Goal: Task Accomplishment & Management: Complete application form

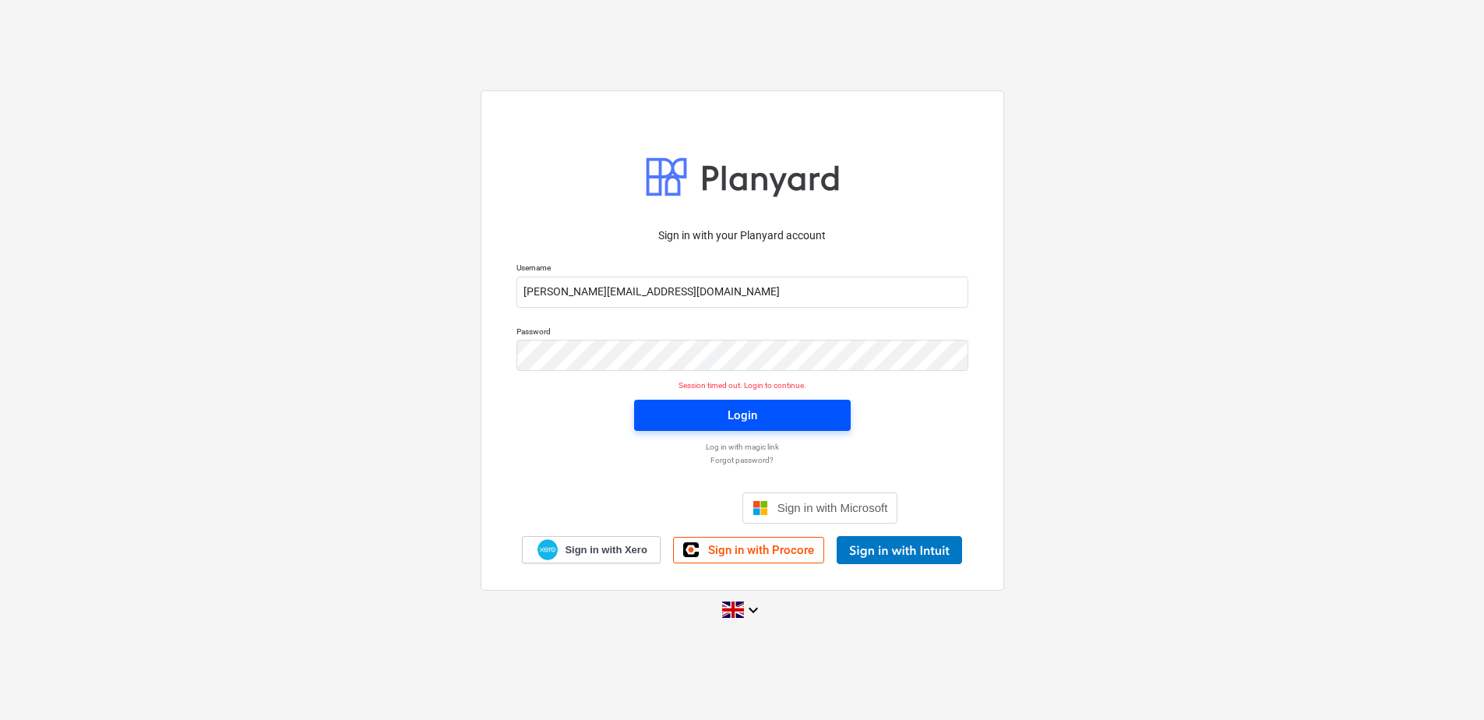
click at [813, 411] on span "Login" at bounding box center [742, 415] width 179 height 20
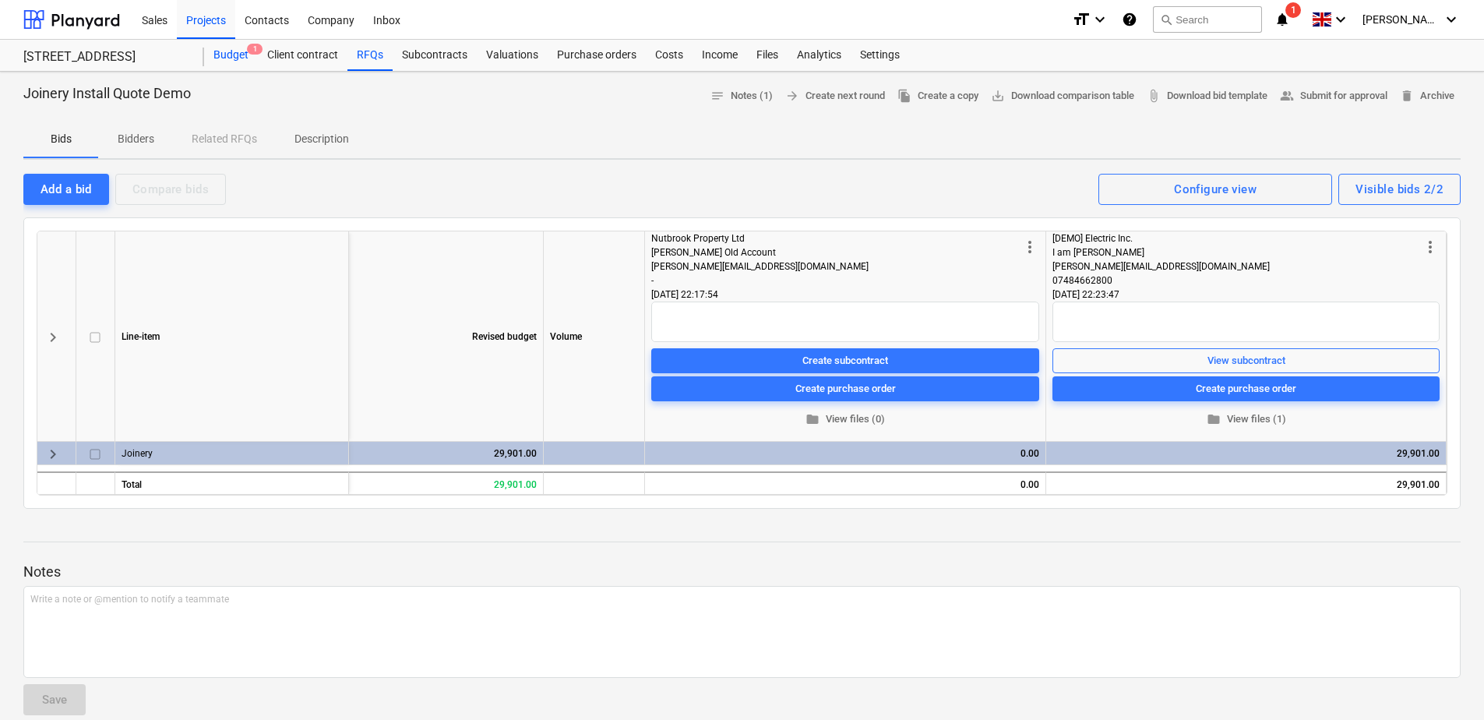
click at [224, 62] on div "Budget 1" at bounding box center [231, 55] width 54 height 31
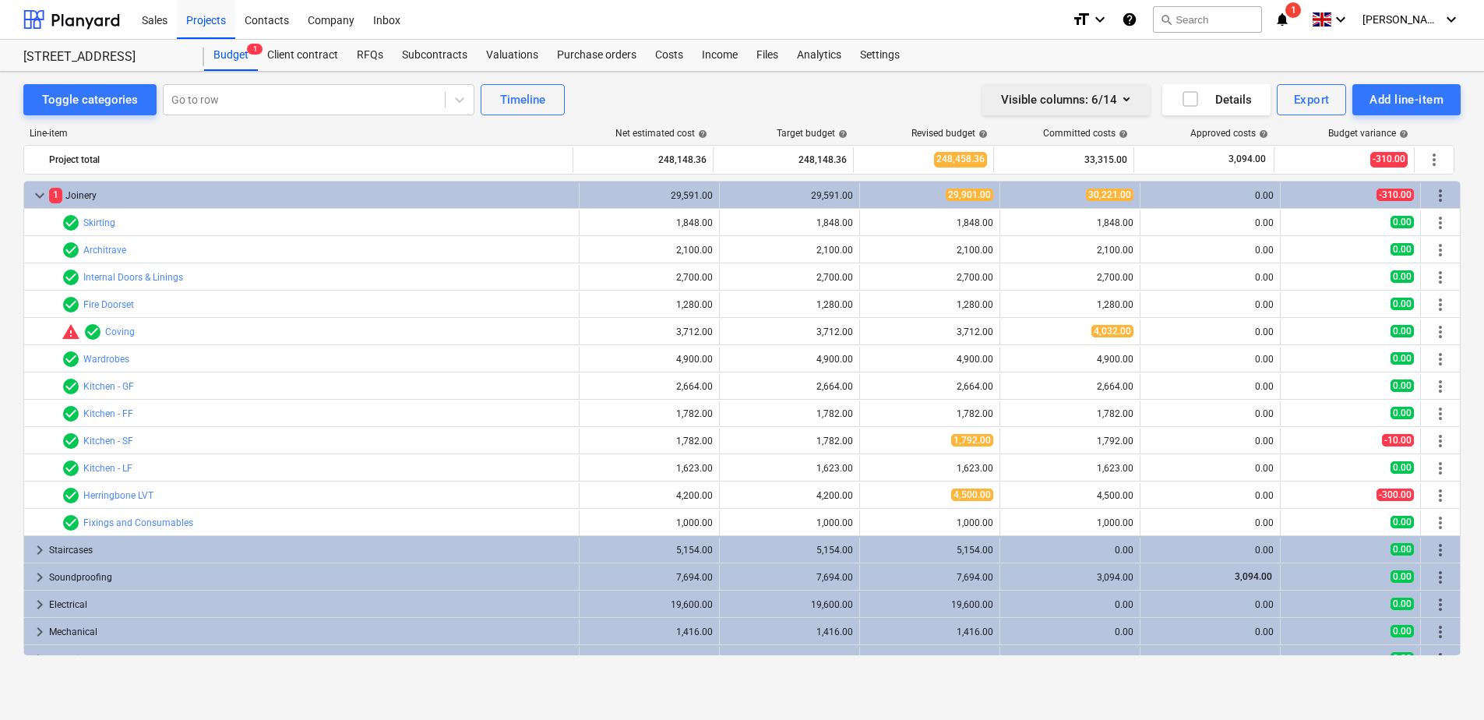
click at [1053, 101] on icon "button" at bounding box center [1126, 99] width 19 height 19
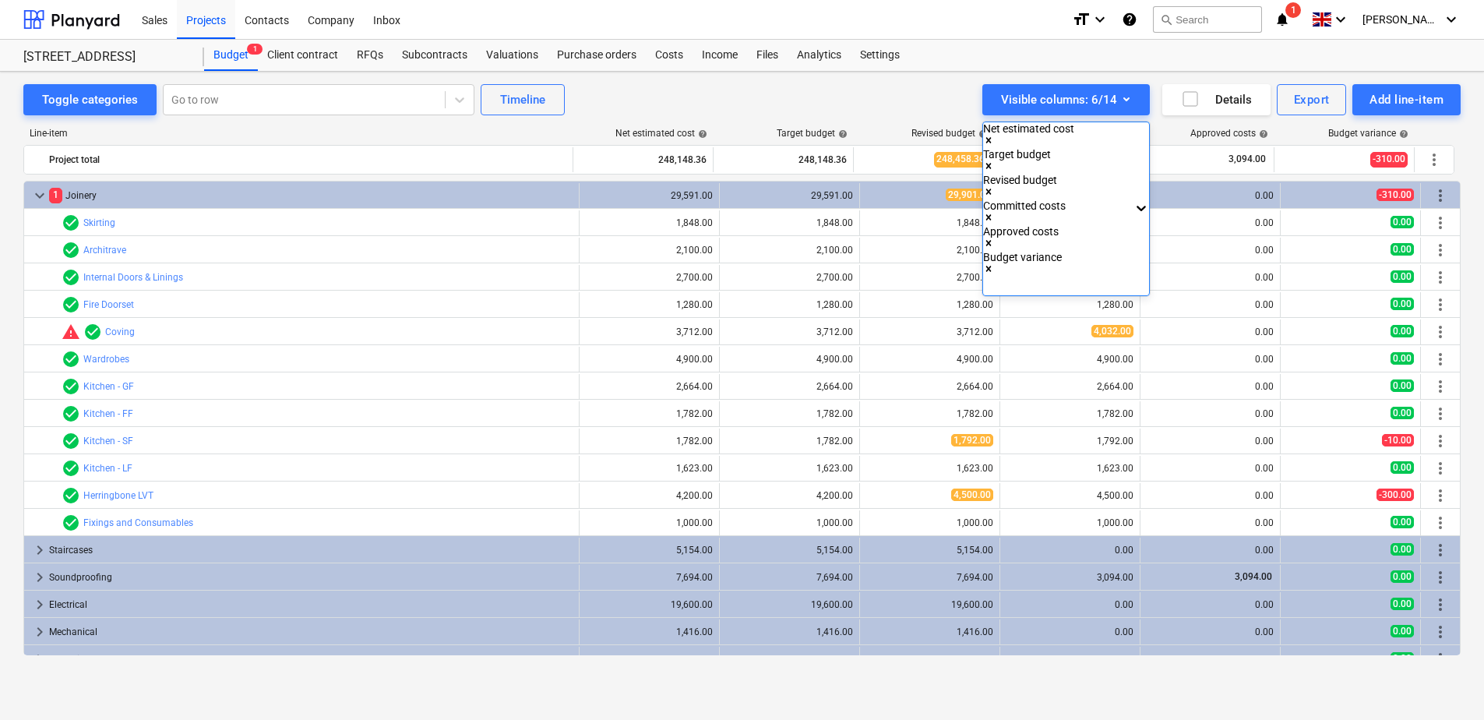
click at [994, 135] on icon "Remove Net estimated cost" at bounding box center [988, 140] width 11 height 11
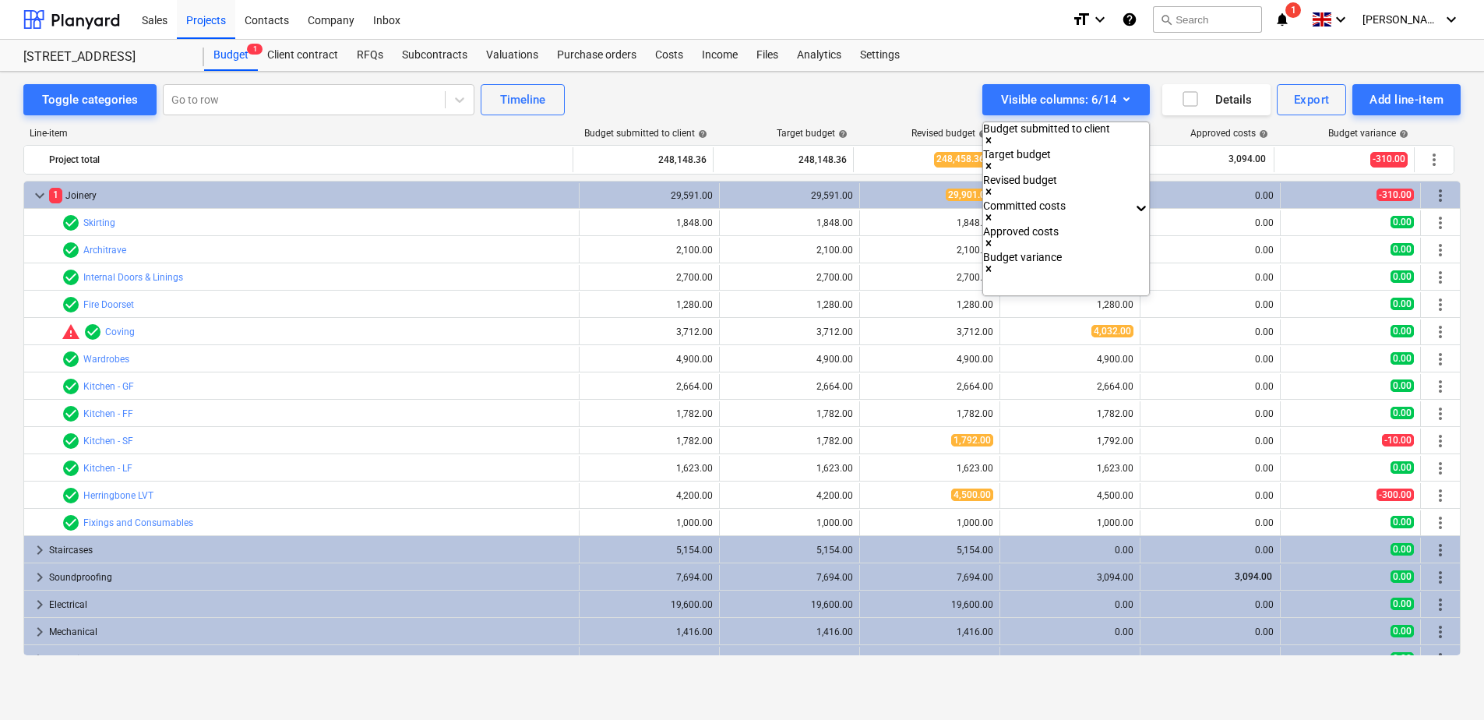
click at [891, 108] on div at bounding box center [742, 360] width 1484 height 720
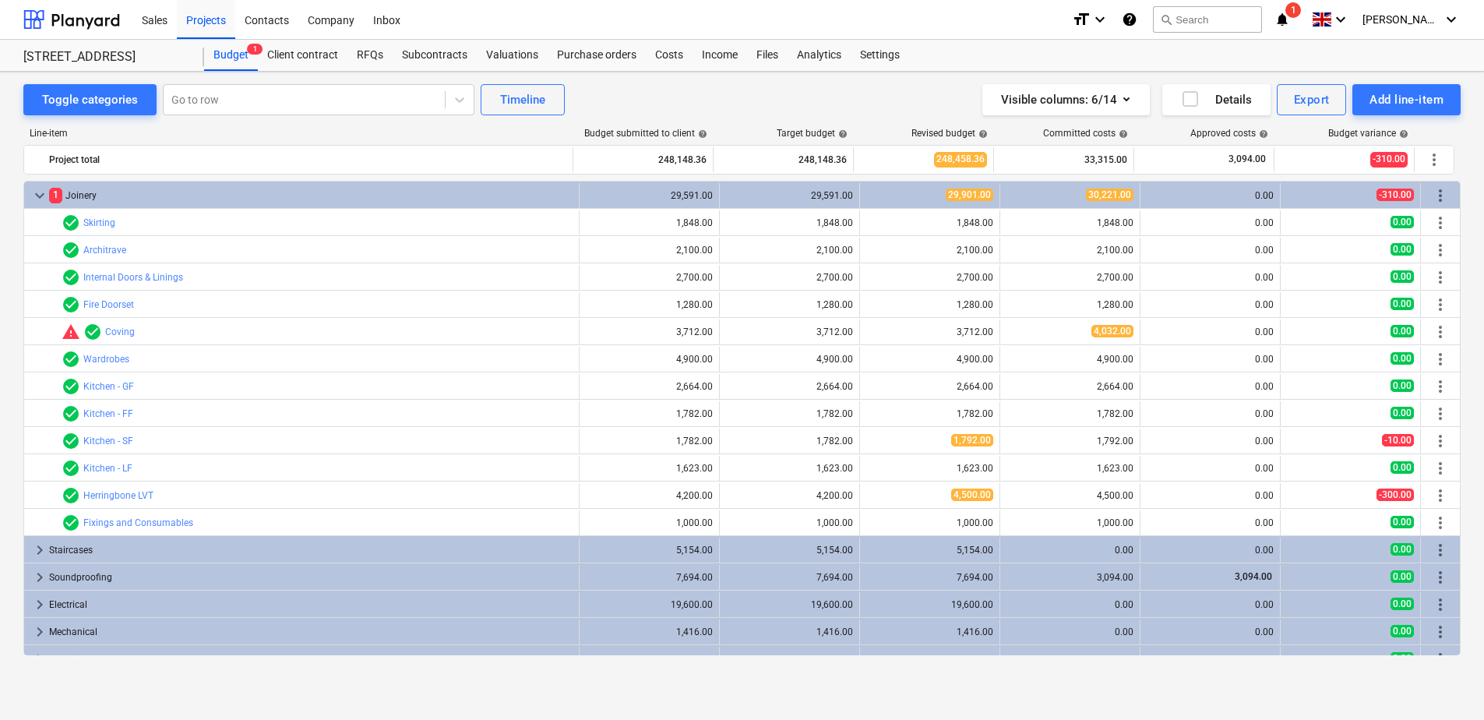
scroll to position [398, 0]
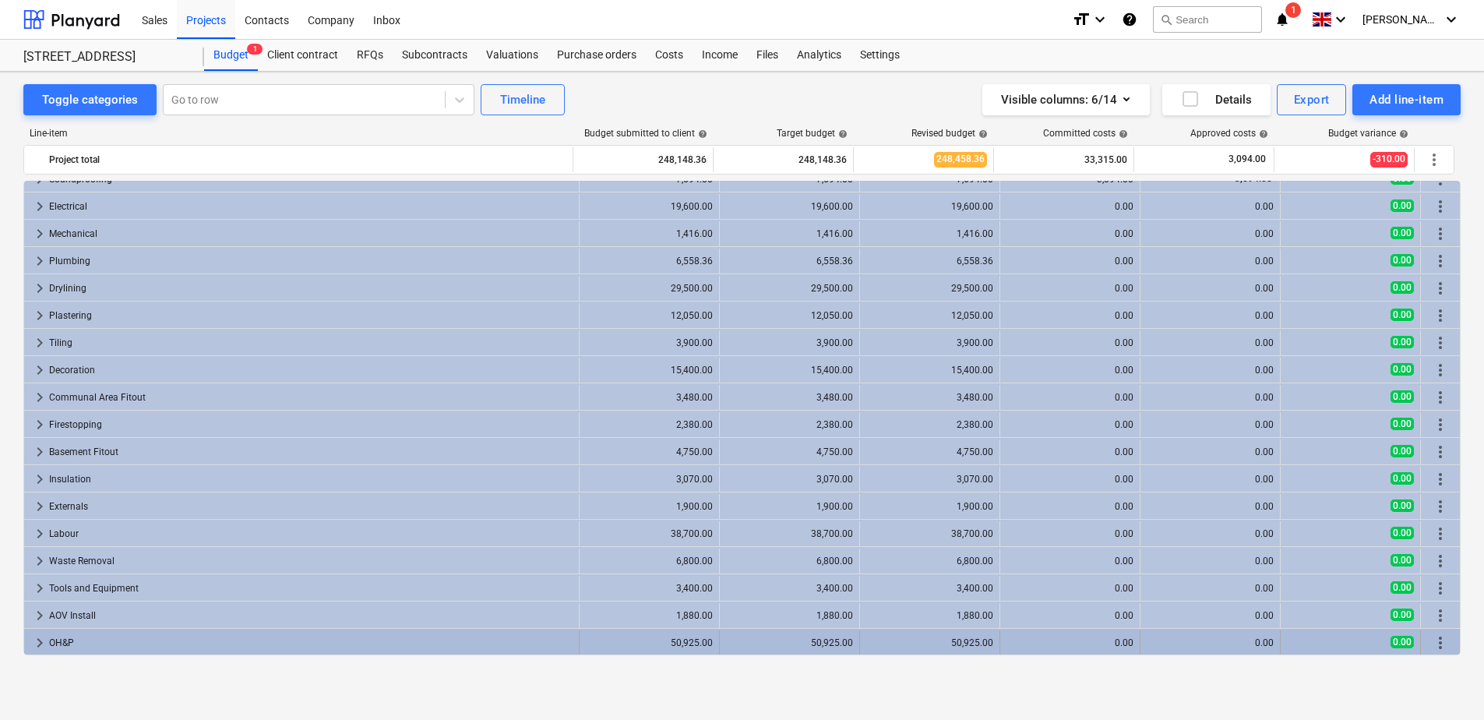
click at [41, 588] on span "keyboard_arrow_right" at bounding box center [39, 642] width 19 height 19
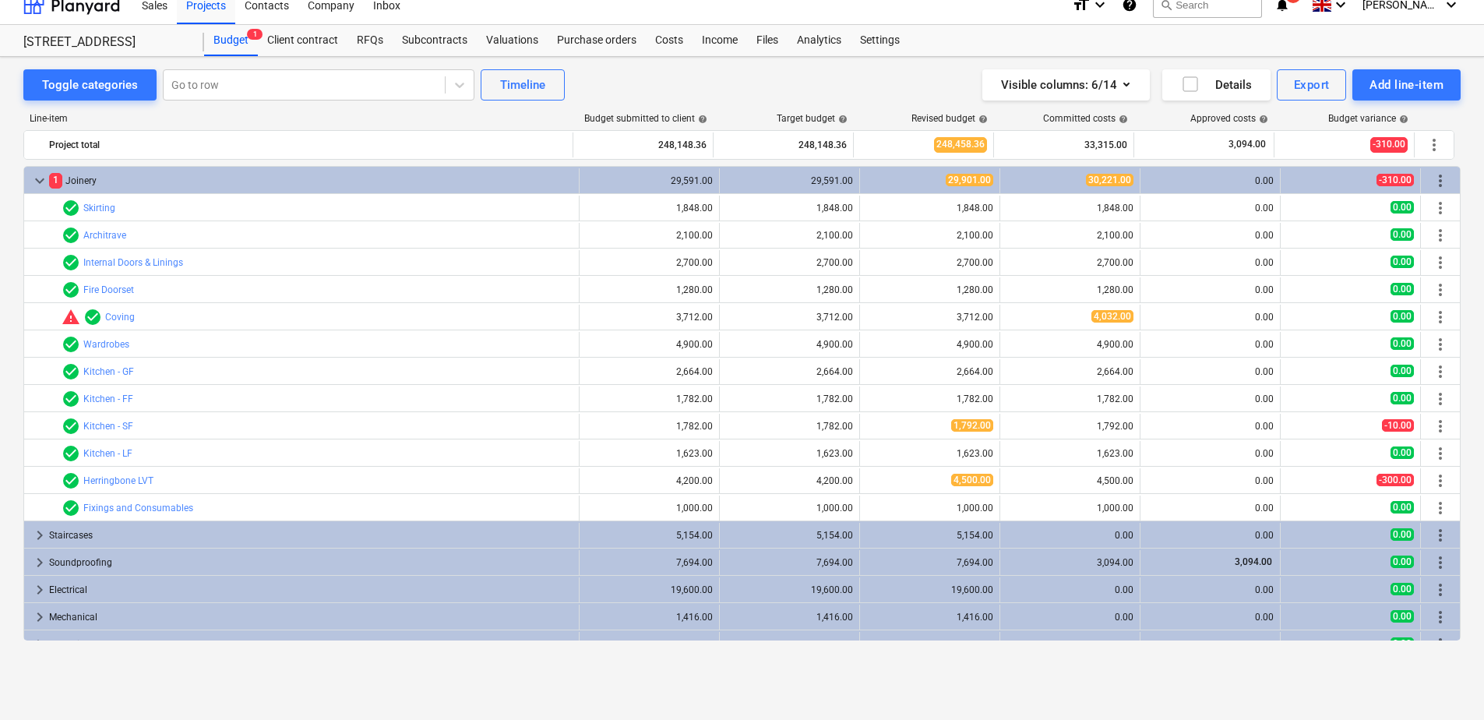
scroll to position [30, 0]
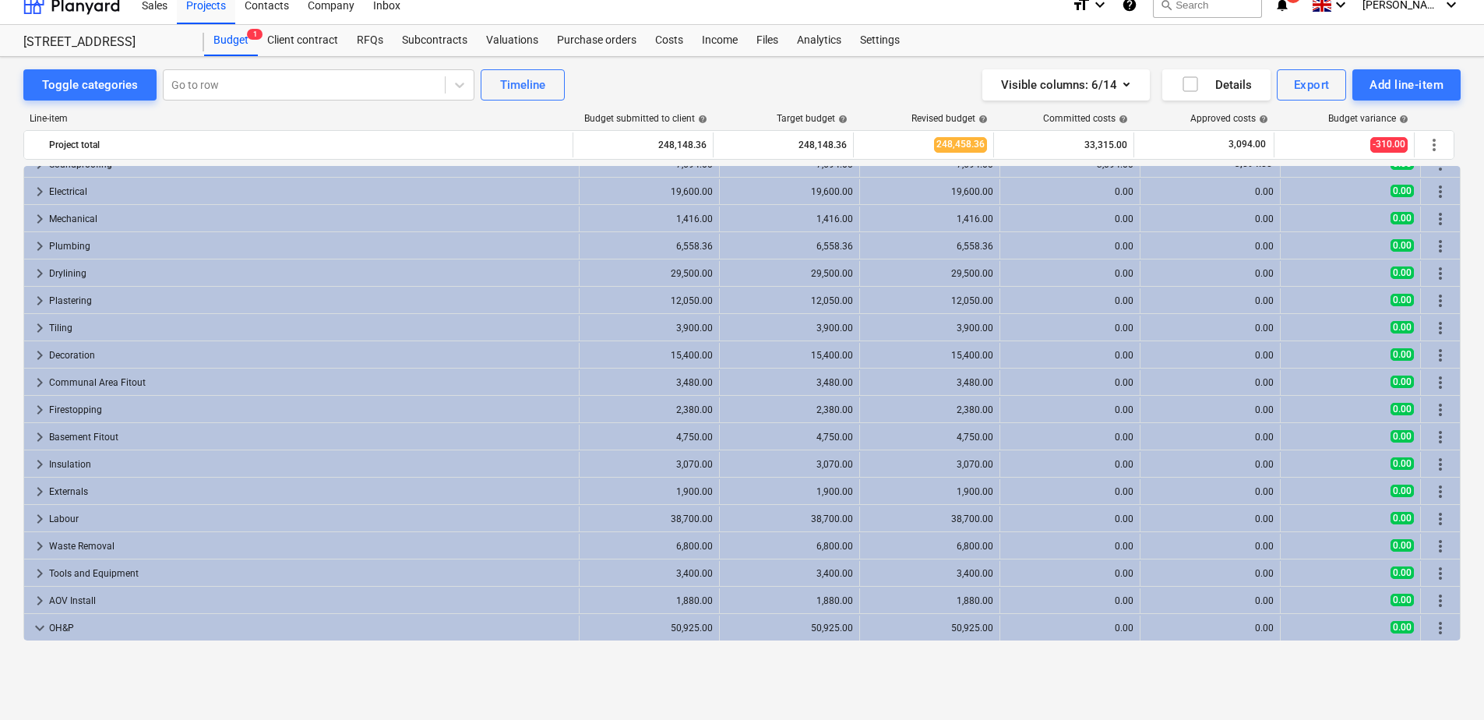
scroll to position [425, 0]
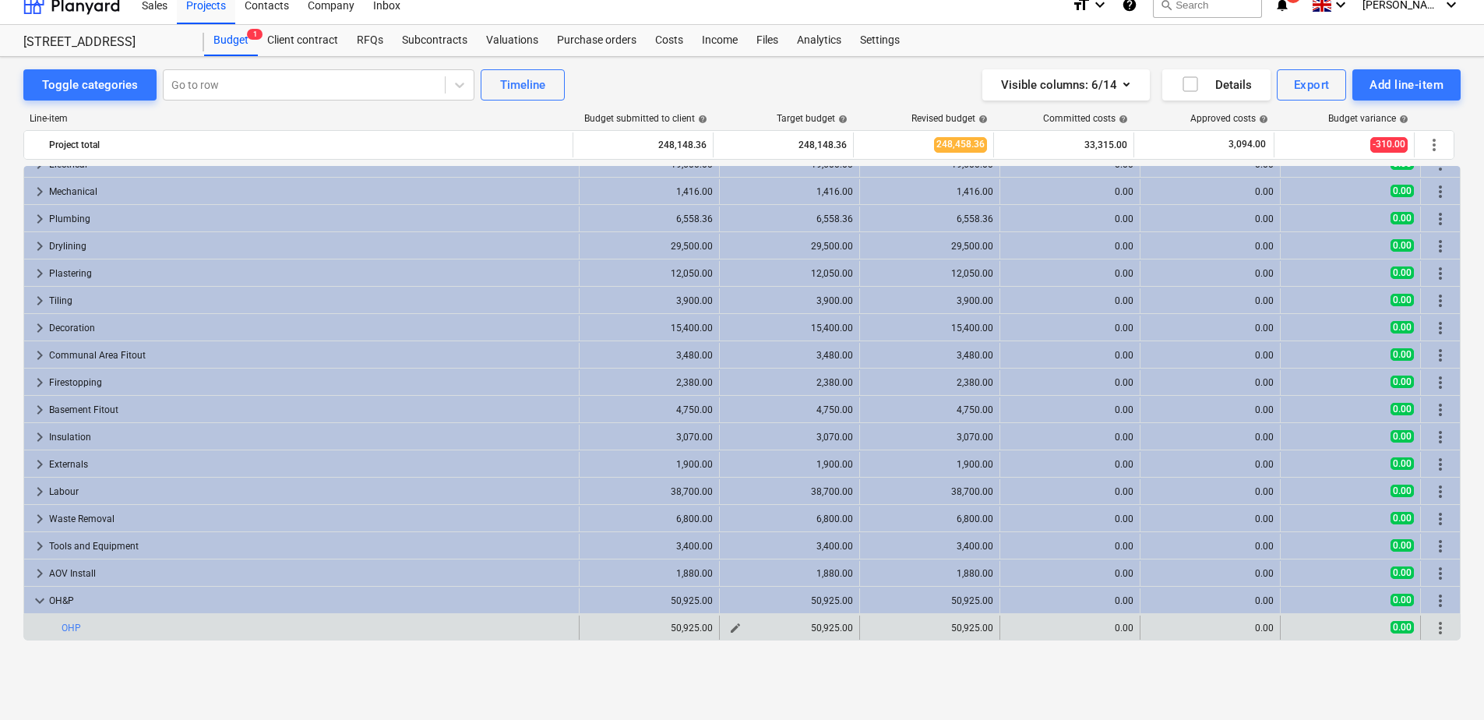
click at [729, 588] on span "edit" at bounding box center [735, 628] width 12 height 12
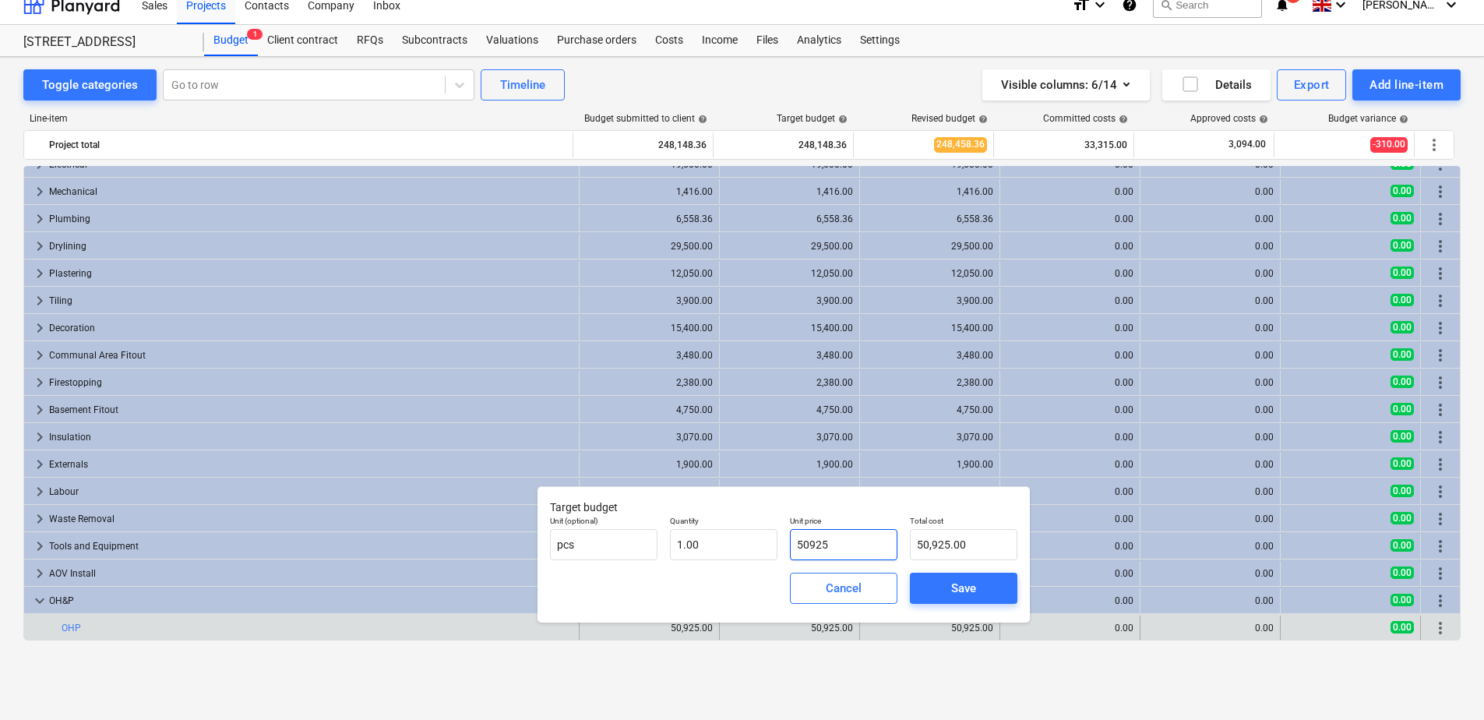
drag, startPoint x: 853, startPoint y: 541, endPoint x: 780, endPoint y: 541, distance: 73.2
click at [780, 541] on div "Unit (optional) pcs Quantity 1.00 Unit price 50925 Total cost 50,925.00" at bounding box center [784, 538] width 480 height 57
type input "0"
type input "0.00"
click at [969, 584] on div "Save" at bounding box center [963, 588] width 25 height 20
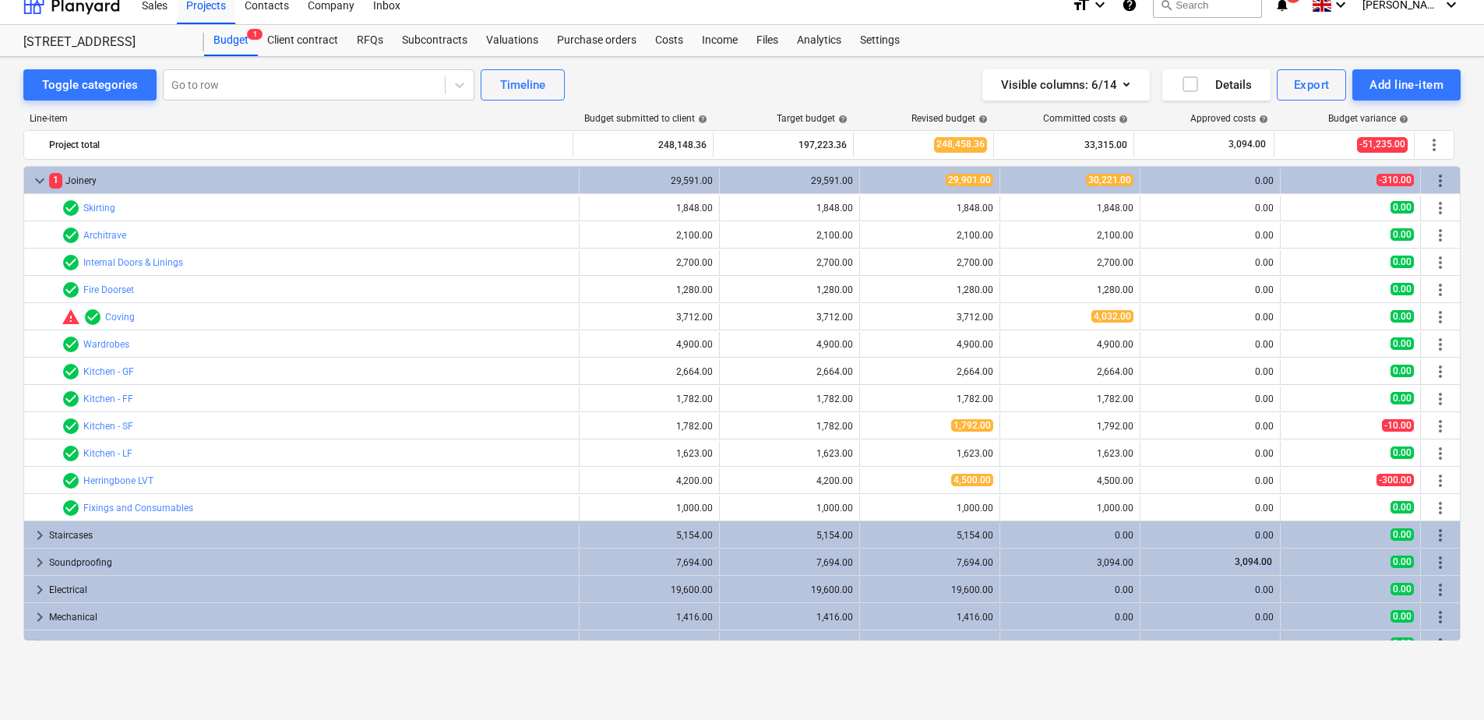
scroll to position [535, 0]
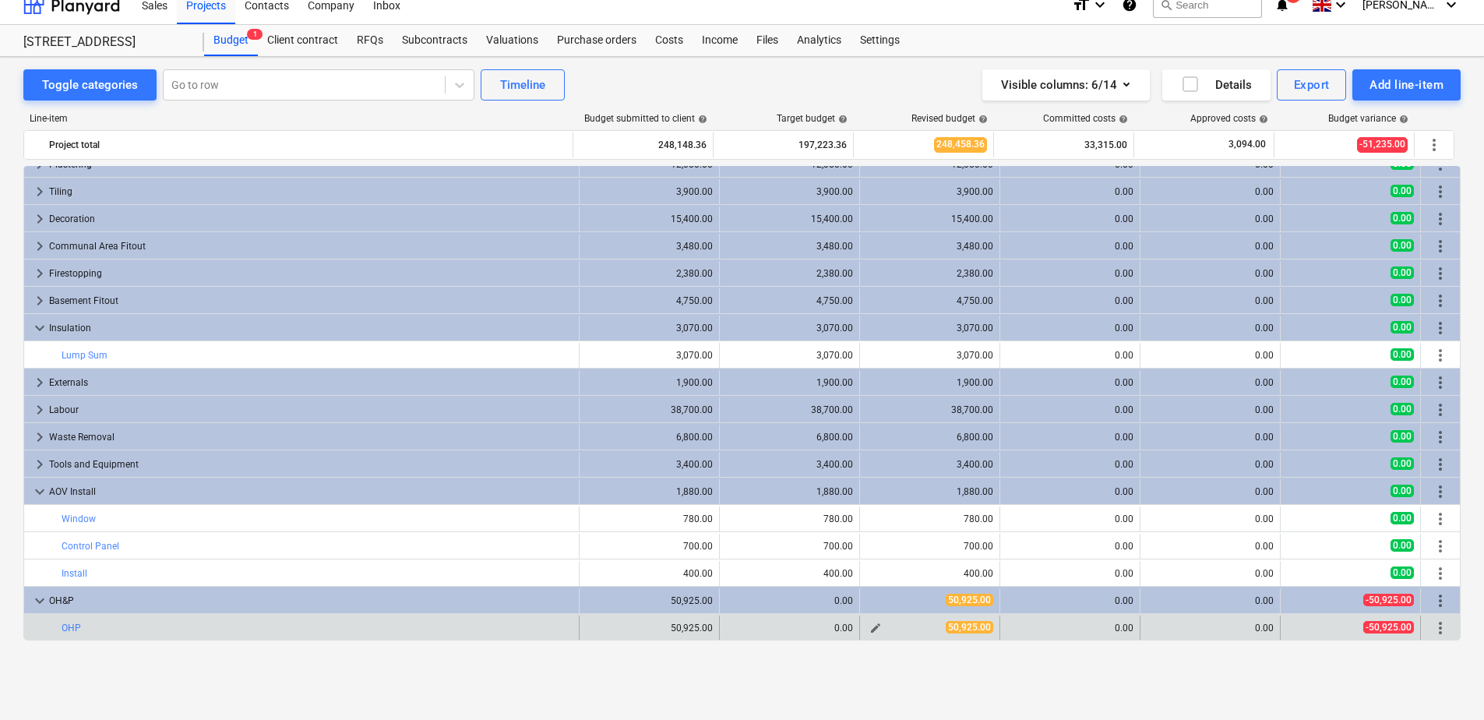
click at [870, 588] on span "edit" at bounding box center [876, 628] width 12 height 12
type textarea "x"
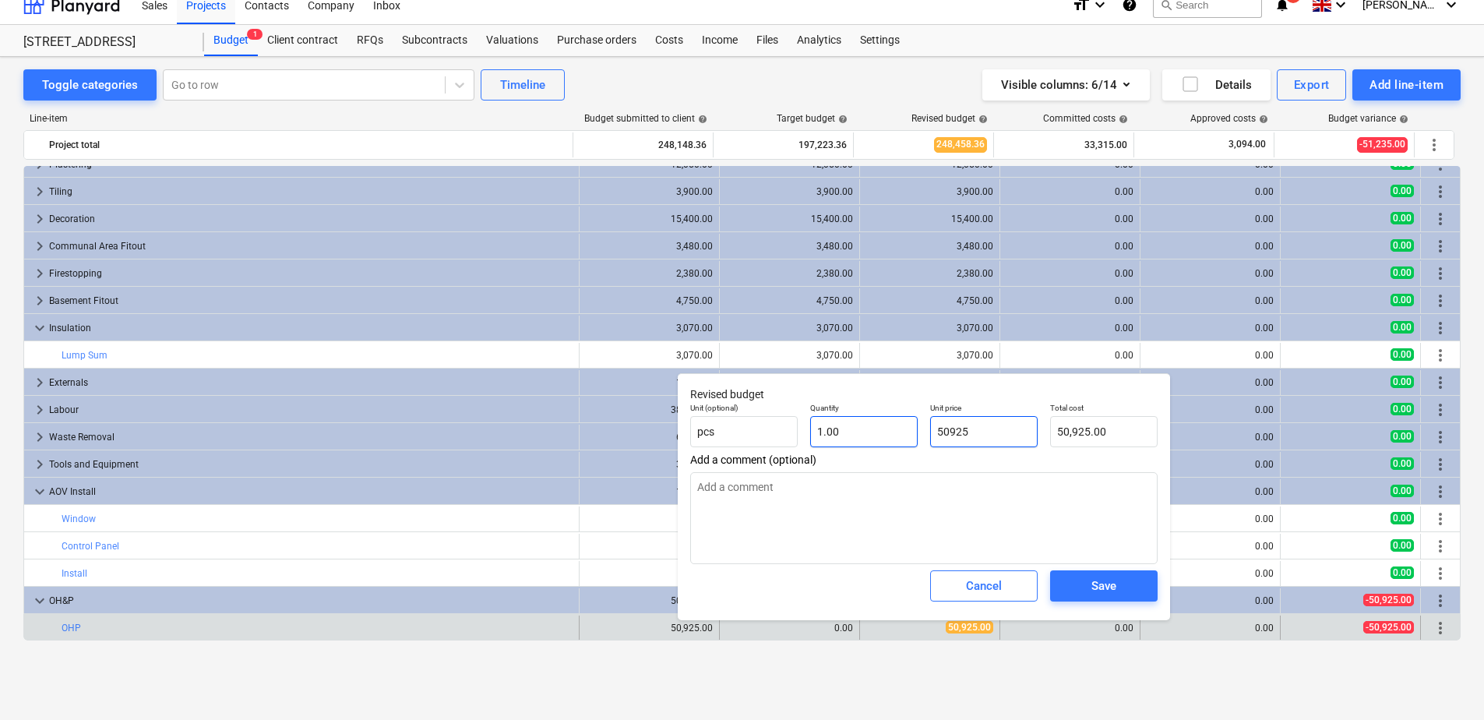
drag, startPoint x: 999, startPoint y: 432, endPoint x: 833, endPoint y: 434, distance: 166.0
click at [833, 434] on div "Unit (optional) pcs Quantity 1.00 Unit price 50925 Total cost 50,925.00" at bounding box center [924, 425] width 480 height 57
type input "0"
type textarea "x"
type input "0.00"
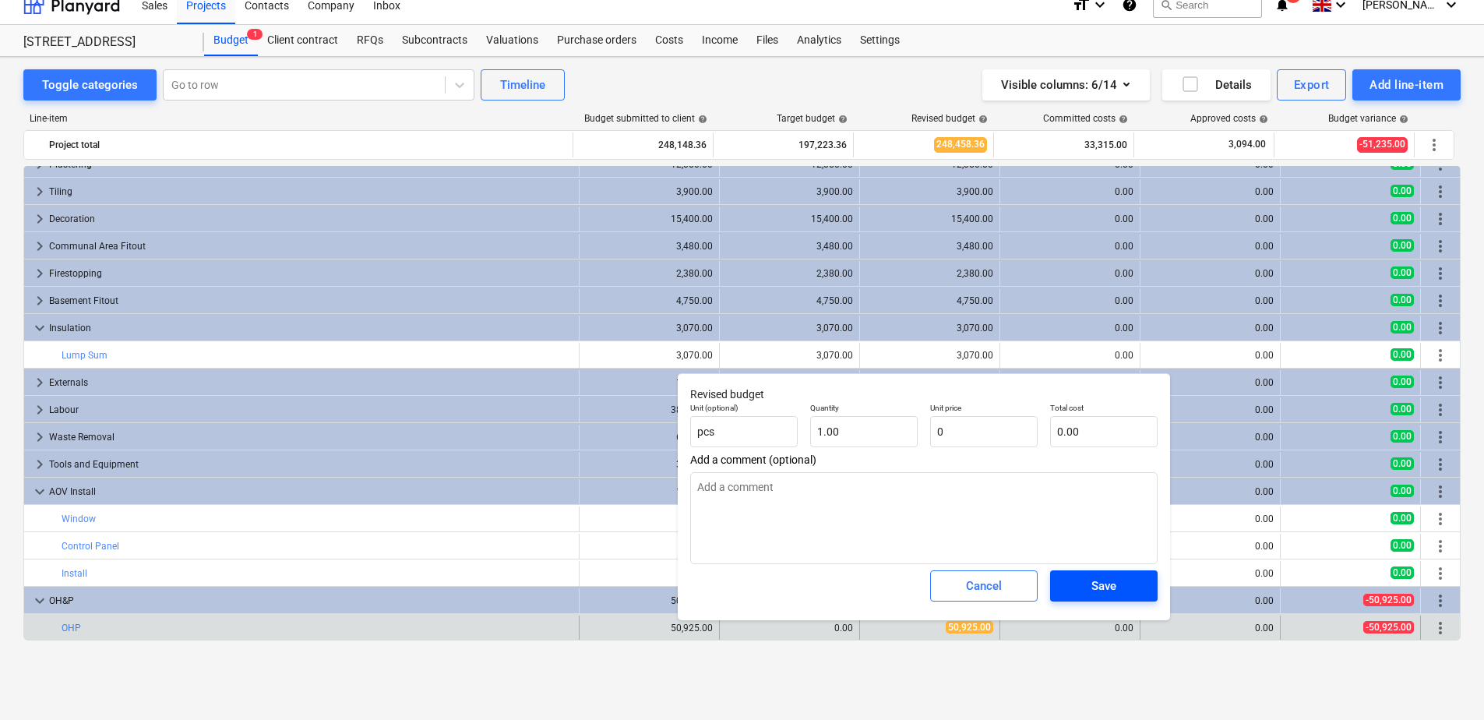
click at [1053, 572] on button "Save" at bounding box center [1104, 585] width 108 height 31
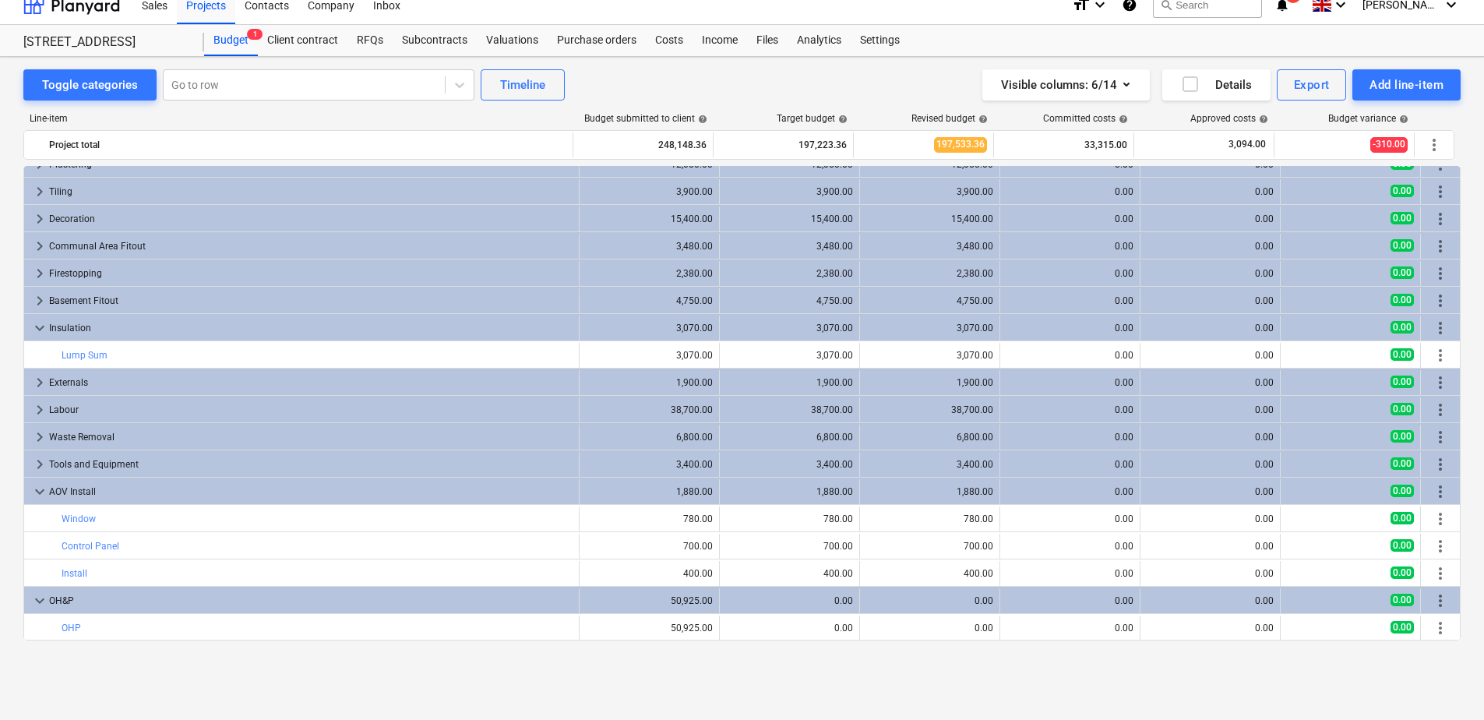
type textarea "x"
click at [212, 8] on div "Projects" at bounding box center [206, 4] width 58 height 40
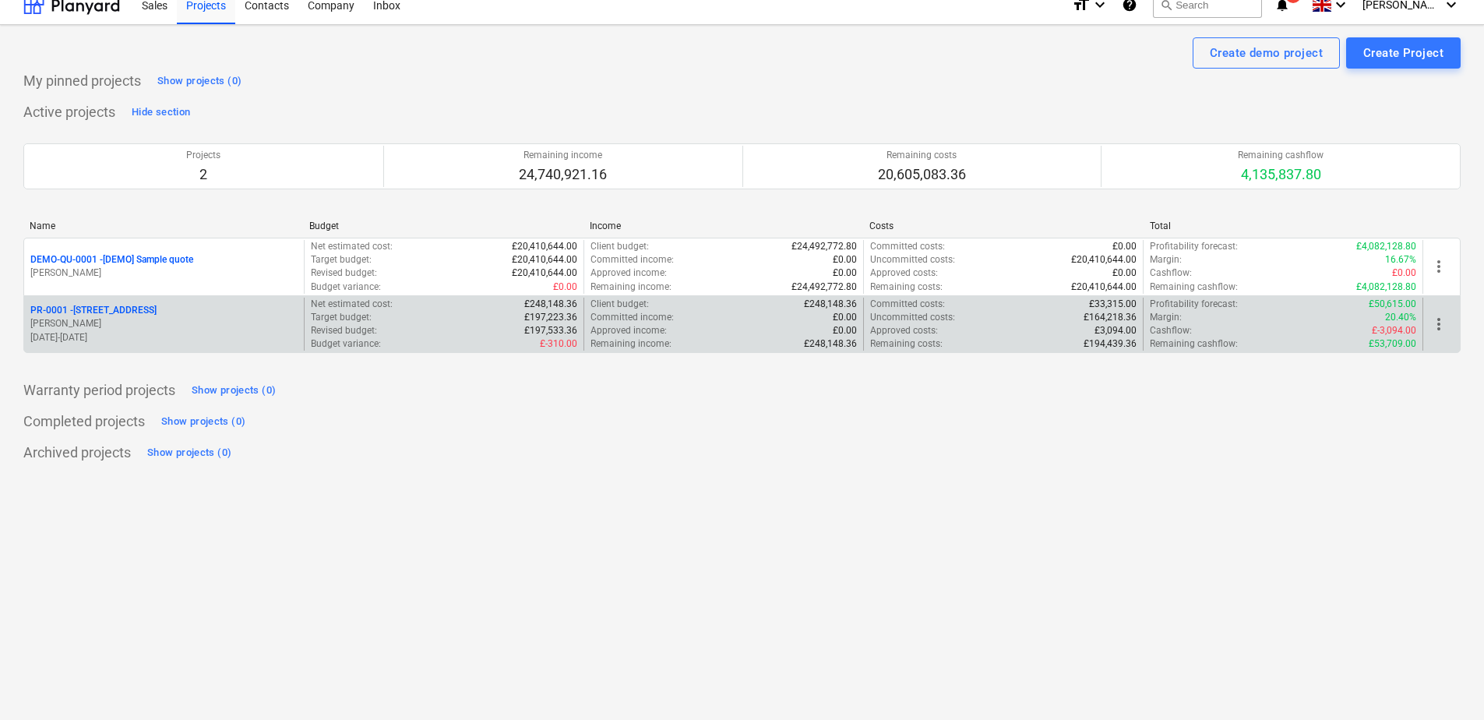
click at [149, 312] on p "PR-0001 - [STREET_ADDRESS]" at bounding box center [93, 310] width 126 height 13
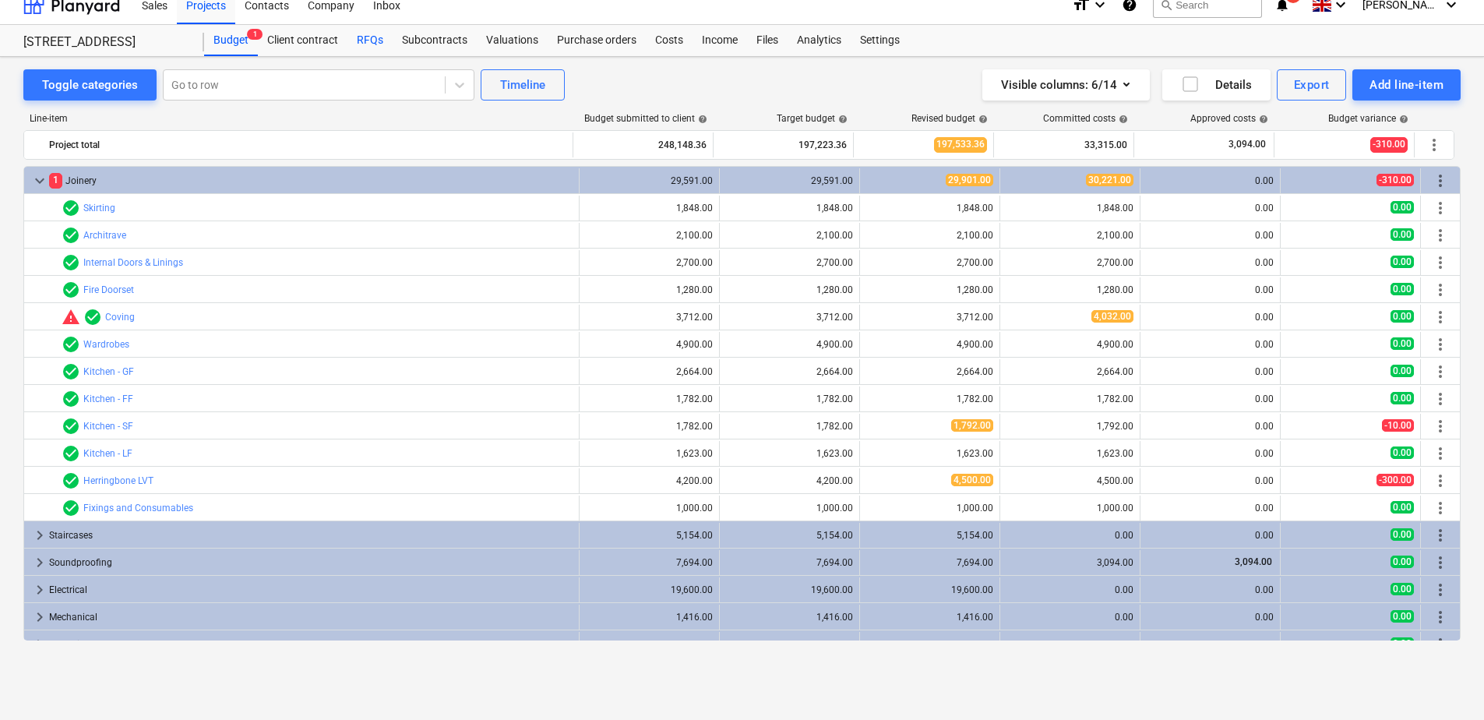
click at [368, 42] on div "RFQs" at bounding box center [370, 40] width 45 height 31
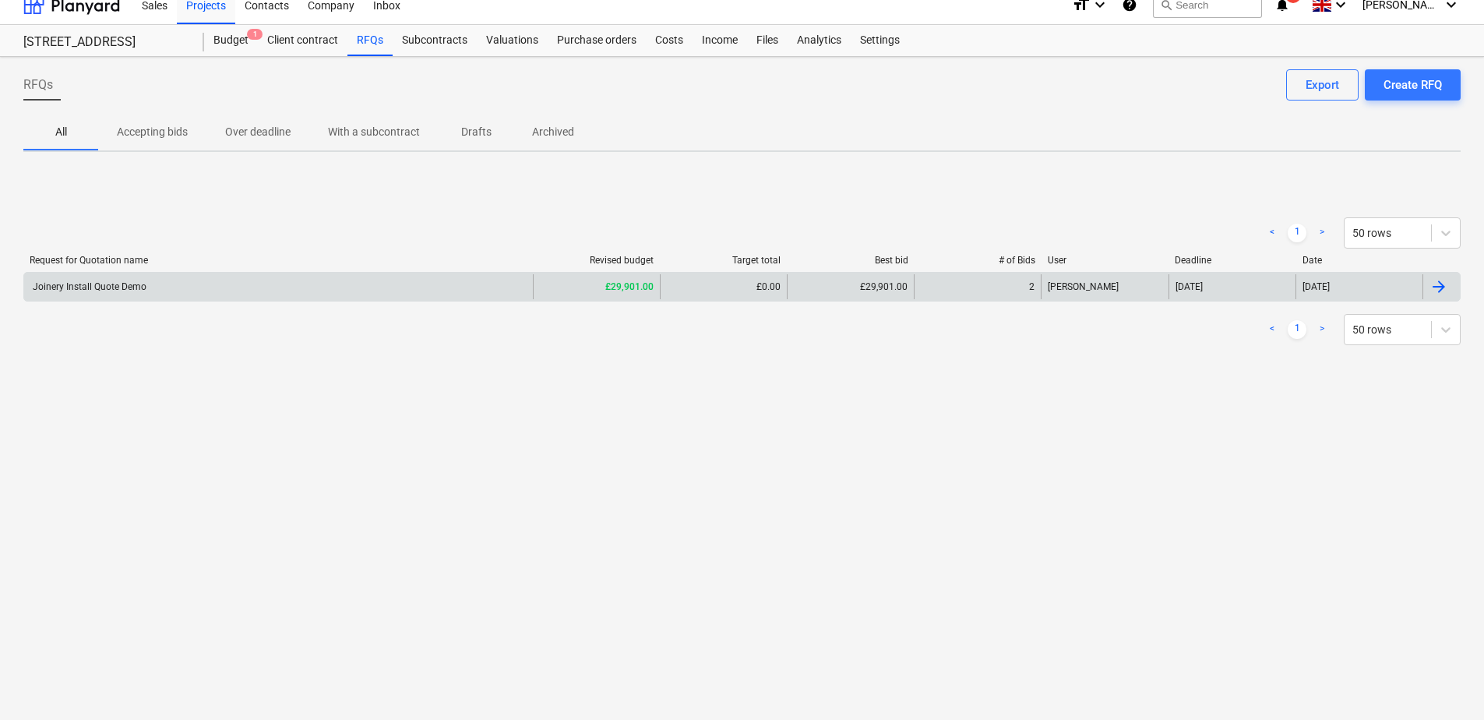
click at [90, 282] on div "Joinery Install Quote Demo" at bounding box center [88, 286] width 116 height 11
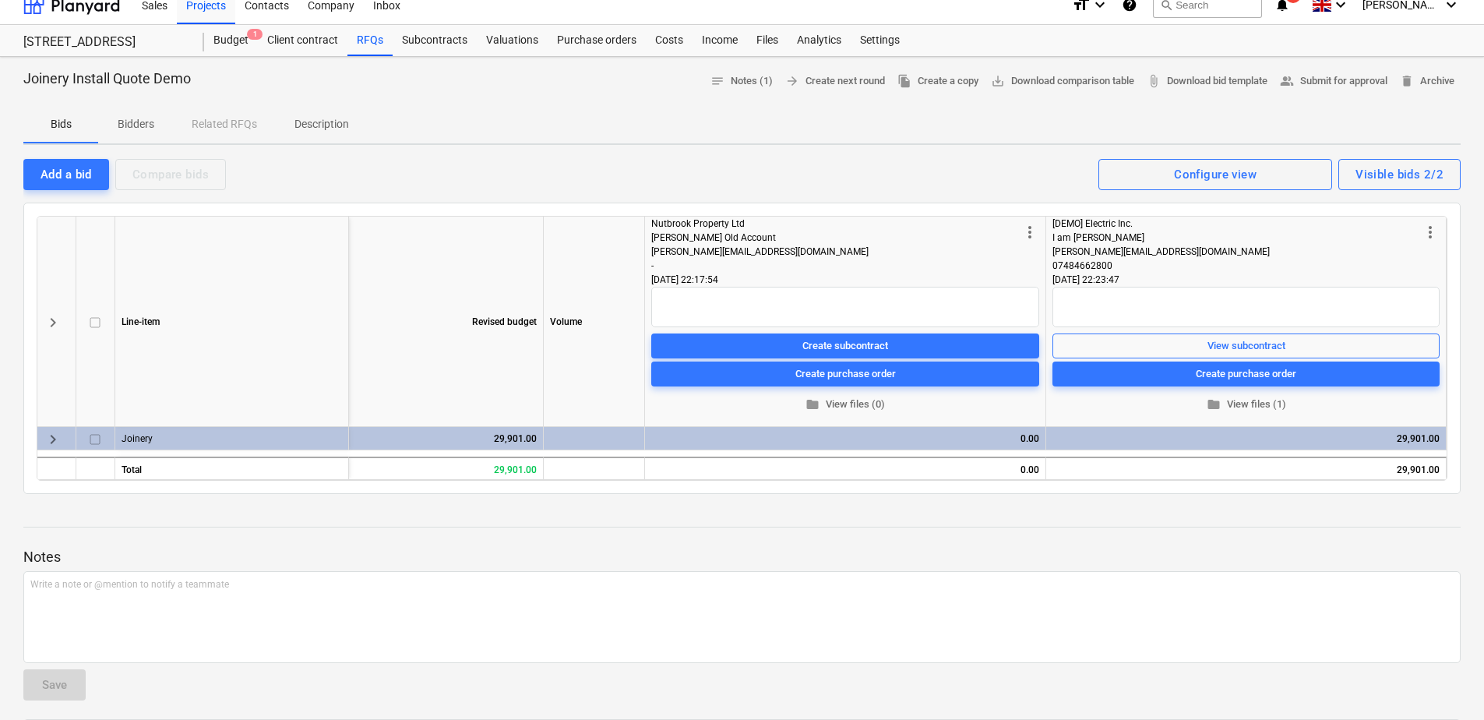
scroll to position [93, 0]
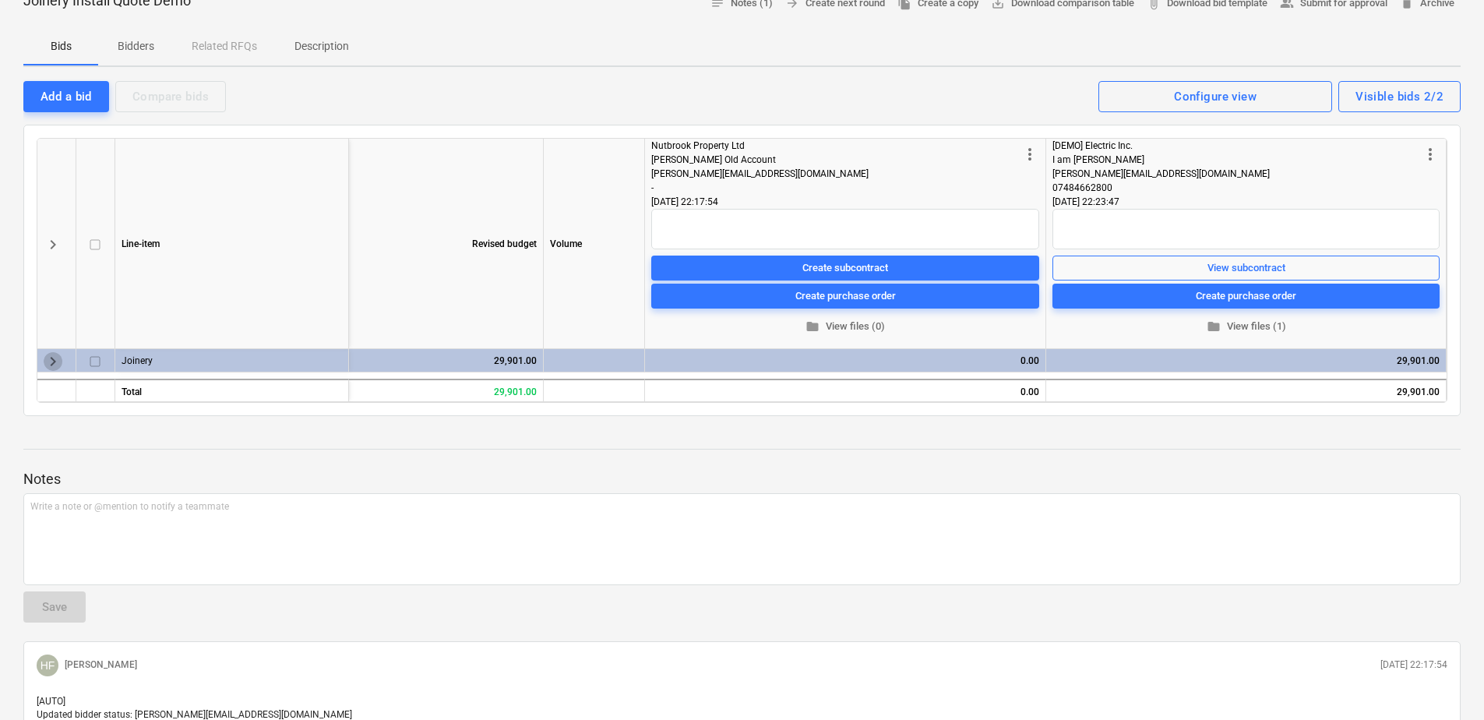
click at [48, 362] on span "keyboard_arrow_right" at bounding box center [53, 361] width 19 height 19
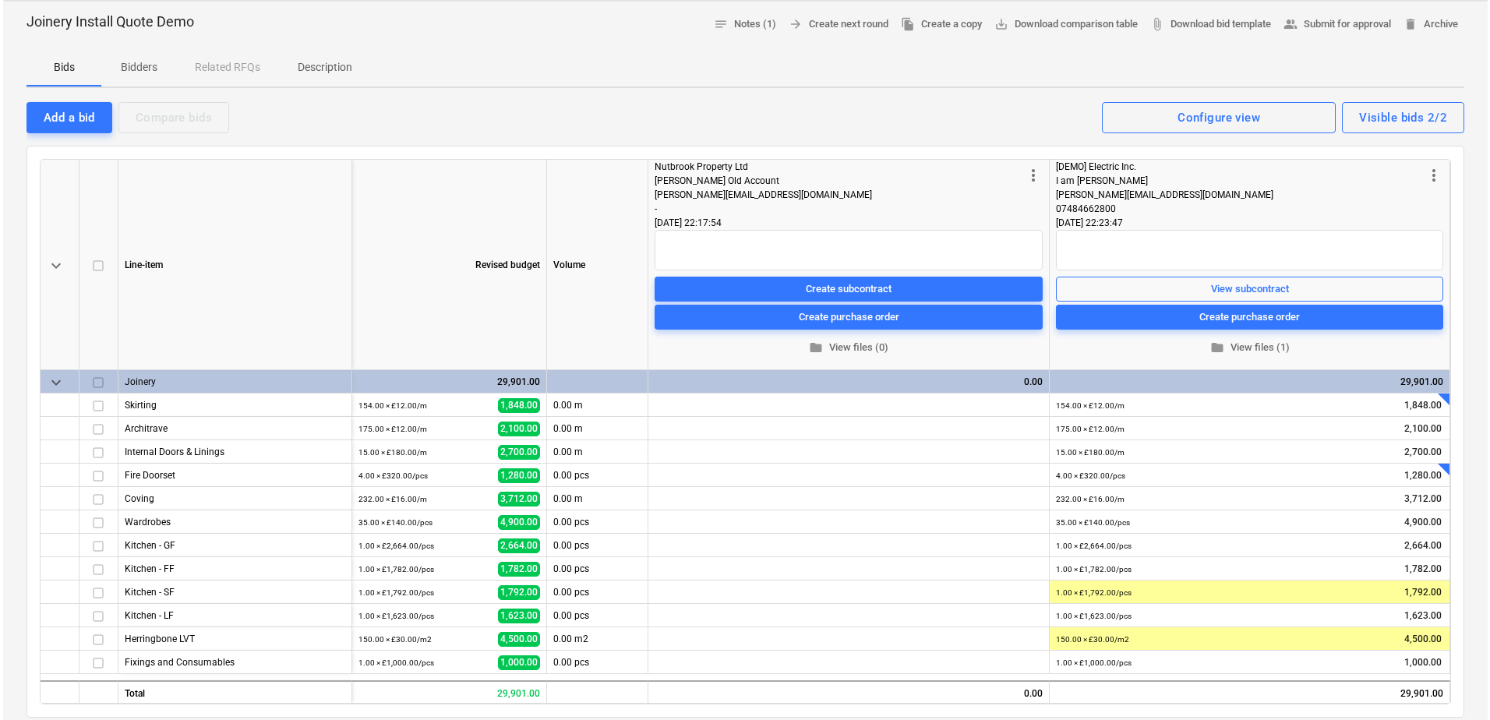
scroll to position [15, 0]
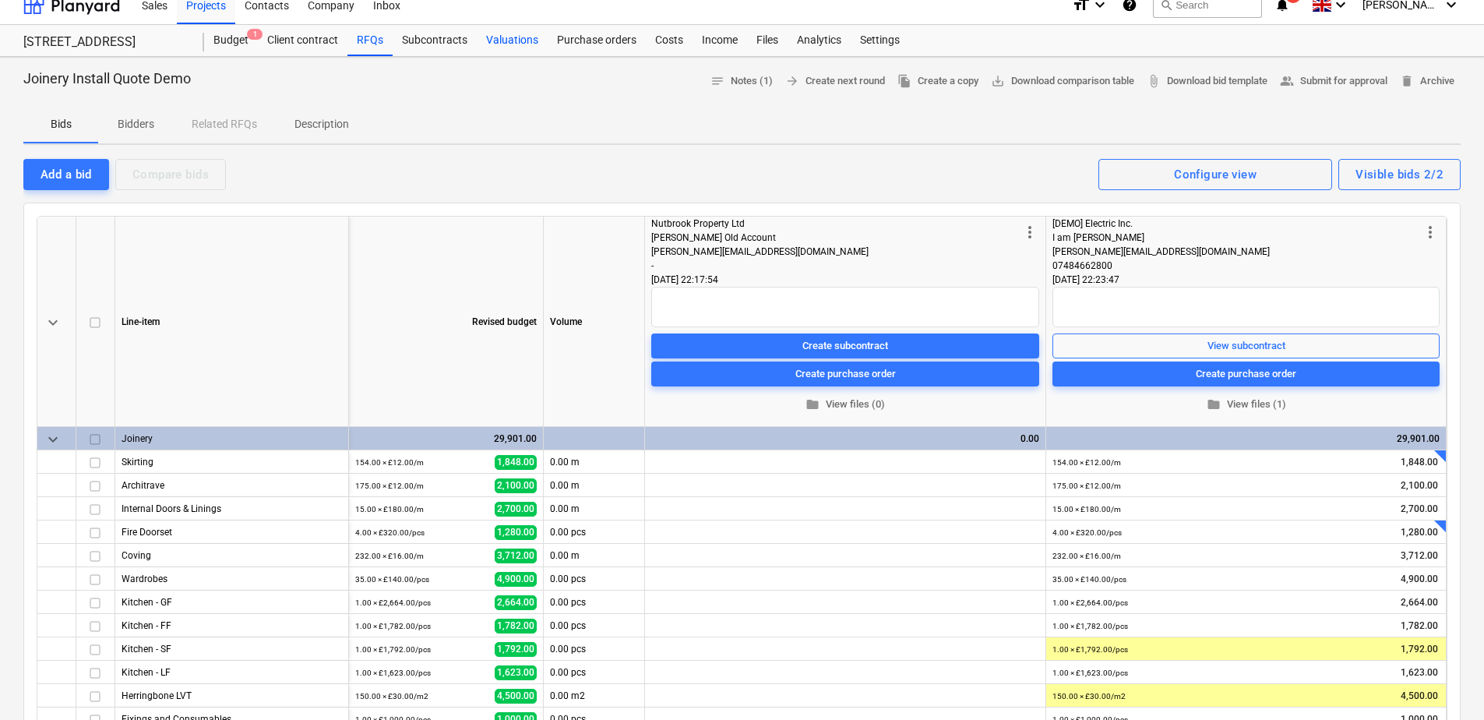
click at [502, 37] on div "Valuations" at bounding box center [512, 40] width 71 height 31
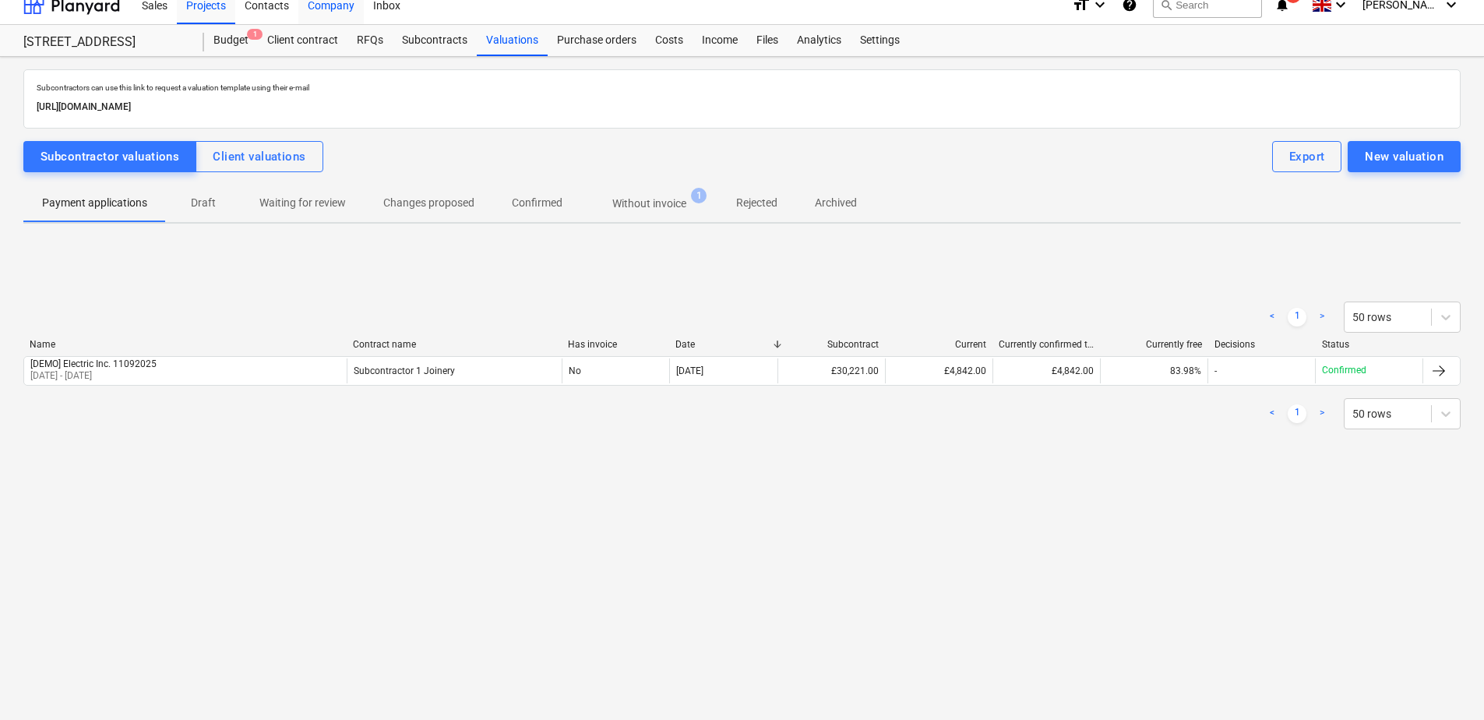
click at [317, 20] on div "Company" at bounding box center [330, 4] width 65 height 40
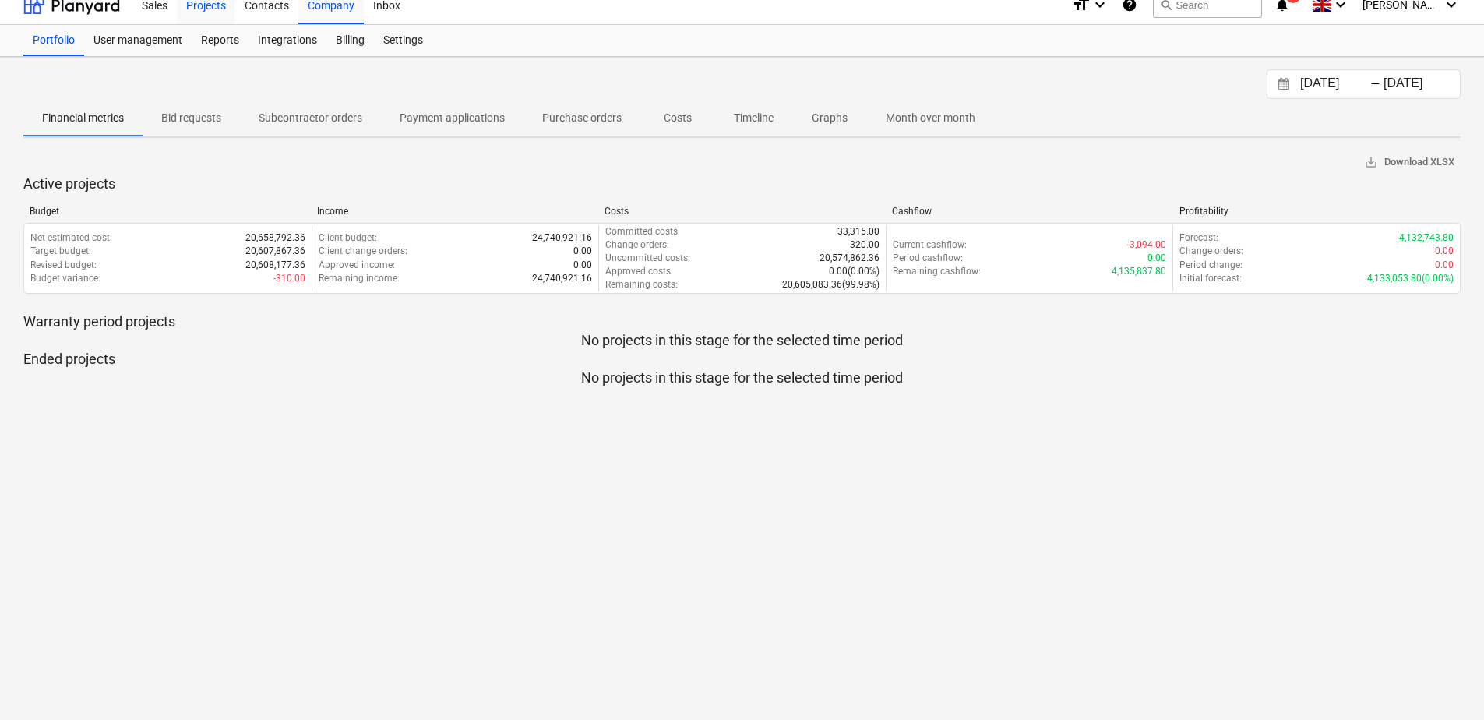
click at [218, 9] on div "Projects" at bounding box center [206, 4] width 58 height 40
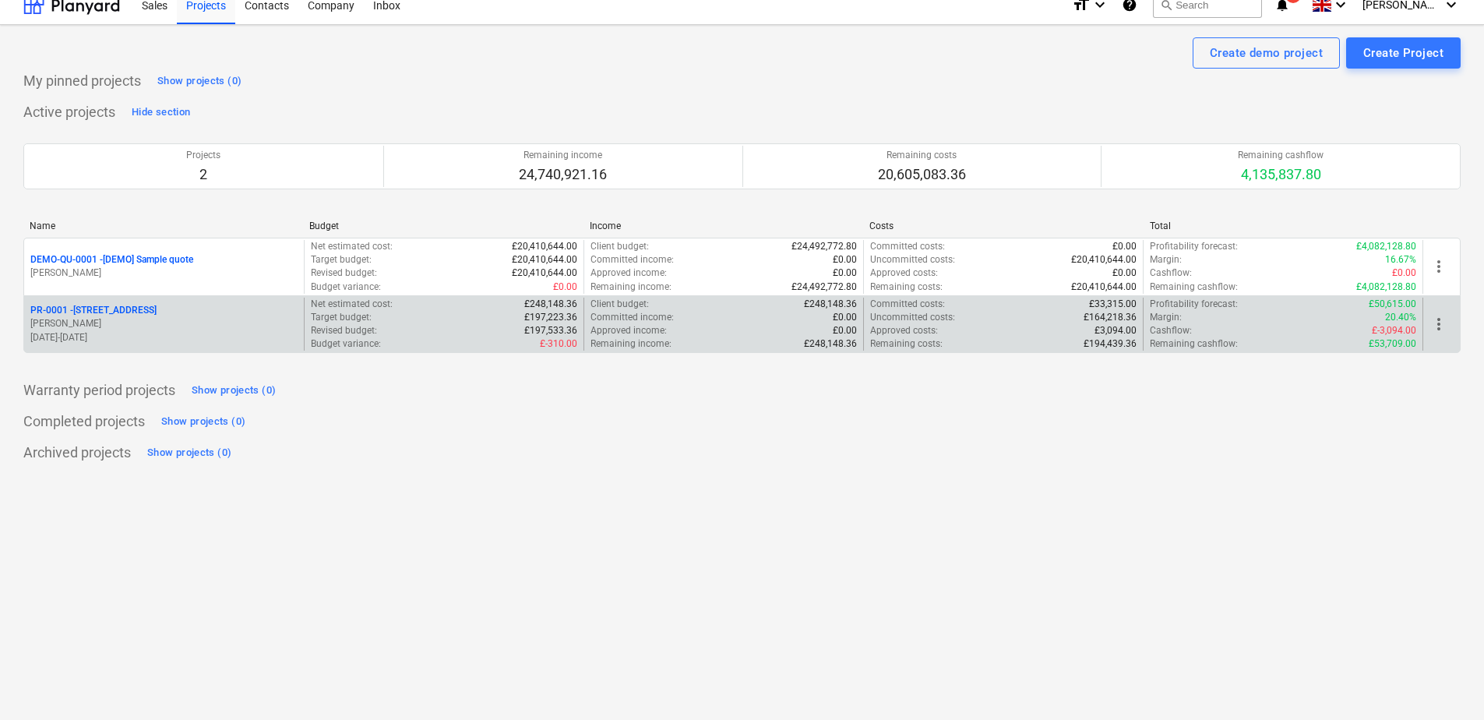
click at [141, 308] on p "PR-0001 - [STREET_ADDRESS]" at bounding box center [93, 310] width 126 height 13
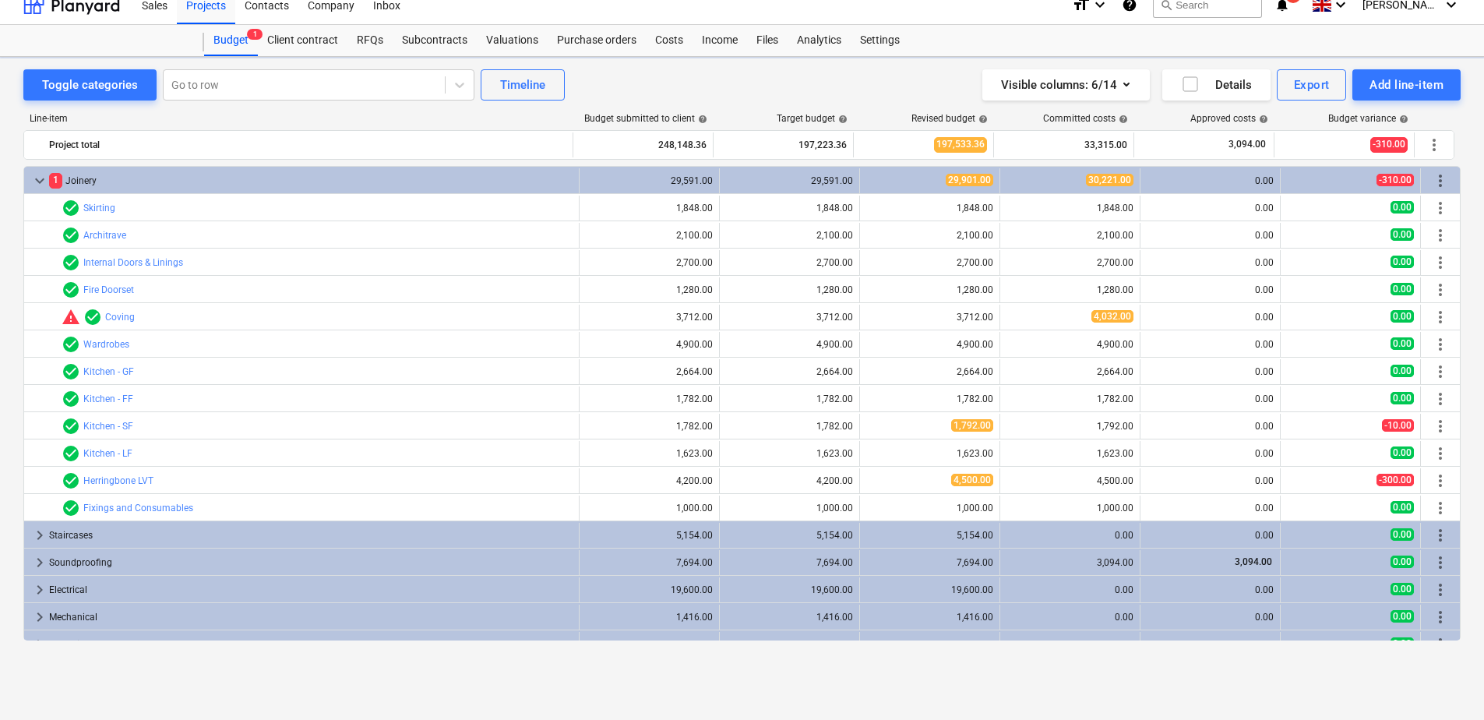
click at [245, 43] on div "Budget 1" at bounding box center [231, 40] width 54 height 31
click at [283, 43] on div "Client contract" at bounding box center [303, 40] width 90 height 31
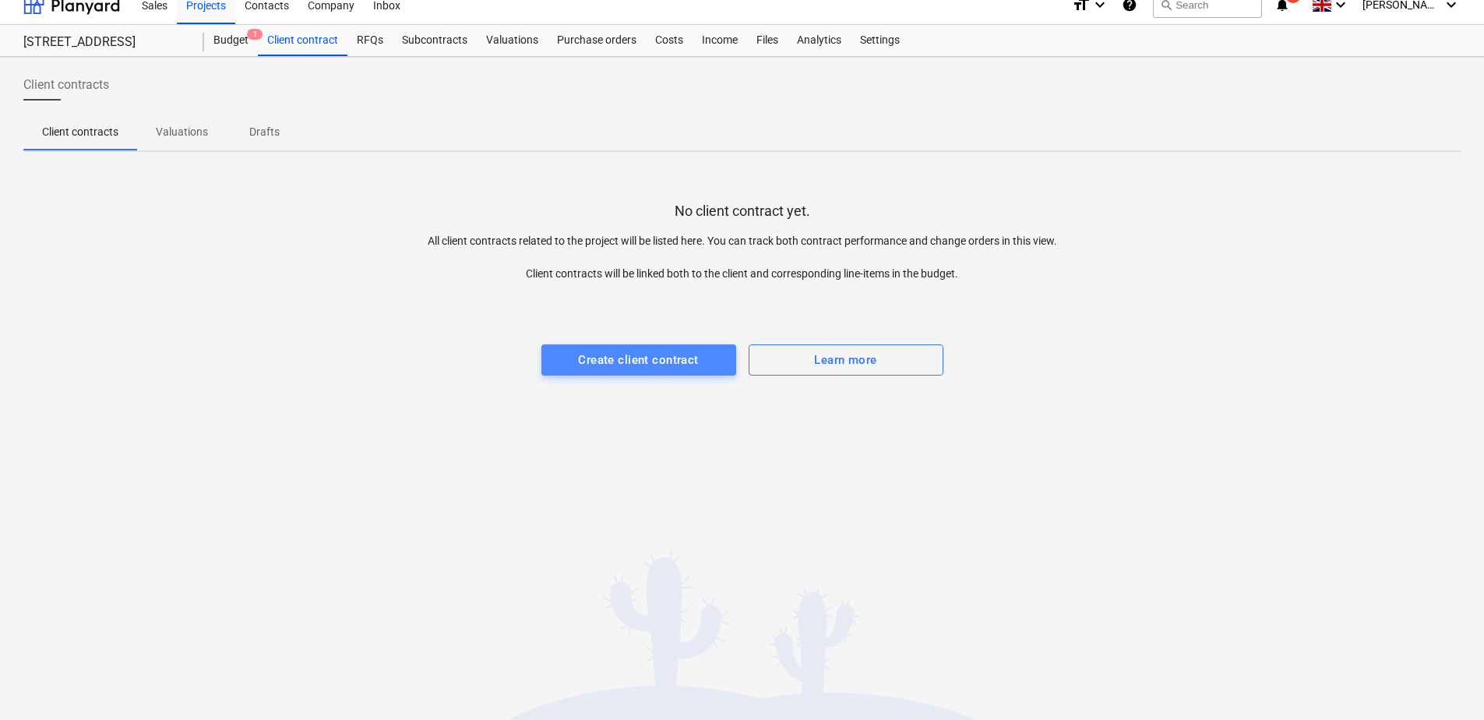
click at [656, 354] on div "Create client contract" at bounding box center [638, 360] width 120 height 20
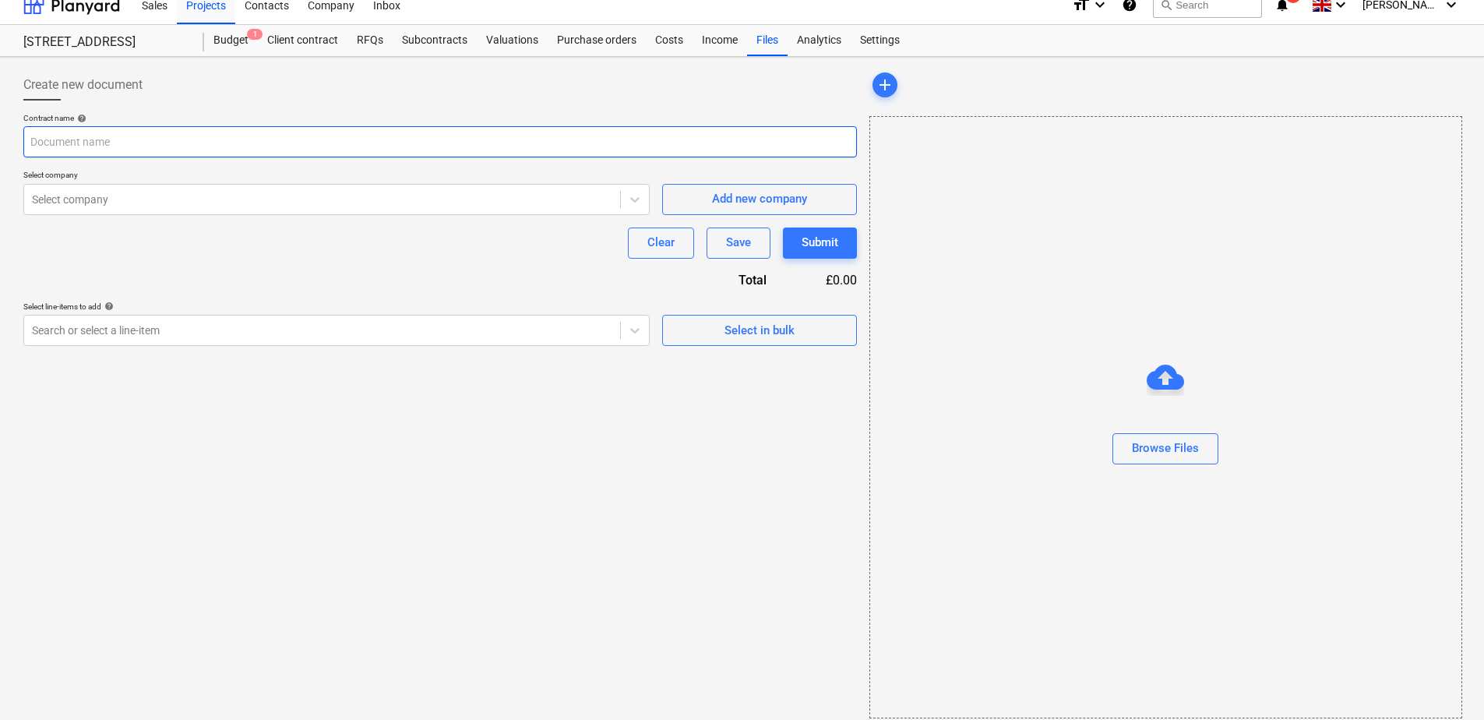
click at [355, 152] on input "text" at bounding box center [440, 141] width 834 height 31
type input "XX"
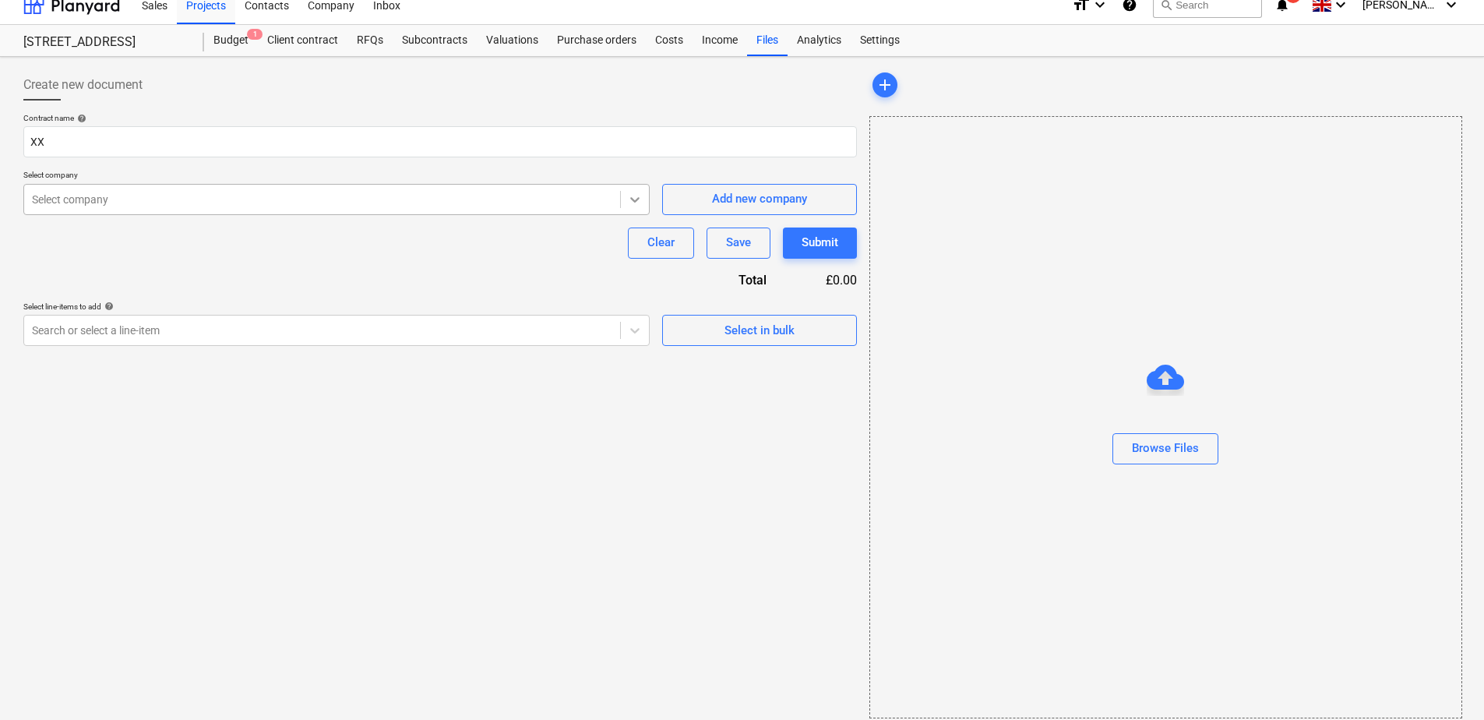
click at [633, 201] on icon at bounding box center [635, 200] width 16 height 16
click at [738, 231] on button "Save" at bounding box center [739, 243] width 64 height 31
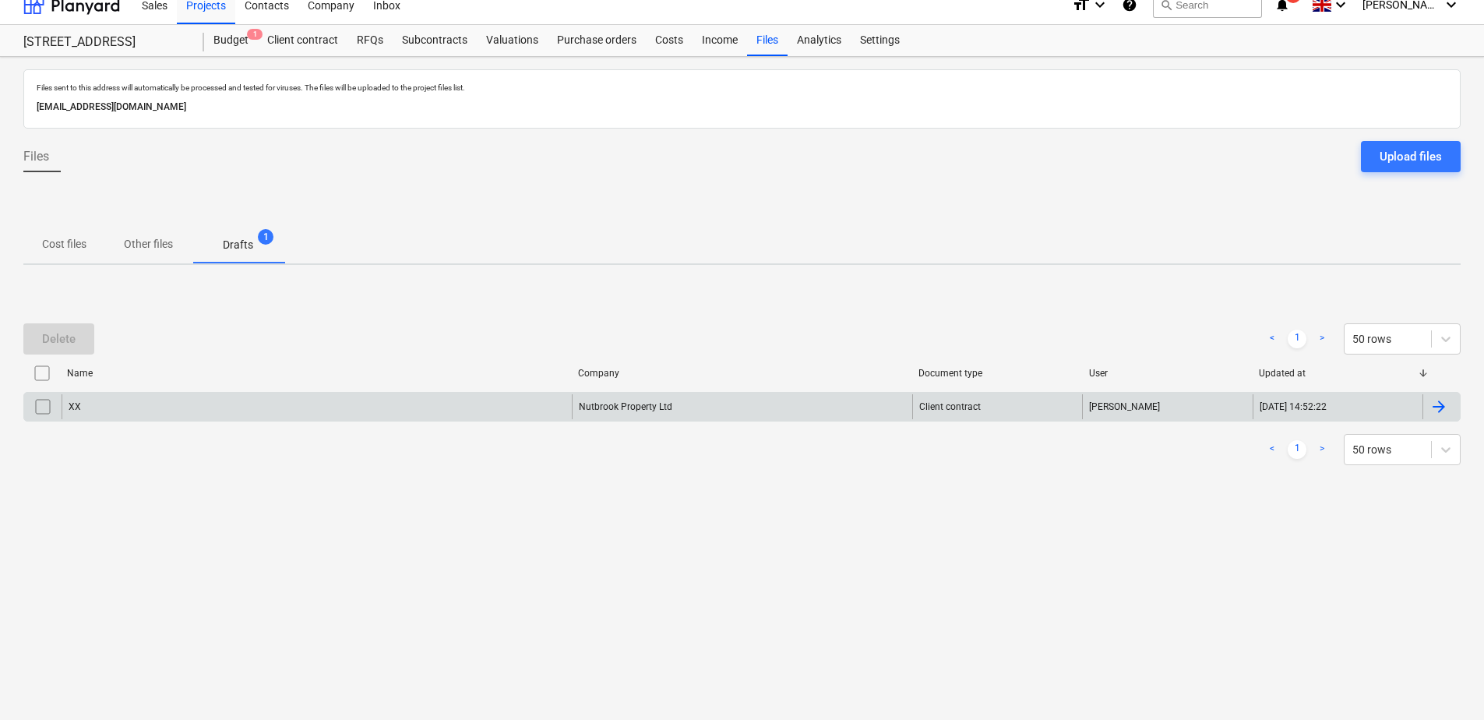
click at [173, 401] on div "XX" at bounding box center [317, 406] width 510 height 25
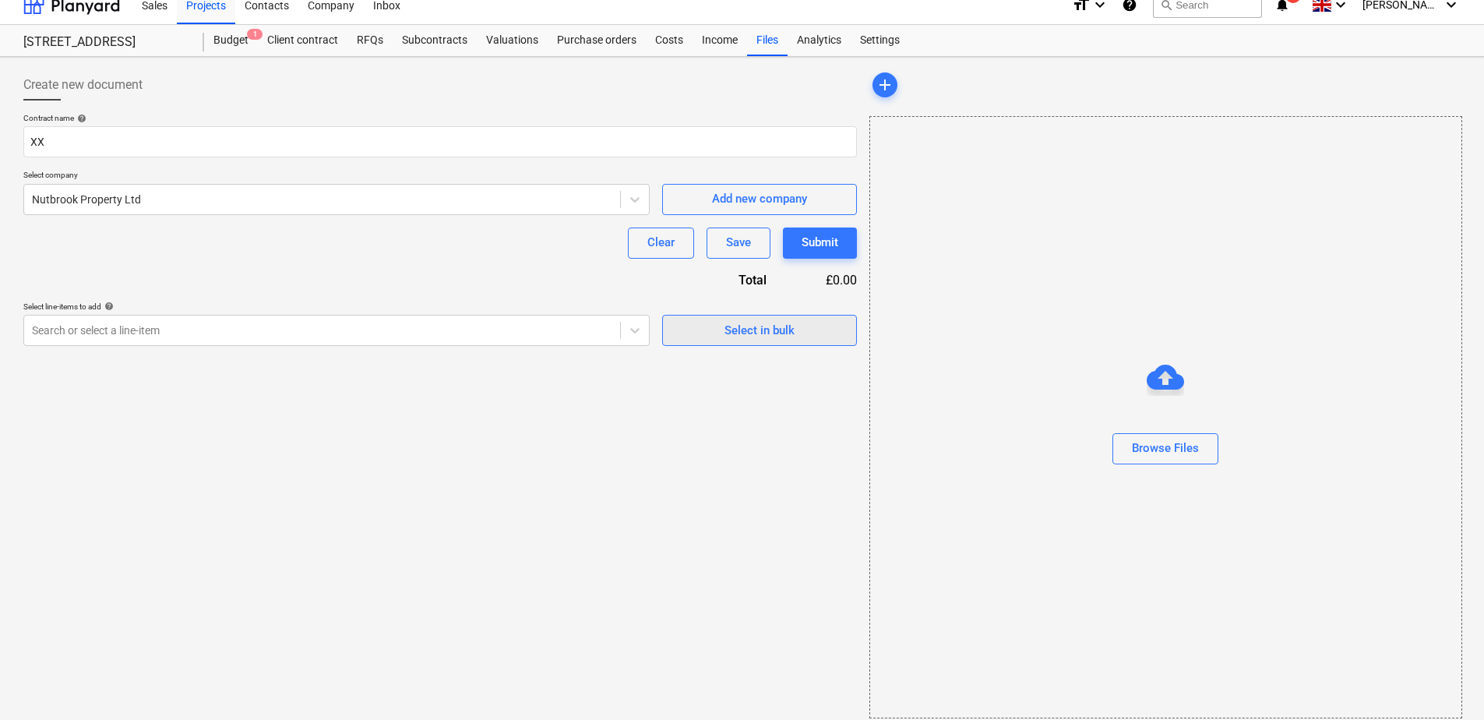
click at [718, 320] on span "Select in bulk" at bounding box center [760, 330] width 156 height 20
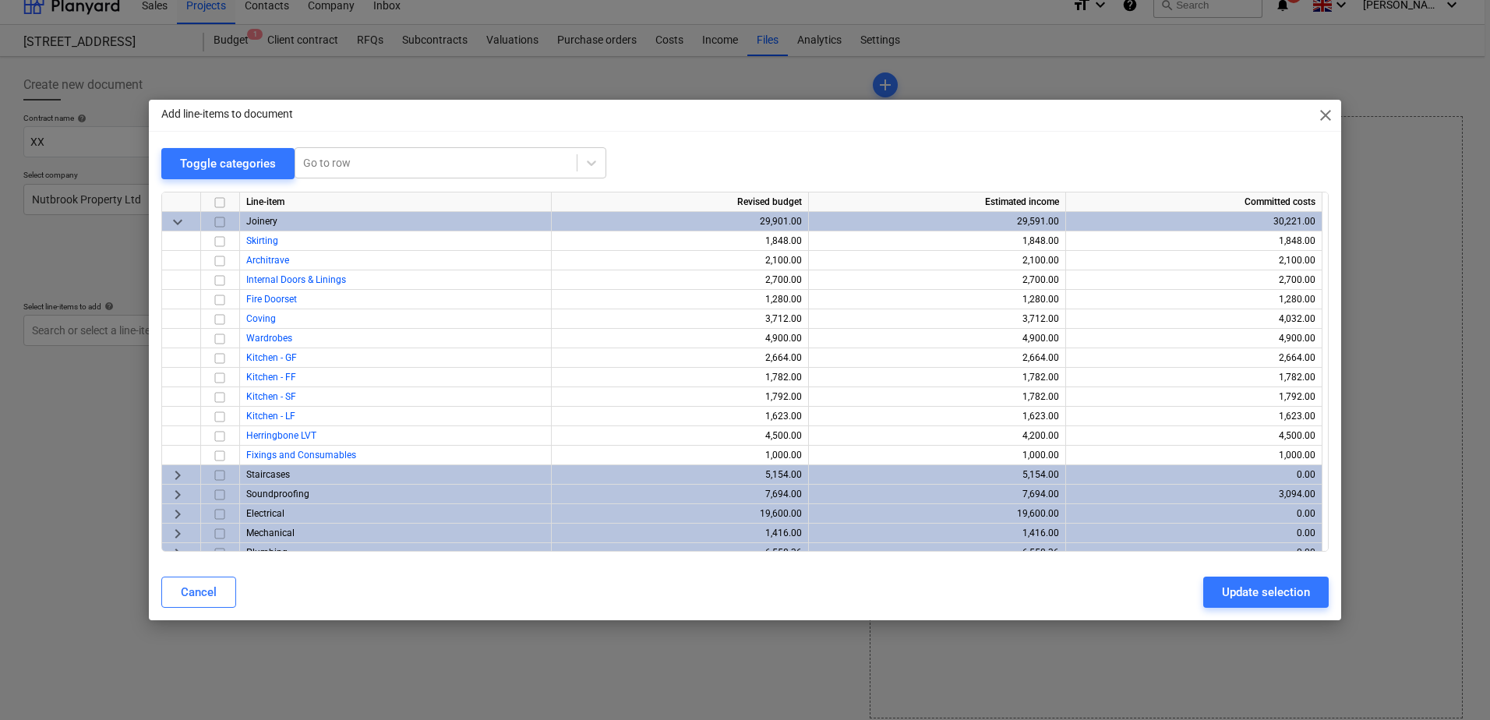
click at [175, 222] on span "keyboard_arrow_down" at bounding box center [177, 222] width 19 height 19
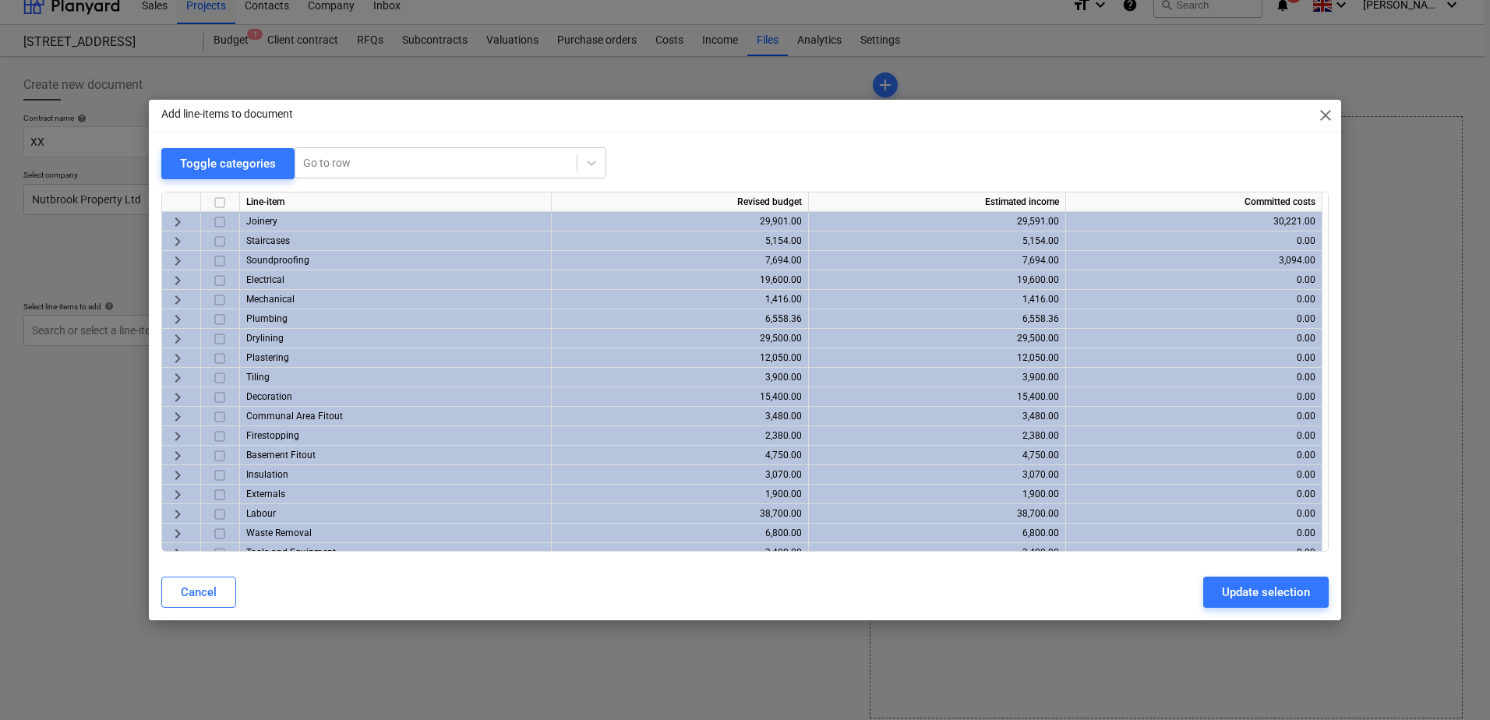
click at [218, 203] on input "checkbox" at bounding box center [219, 202] width 19 height 19
checkbox input "true"
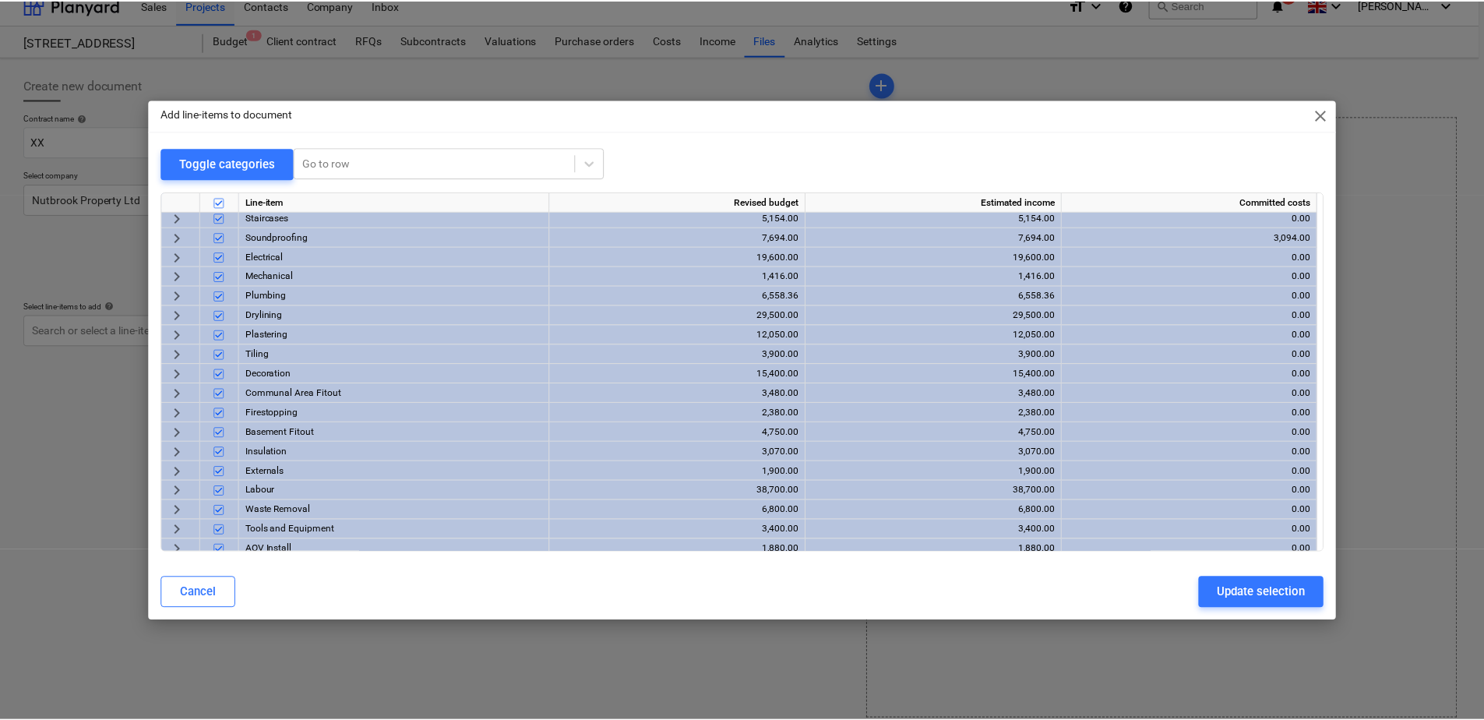
scroll to position [51, 0]
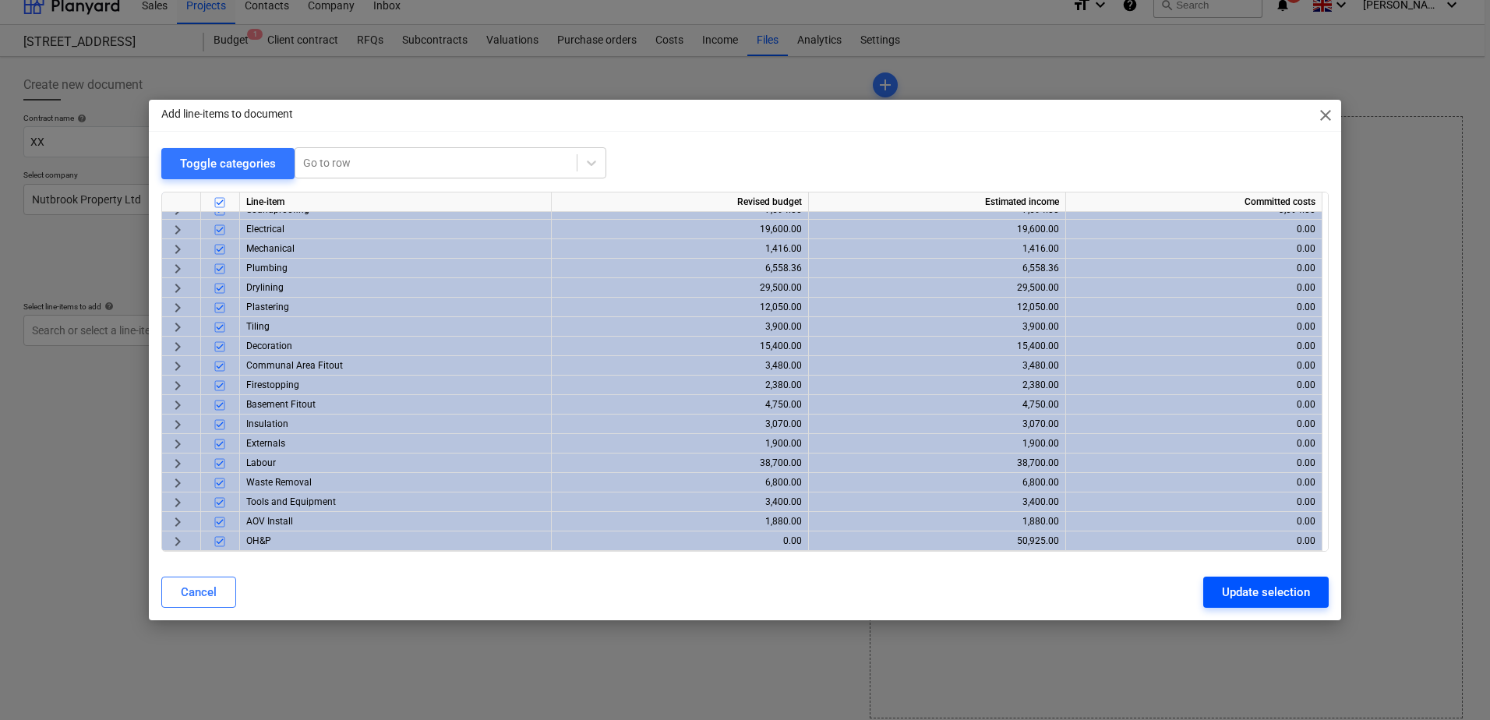
click at [1053, 582] on div "Update selection" at bounding box center [1266, 592] width 88 height 20
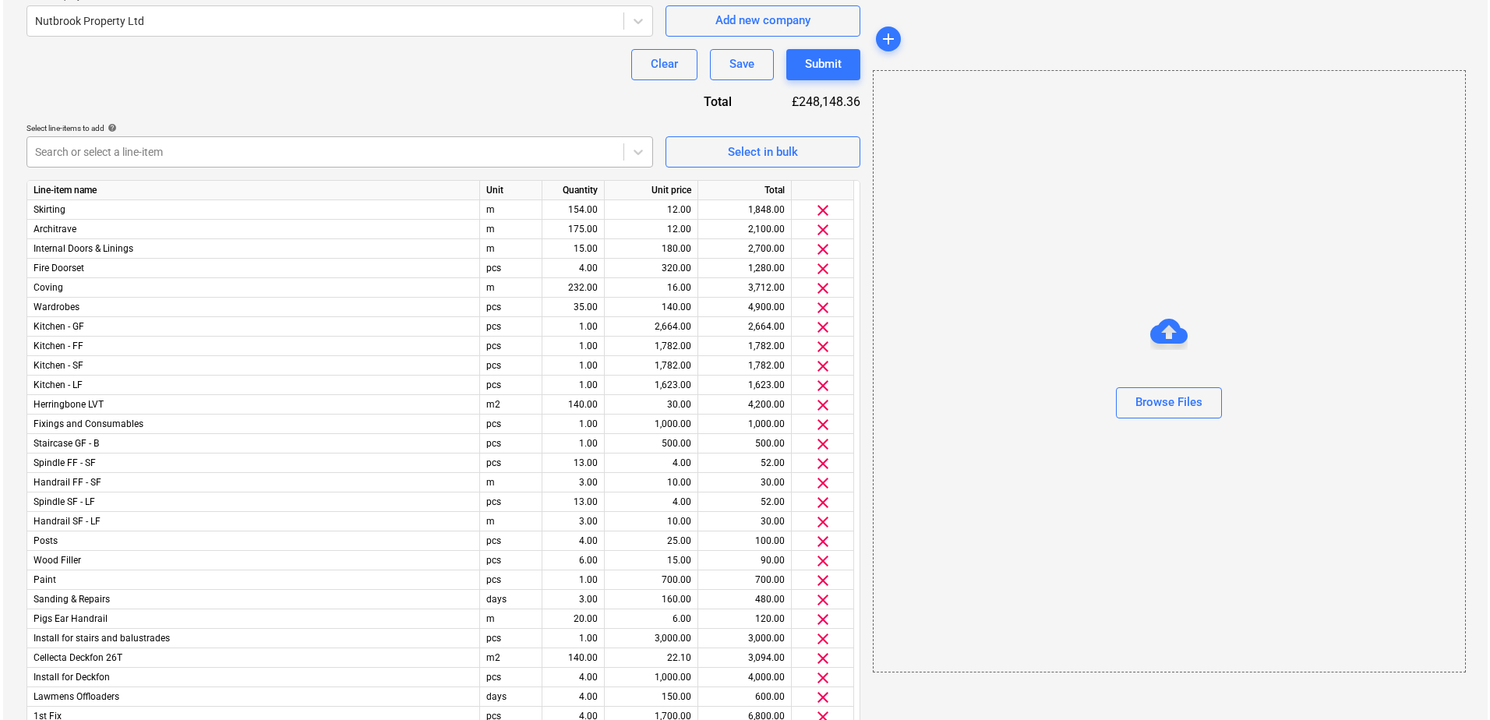
scroll to position [51, 0]
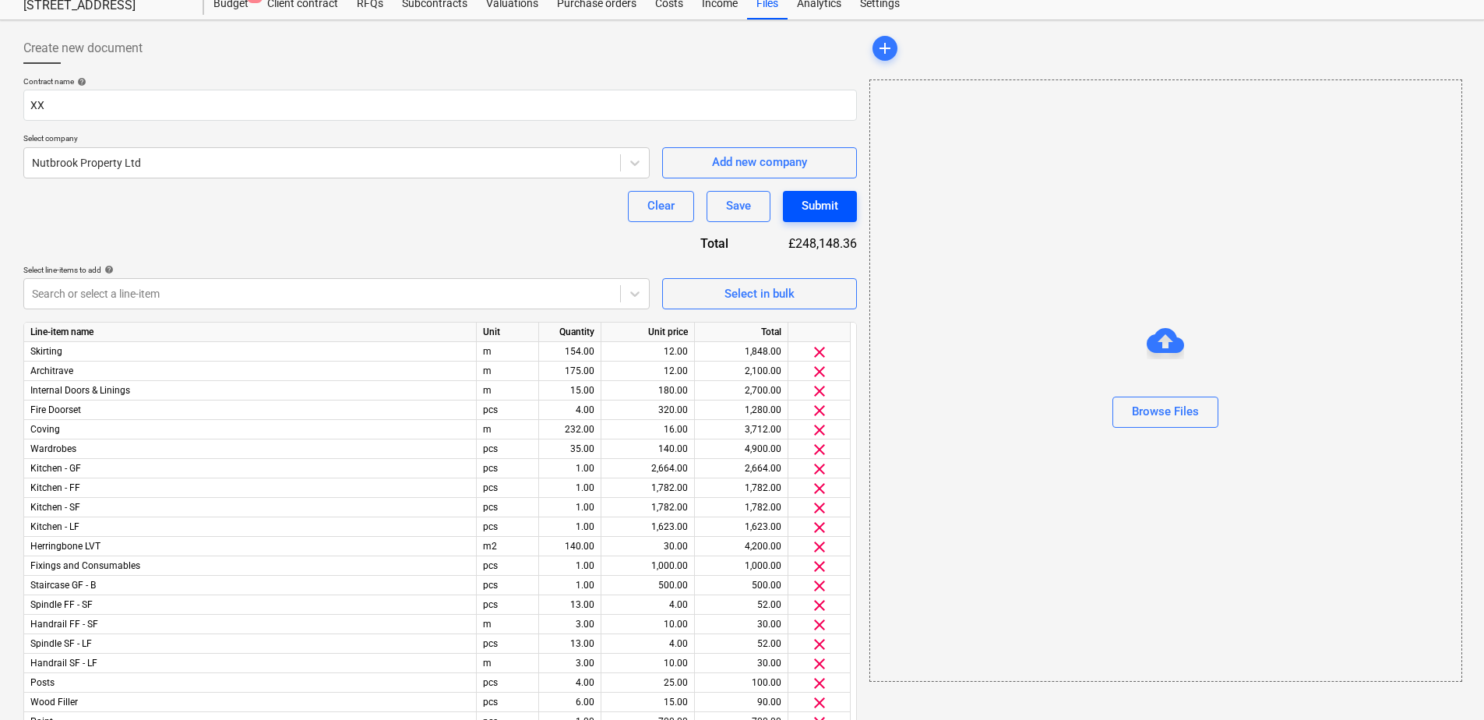
click at [831, 202] on div "Submit" at bounding box center [820, 206] width 37 height 20
click at [1053, 414] on div "Browse Files" at bounding box center [1166, 419] width 67 height 20
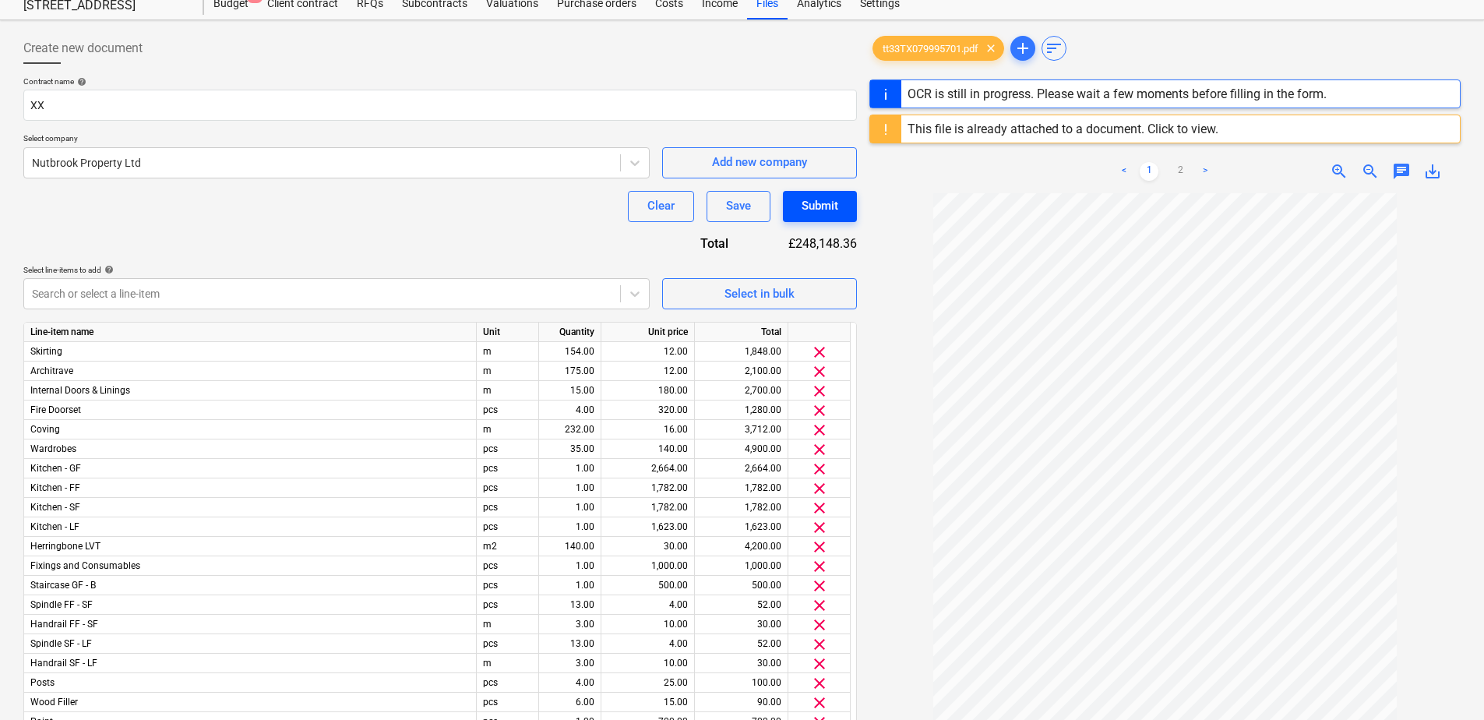
click at [828, 203] on div "Submit" at bounding box center [820, 206] width 37 height 20
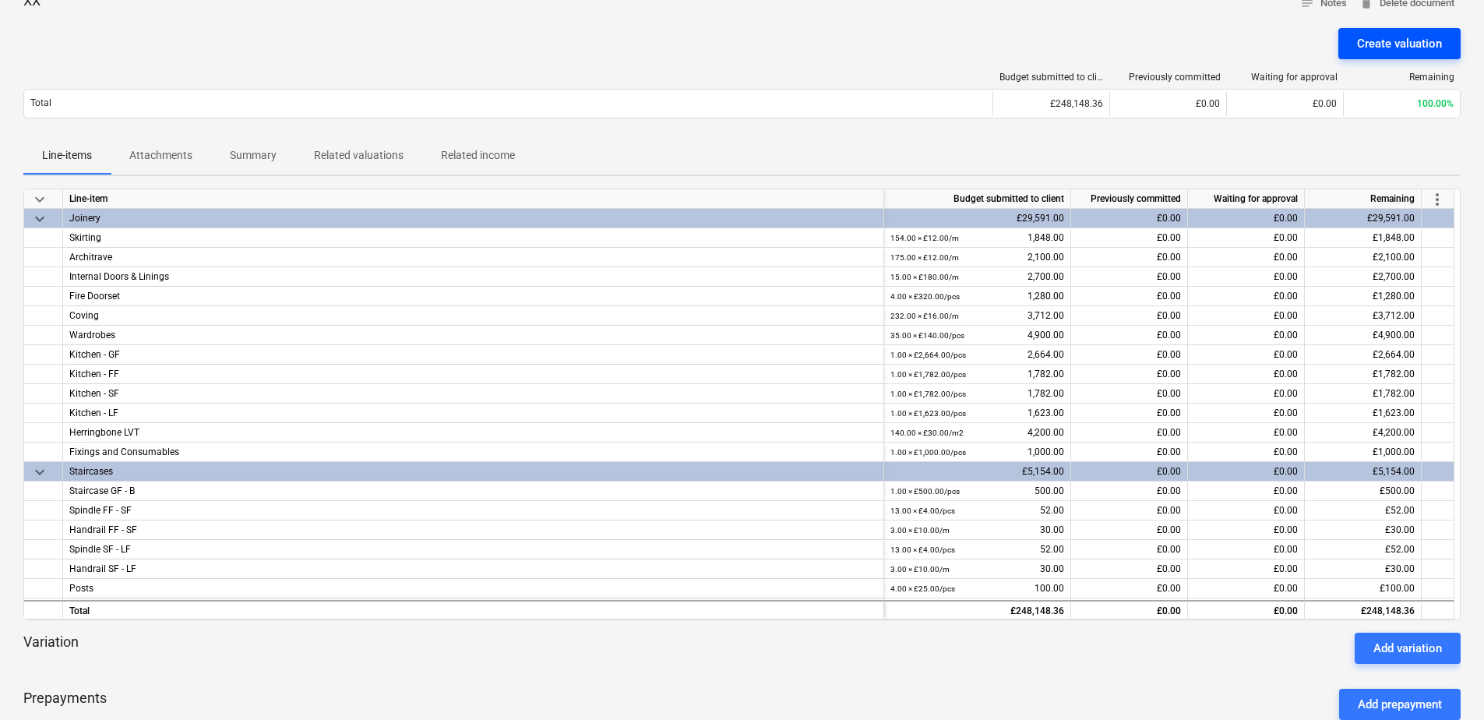
click at [1053, 44] on div "Create valuation" at bounding box center [1399, 44] width 85 height 20
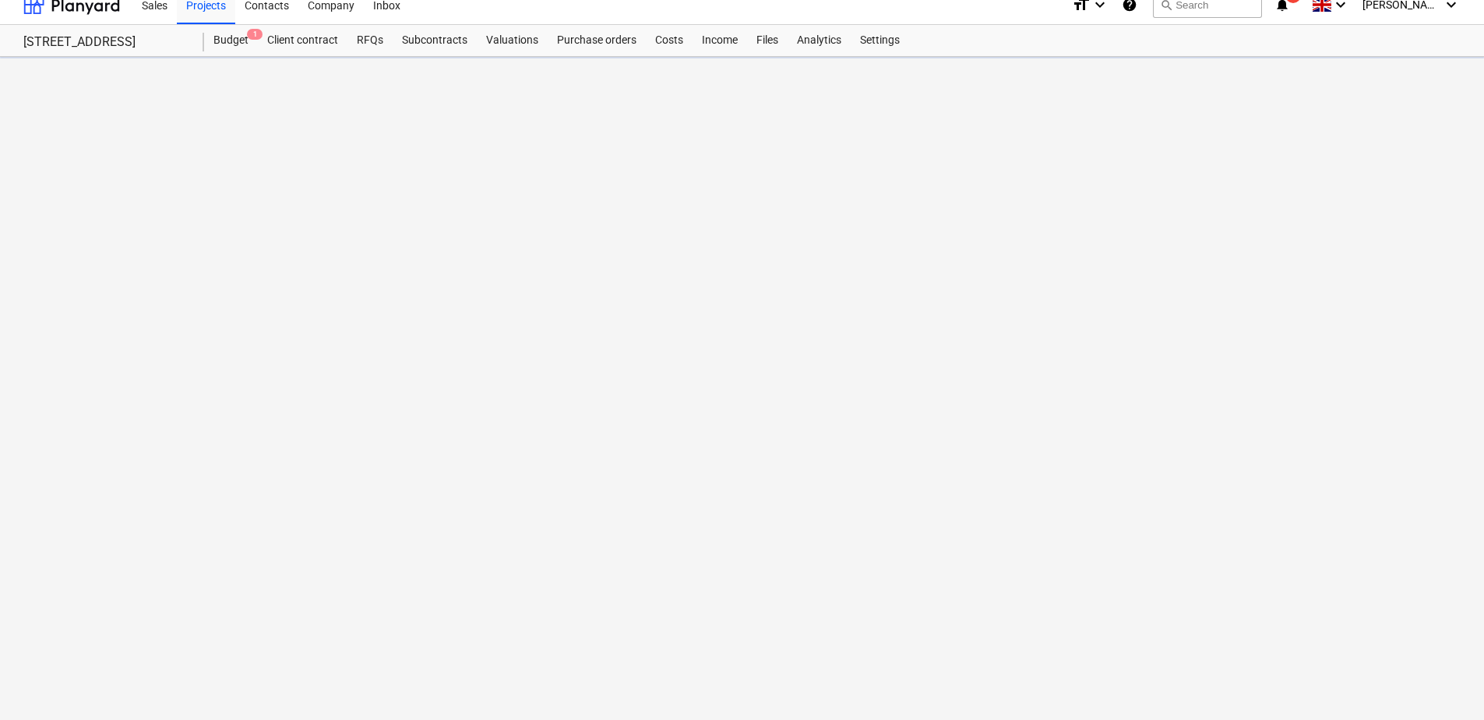
scroll to position [15, 0]
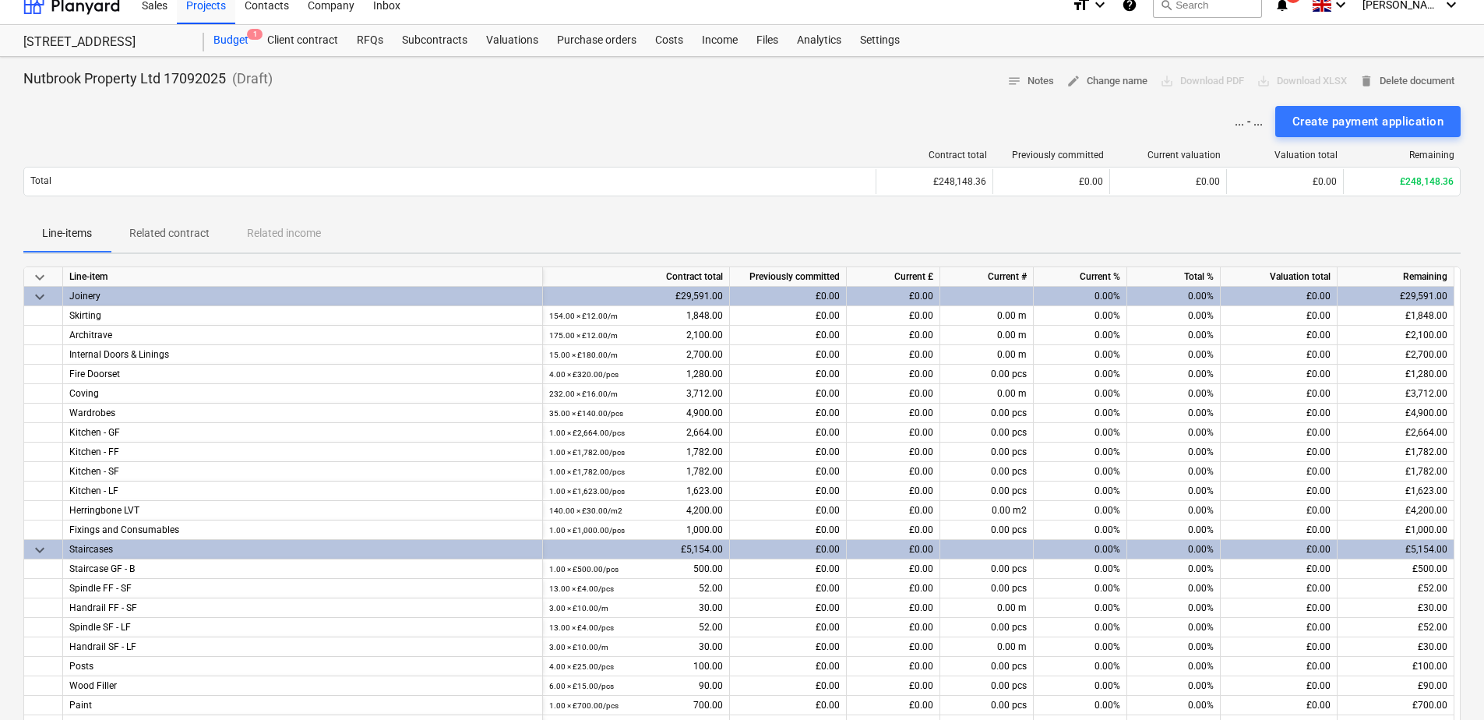
click at [239, 41] on div "Budget 1" at bounding box center [231, 40] width 54 height 31
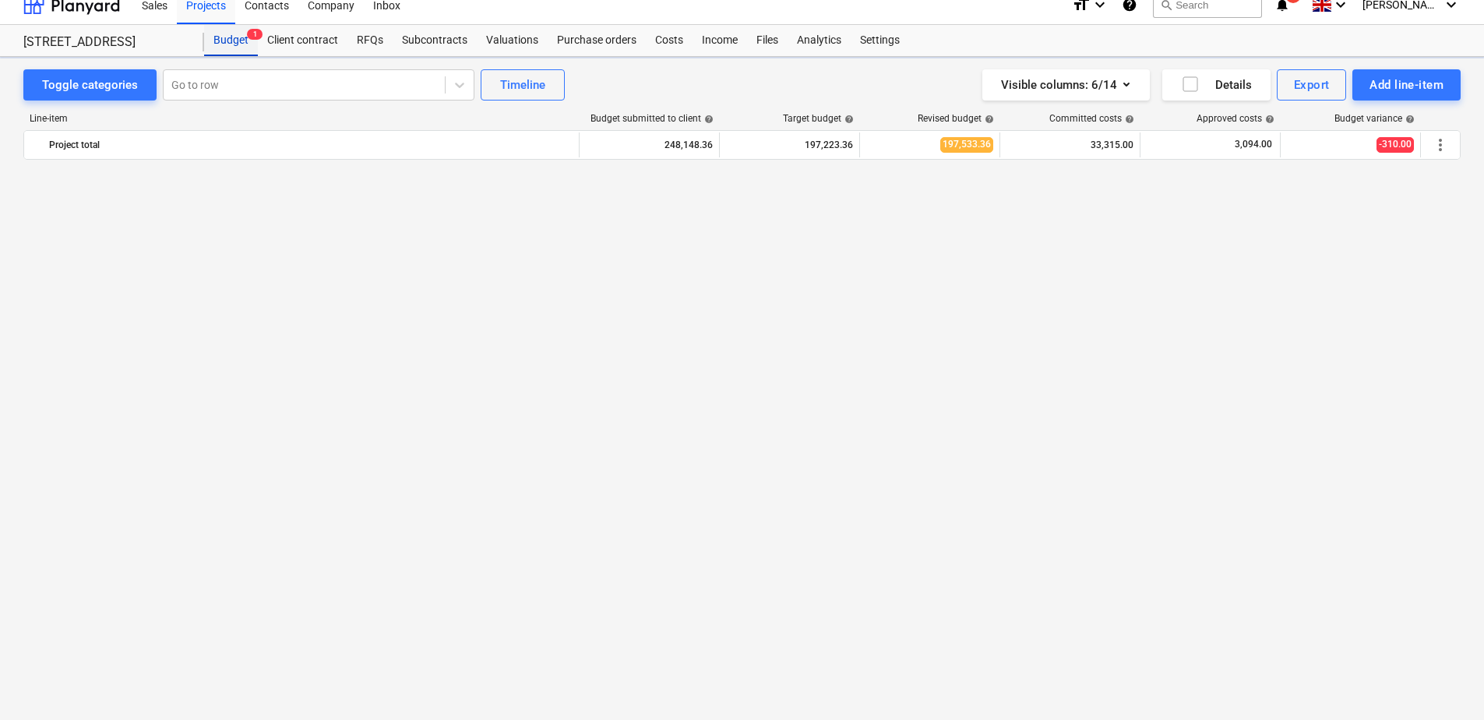
click at [239, 40] on div "Budget 1" at bounding box center [231, 40] width 54 height 31
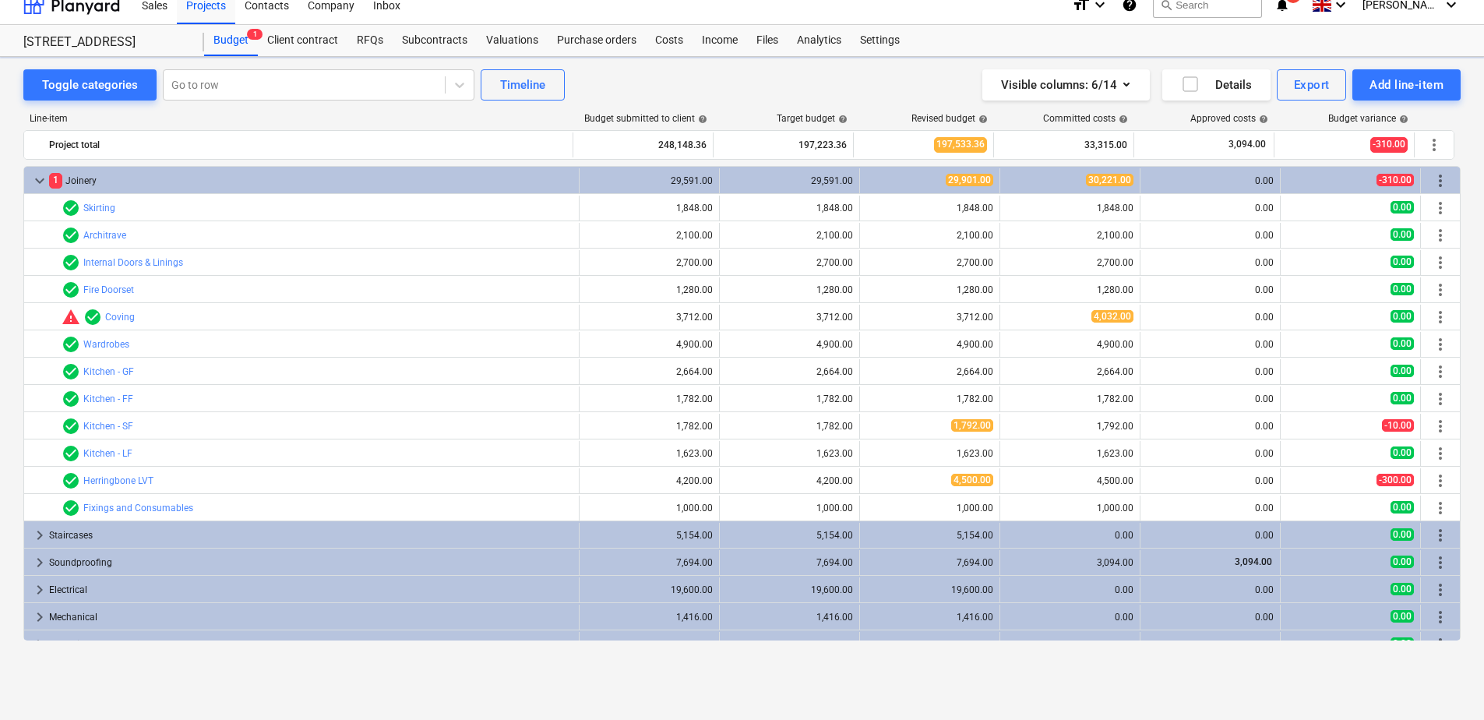
drag, startPoint x: 239, startPoint y: 40, endPoint x: 41, endPoint y: 630, distance: 622.2
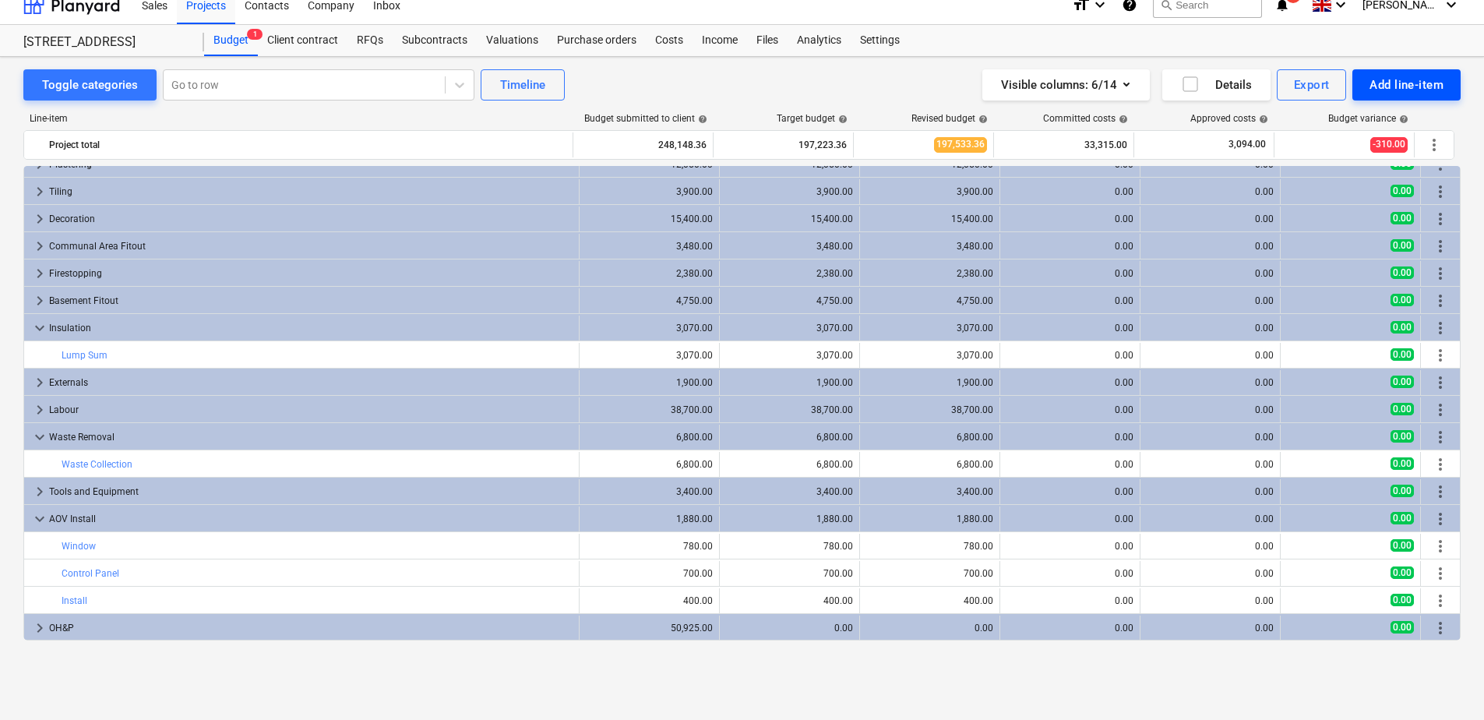
click at [1053, 79] on div "Add line-item" at bounding box center [1407, 85] width 74 height 20
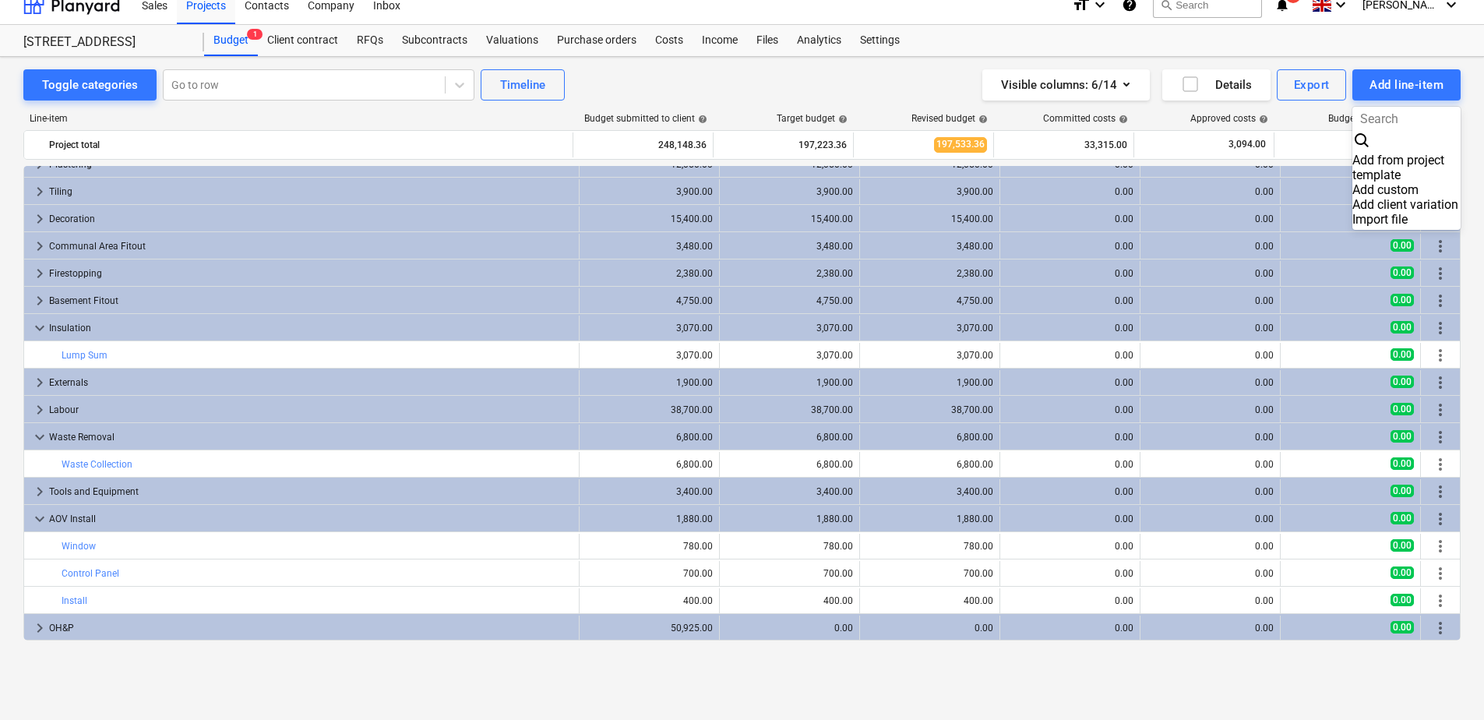
click at [1053, 212] on div "Import file" at bounding box center [1407, 219] width 108 height 15
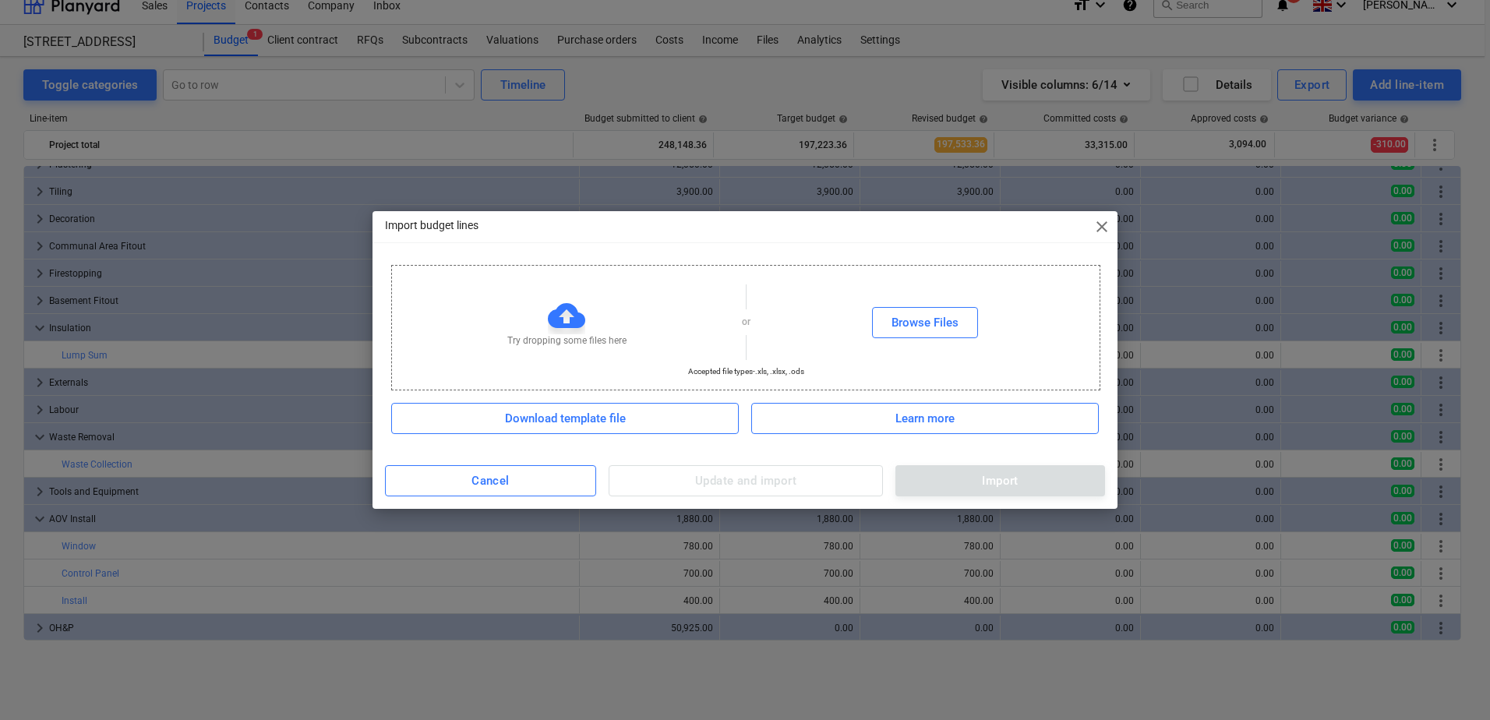
click at [1053, 224] on span "close" at bounding box center [1101, 226] width 19 height 19
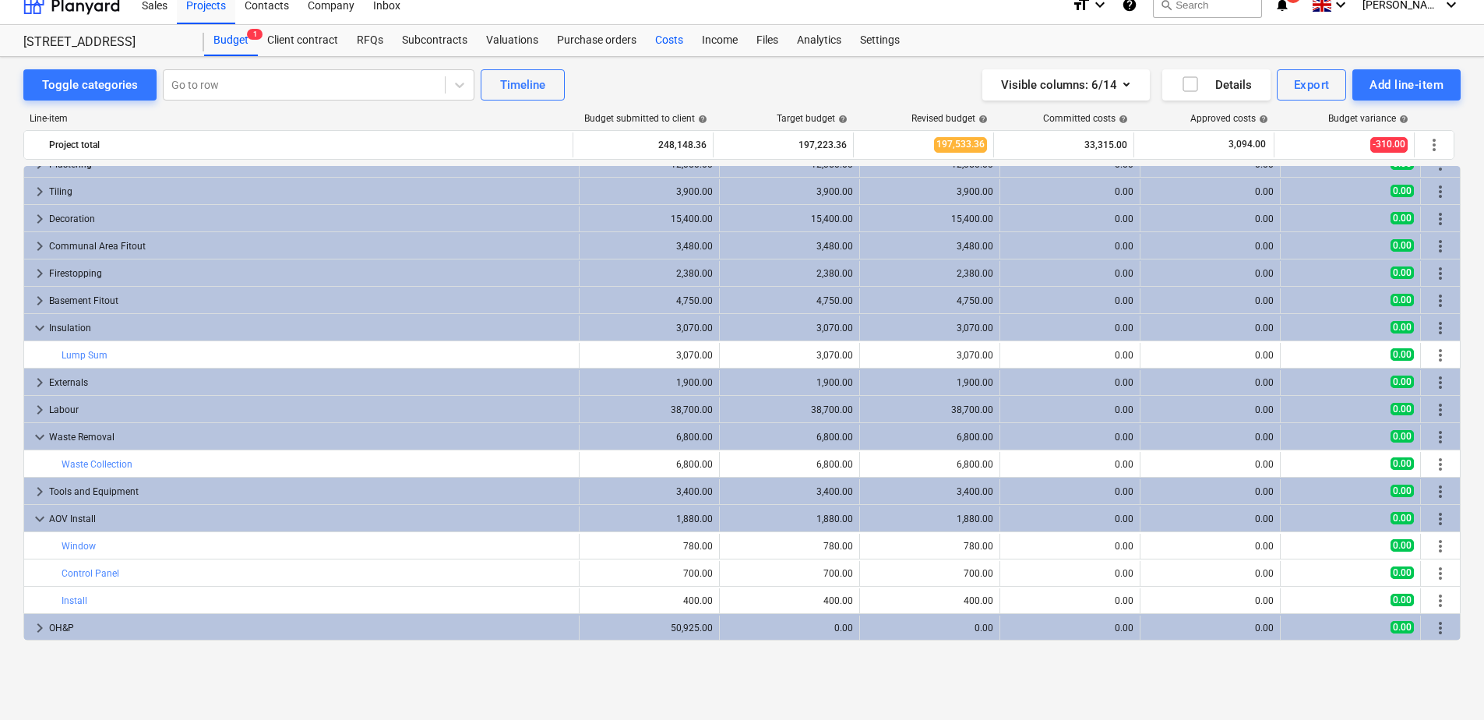
click at [675, 41] on div "Costs" at bounding box center [669, 40] width 47 height 31
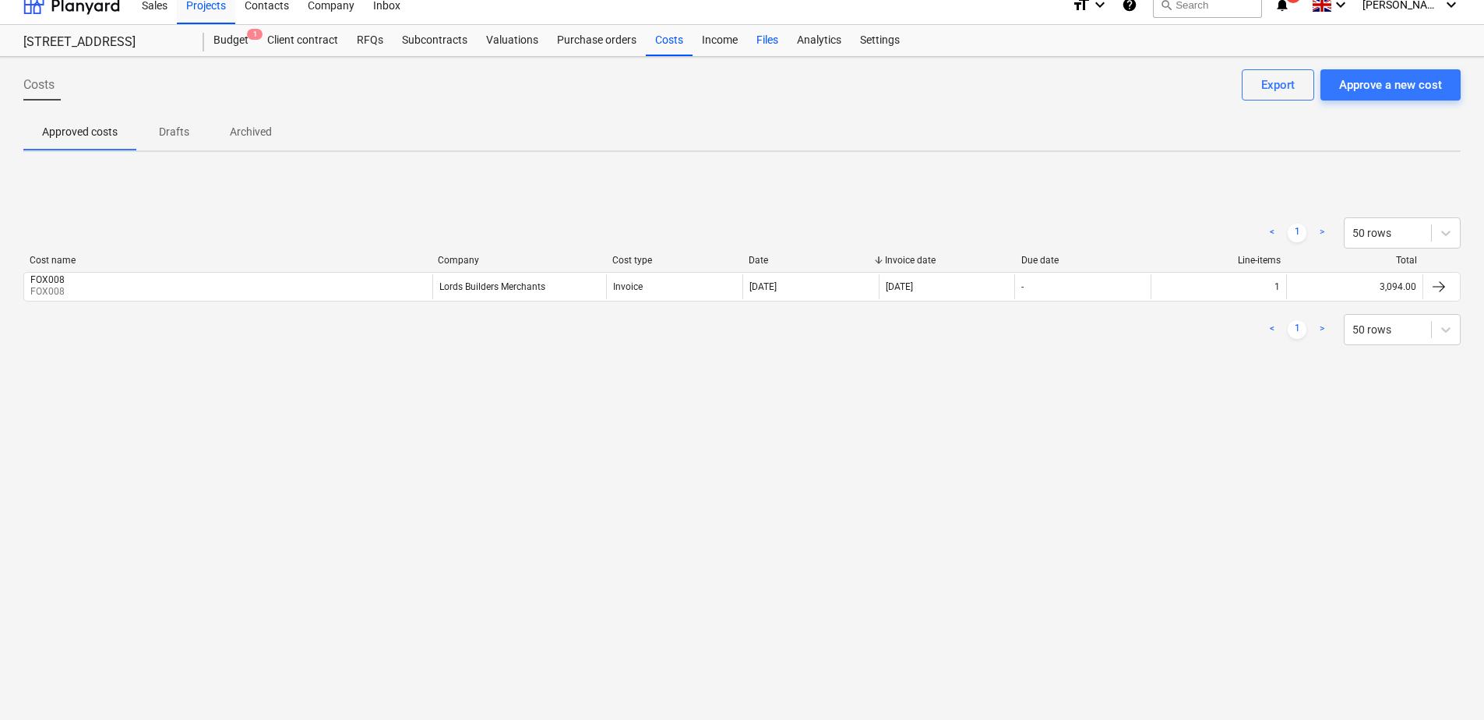
click at [768, 41] on div "Files" at bounding box center [767, 40] width 41 height 31
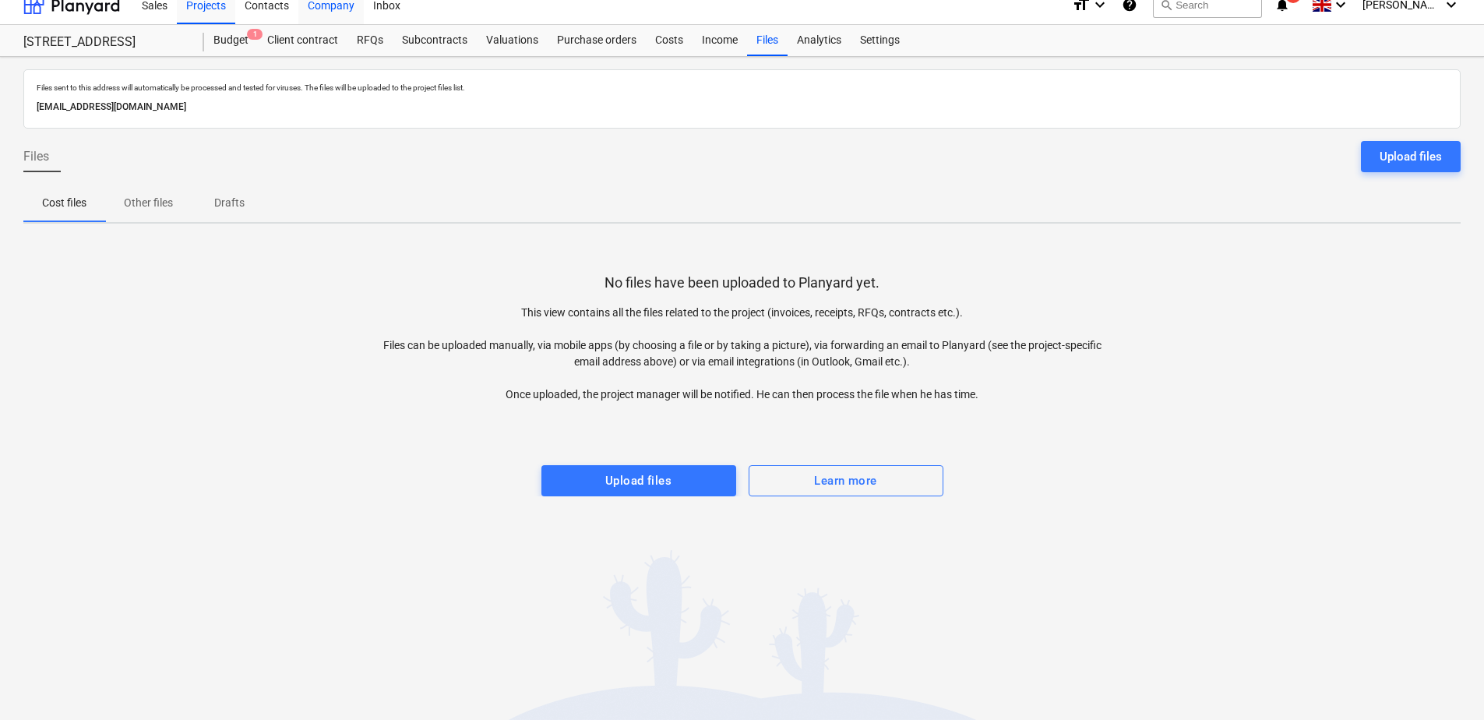
click at [312, 6] on div "Company" at bounding box center [330, 4] width 65 height 40
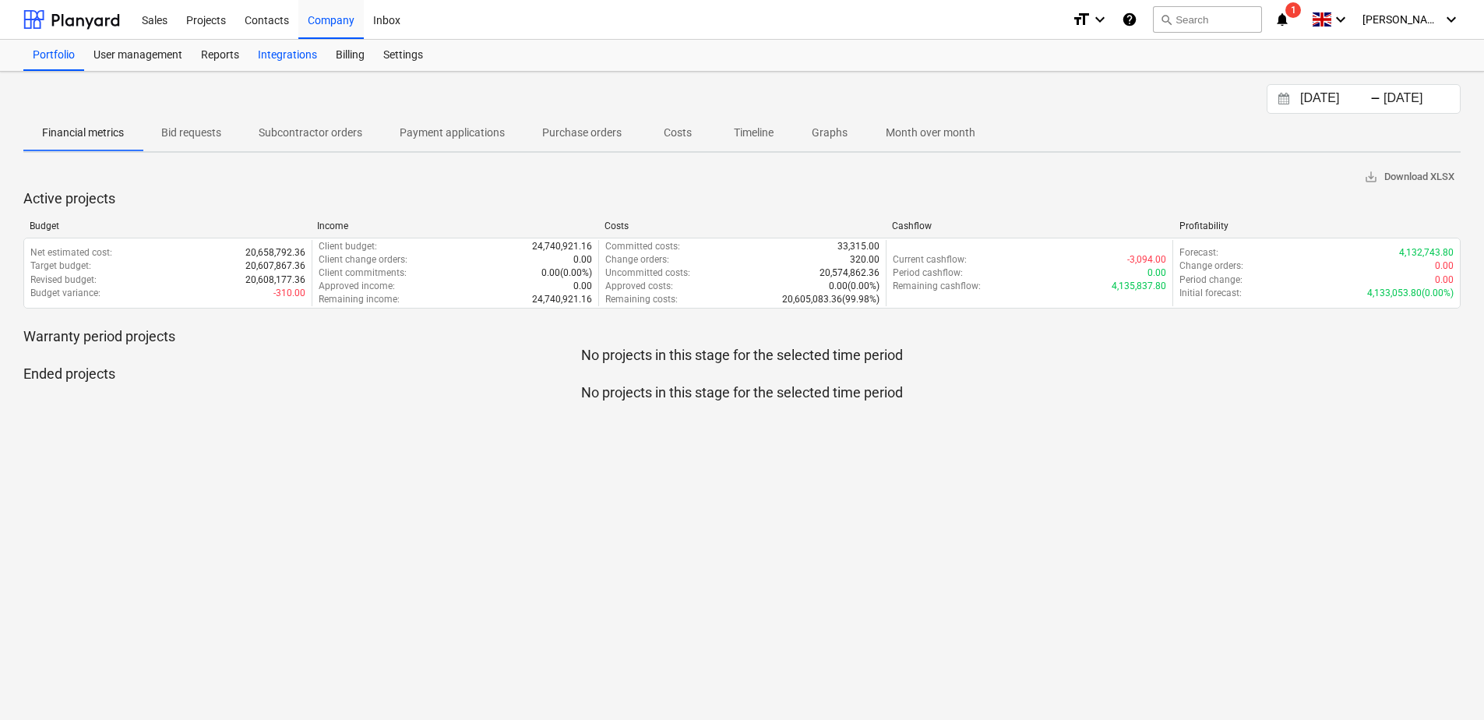
click at [305, 53] on div "Integrations" at bounding box center [288, 55] width 78 height 31
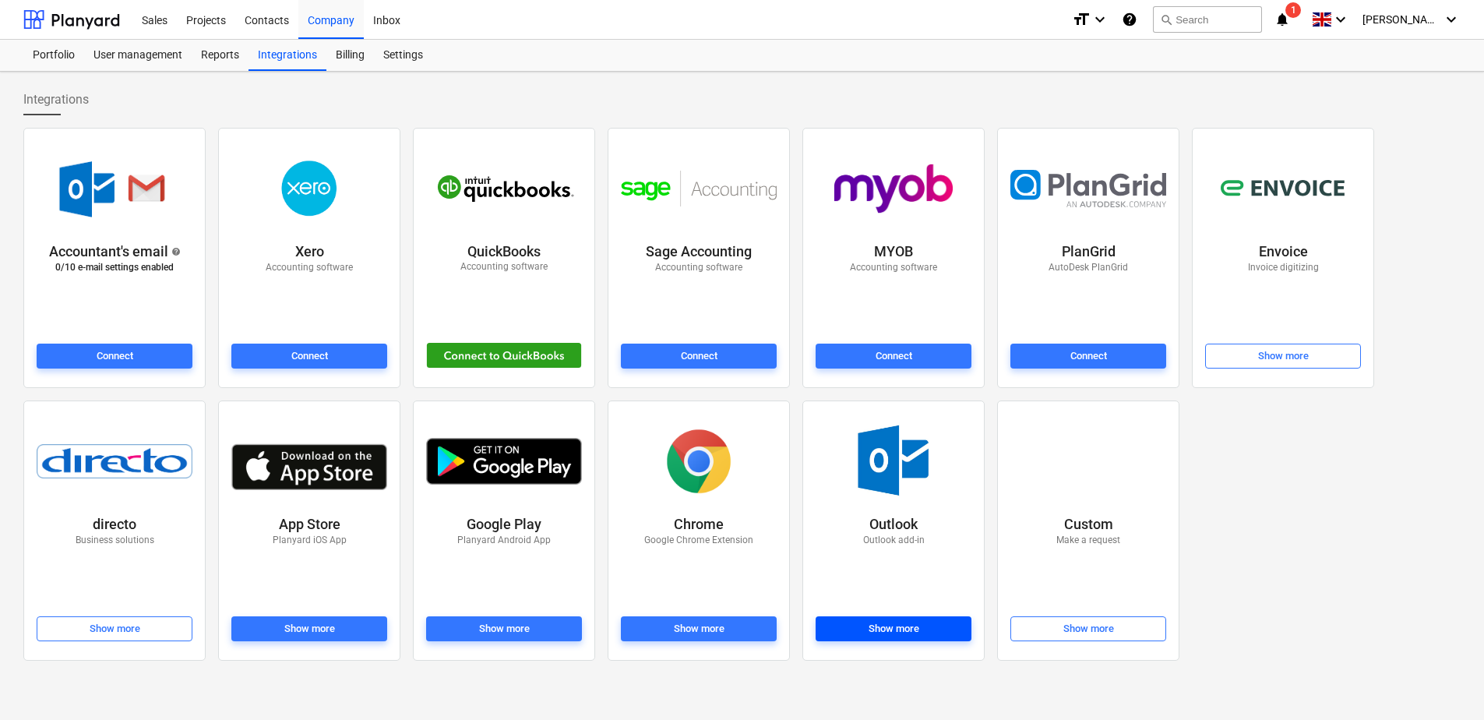
click at [877, 588] on button "Show more" at bounding box center [894, 628] width 156 height 25
click at [341, 51] on div "Billing" at bounding box center [350, 55] width 48 height 31
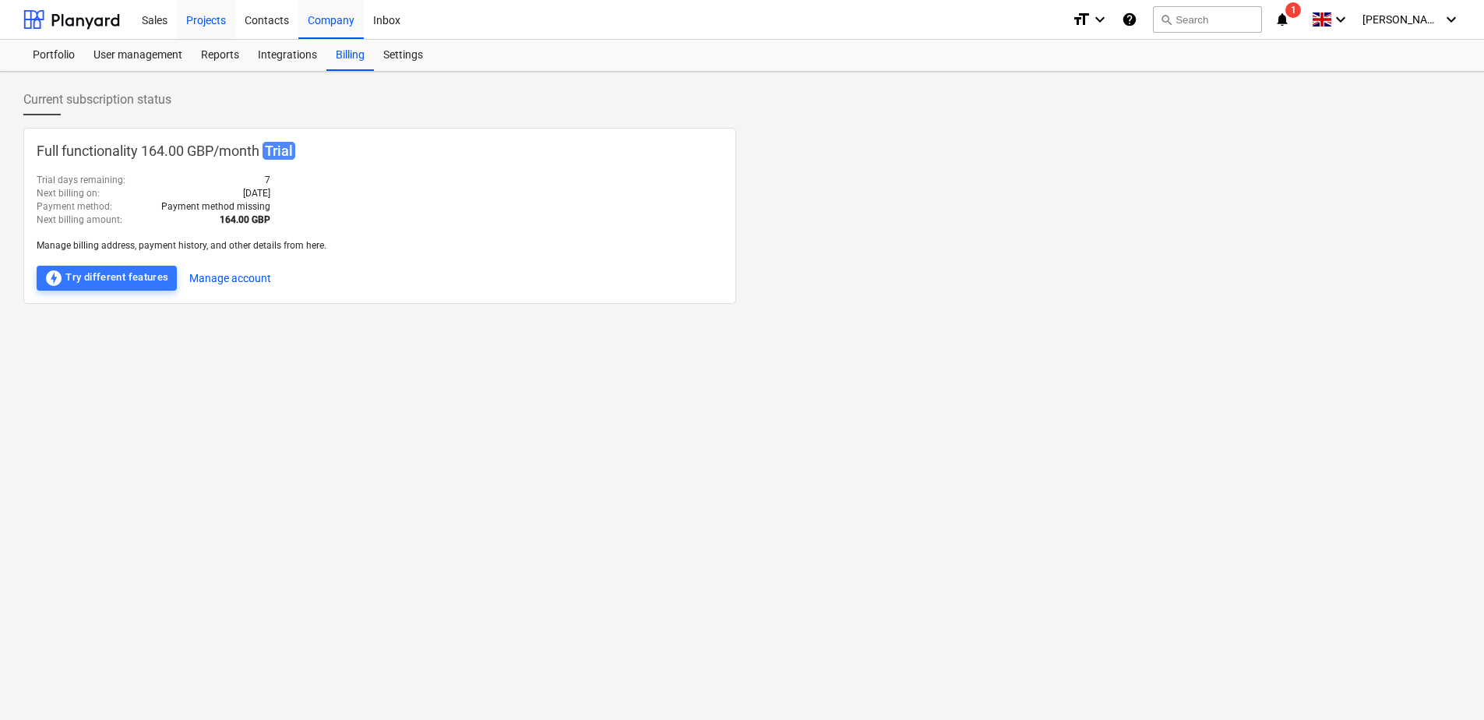
click at [217, 26] on div "Projects" at bounding box center [206, 19] width 58 height 40
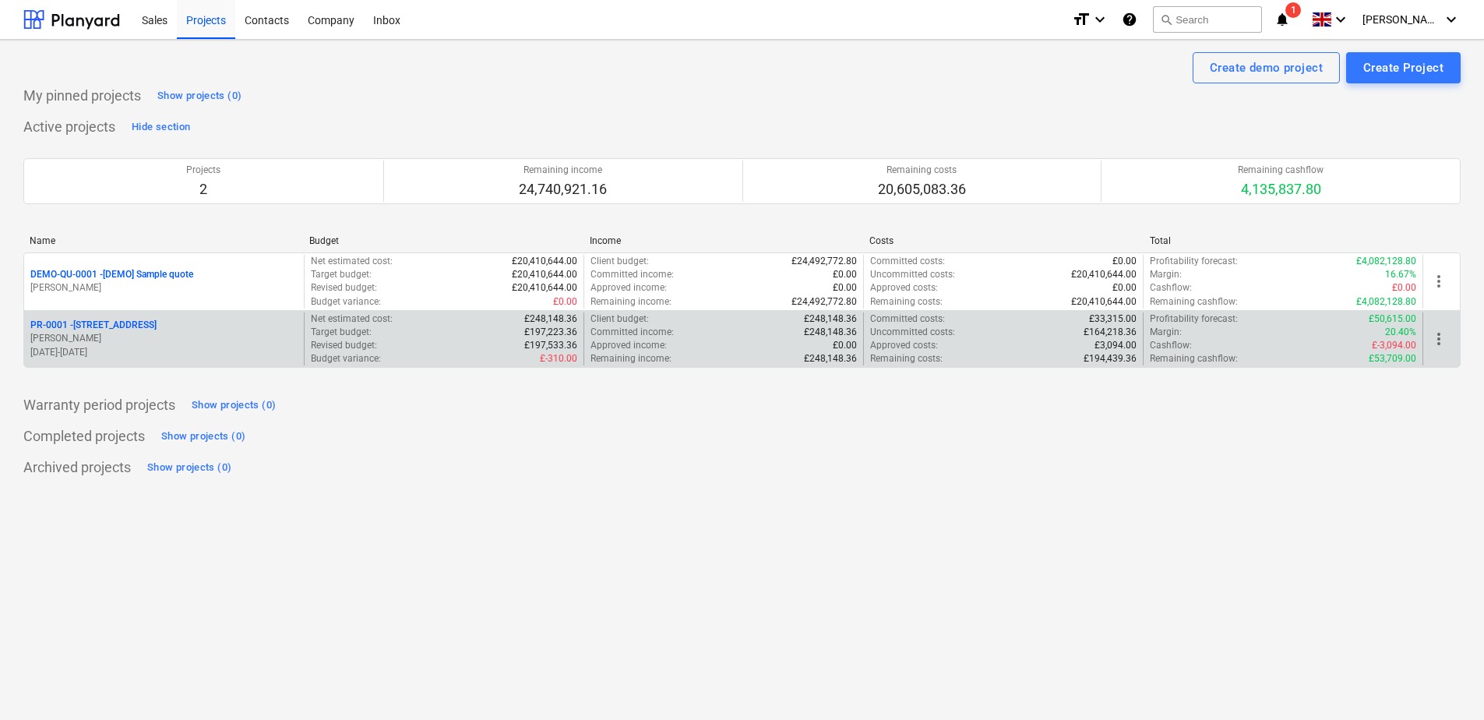
click at [186, 335] on p "[PERSON_NAME]" at bounding box center [163, 338] width 267 height 13
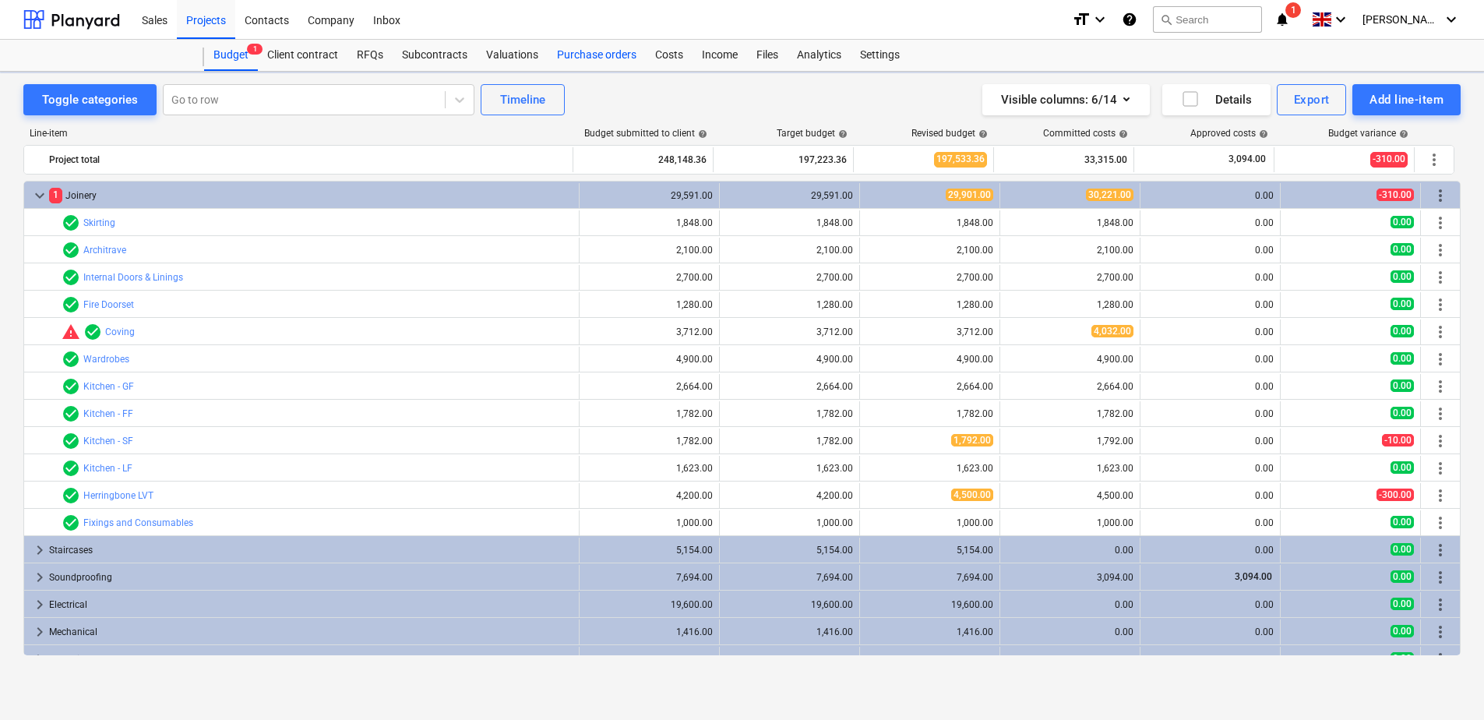
click at [588, 52] on div "Purchase orders" at bounding box center [597, 55] width 98 height 31
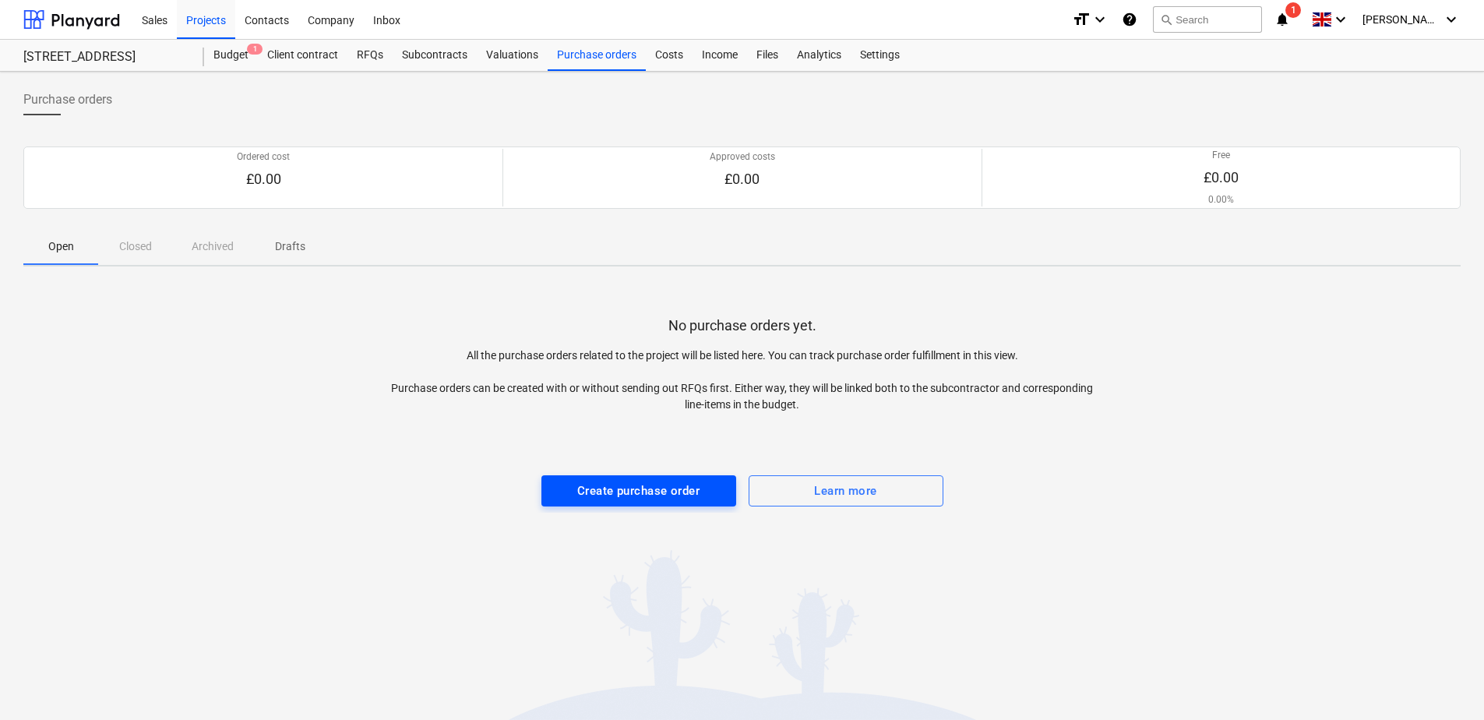
click at [651, 484] on div "Create purchase order" at bounding box center [638, 491] width 122 height 20
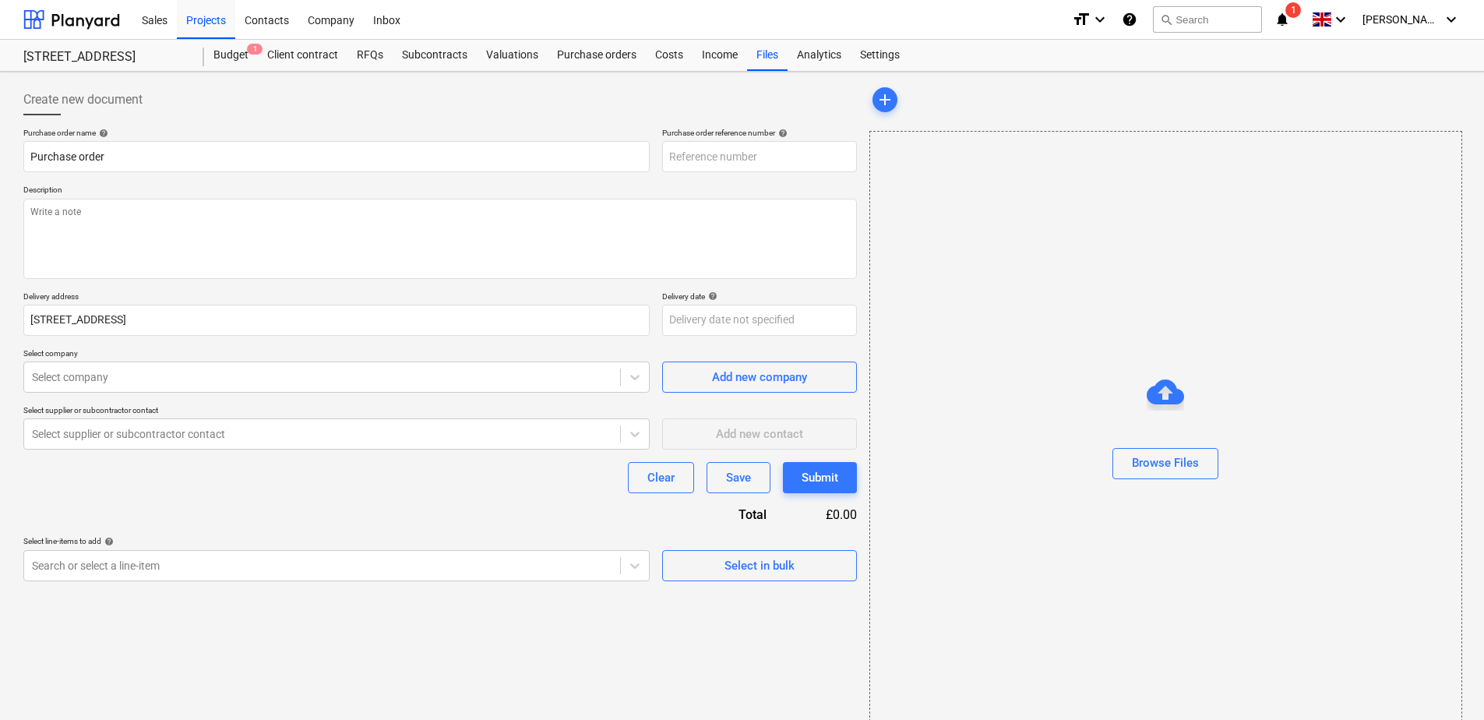
type textarea "x"
type input "PR-0001-PO-001"
type textarea "x"
click at [205, 226] on textarea at bounding box center [440, 239] width 834 height 80
type textarea "tytytyt"
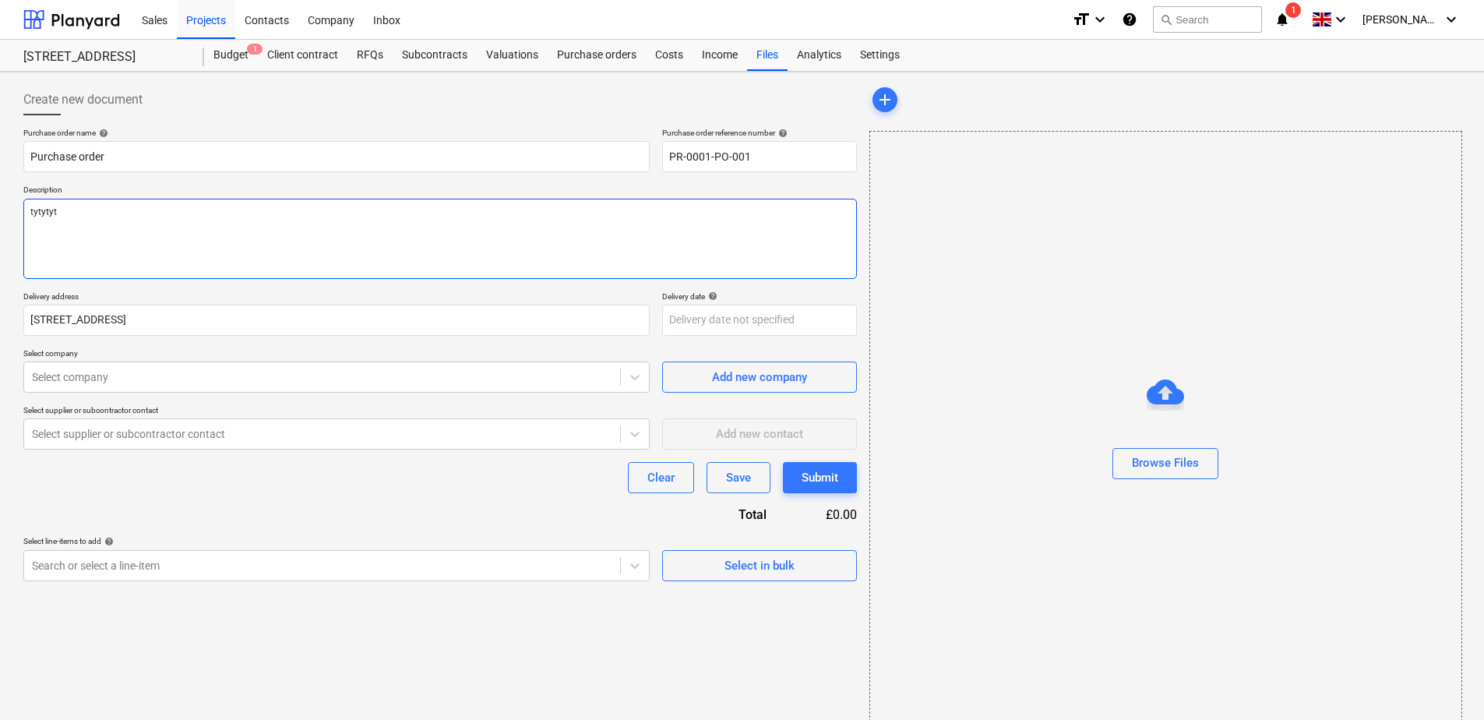
type textarea "x"
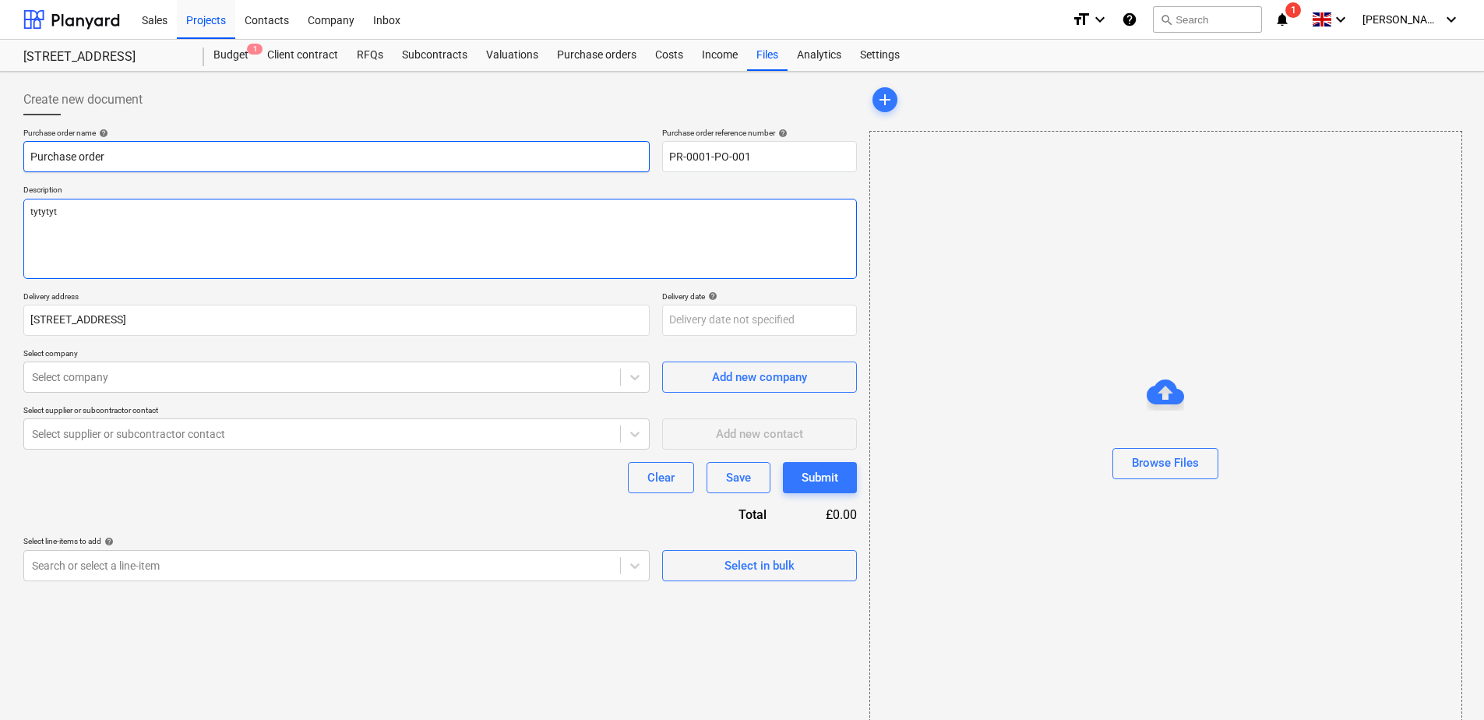
type textarea "tytytyt"
click at [400, 164] on input "Purchase order" at bounding box center [336, 156] width 626 height 31
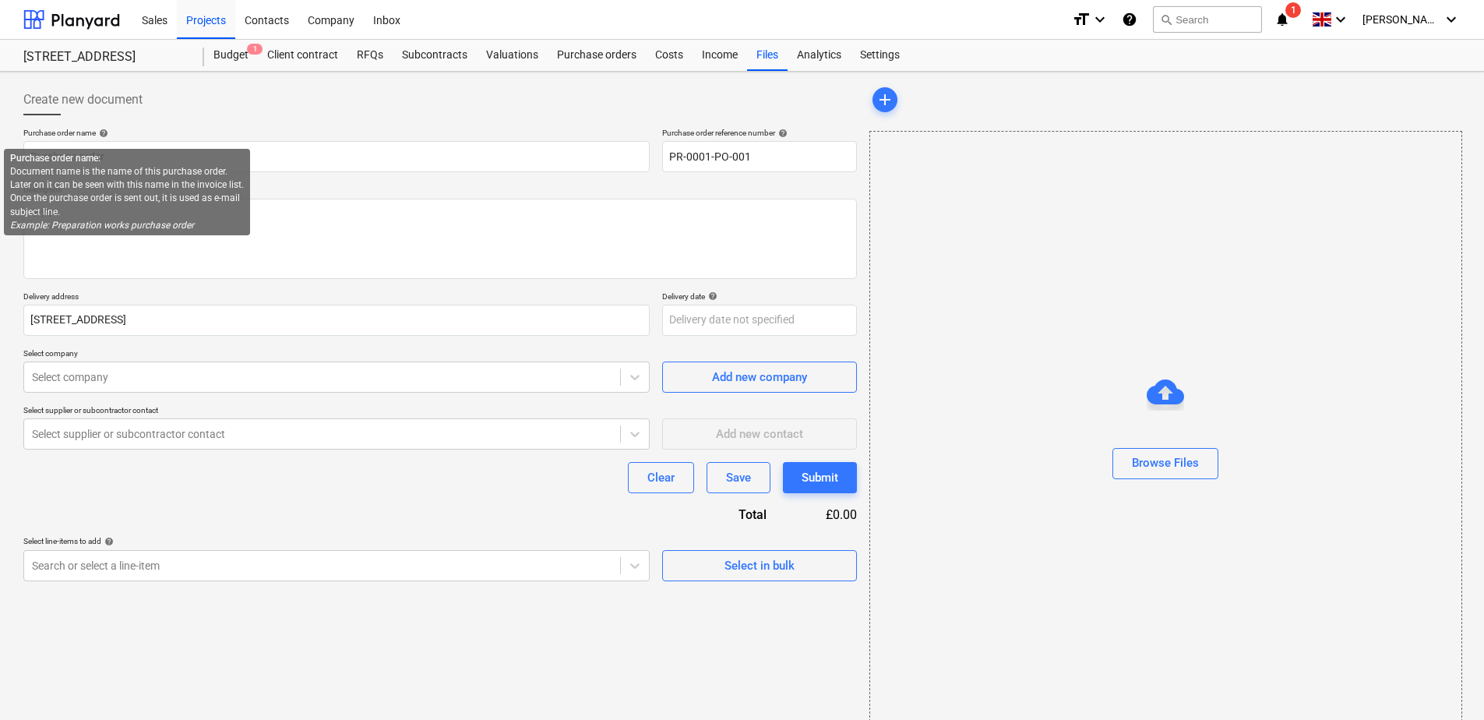
type textarea "x"
click at [104, 132] on span "help" at bounding box center [102, 133] width 12 height 9
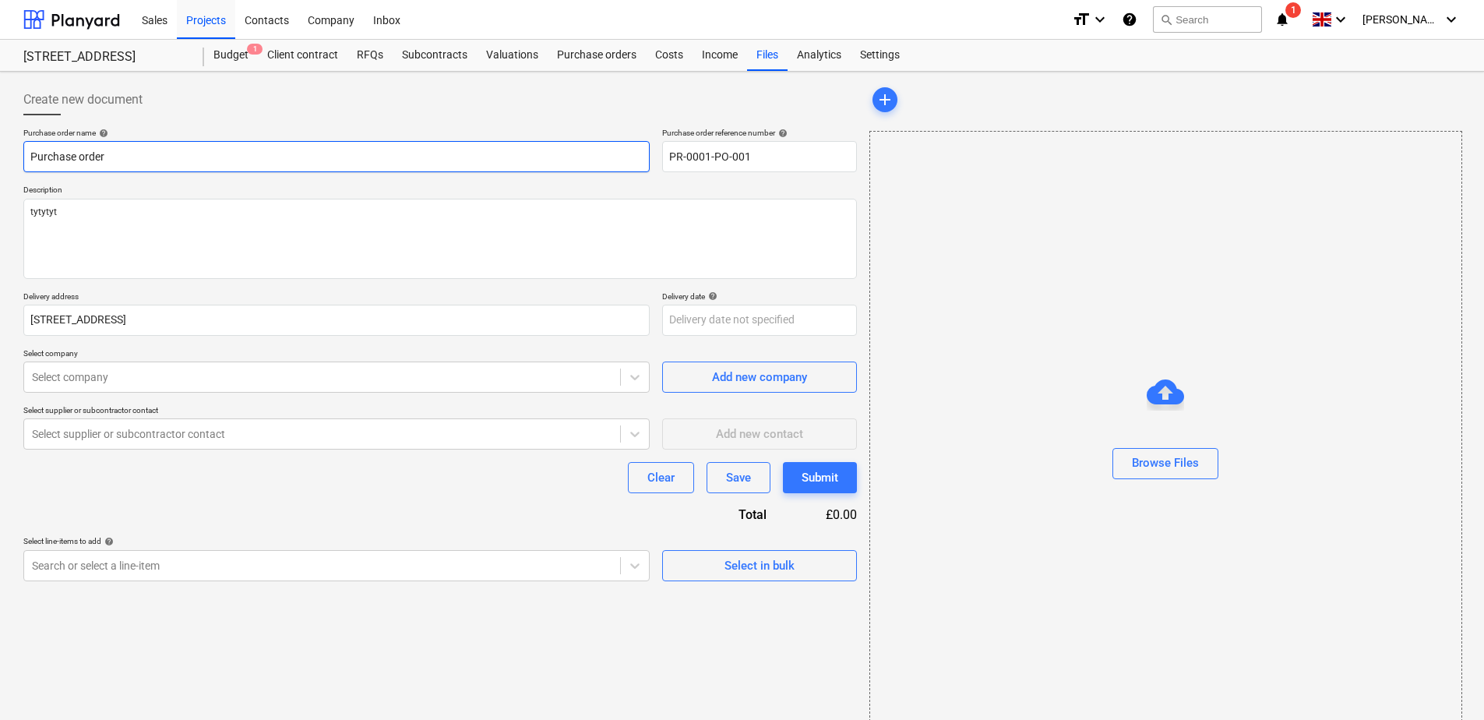
click at [172, 153] on input "Purchase order" at bounding box center [336, 156] width 626 height 31
drag, startPoint x: 159, startPoint y: 153, endPoint x: 34, endPoint y: 148, distance: 125.5
click at [34, 148] on input "Purchase order" at bounding box center [336, 156] width 626 height 31
type input "Sc"
type textarea "x"
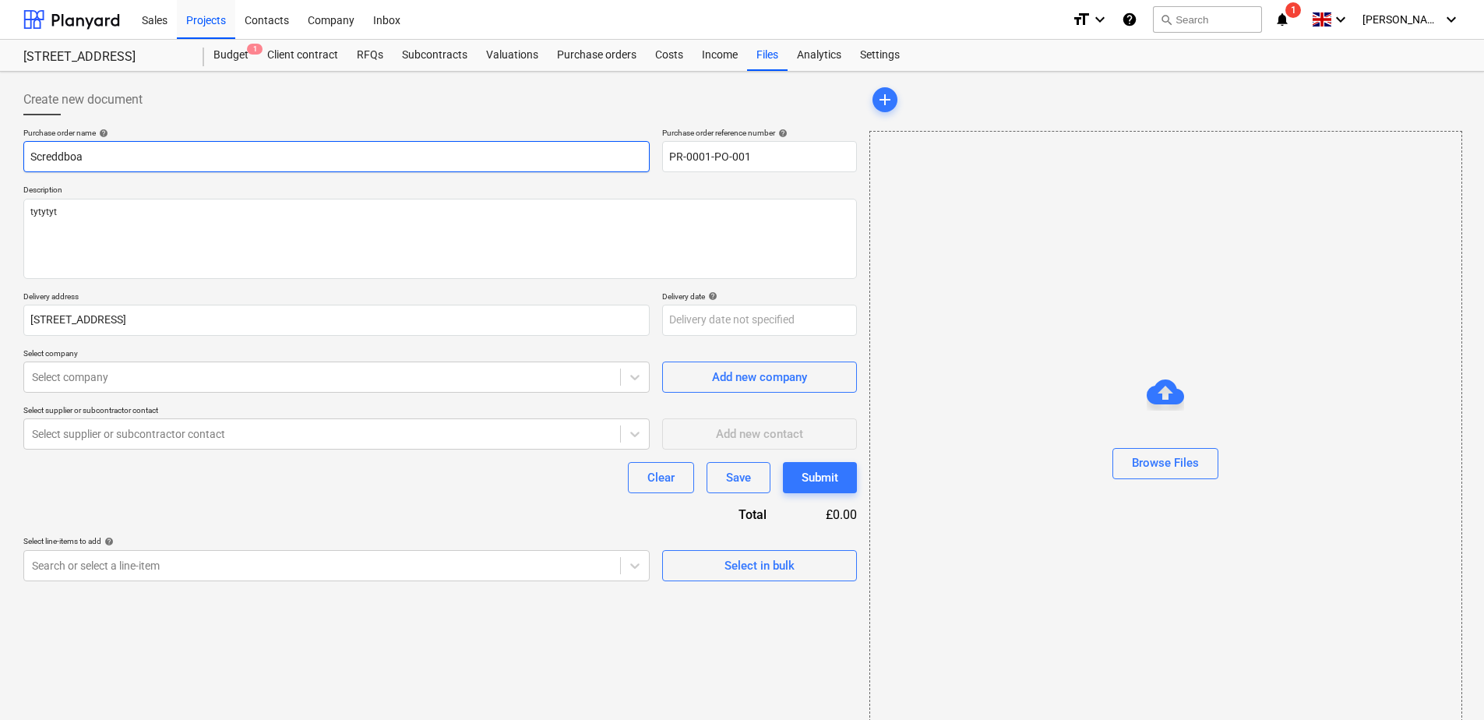
type input "Screddboar"
type textarea "x"
type input "Screddboard Purchase Orde4"
type textarea "x"
type input "Screddboard Purchase Orde"
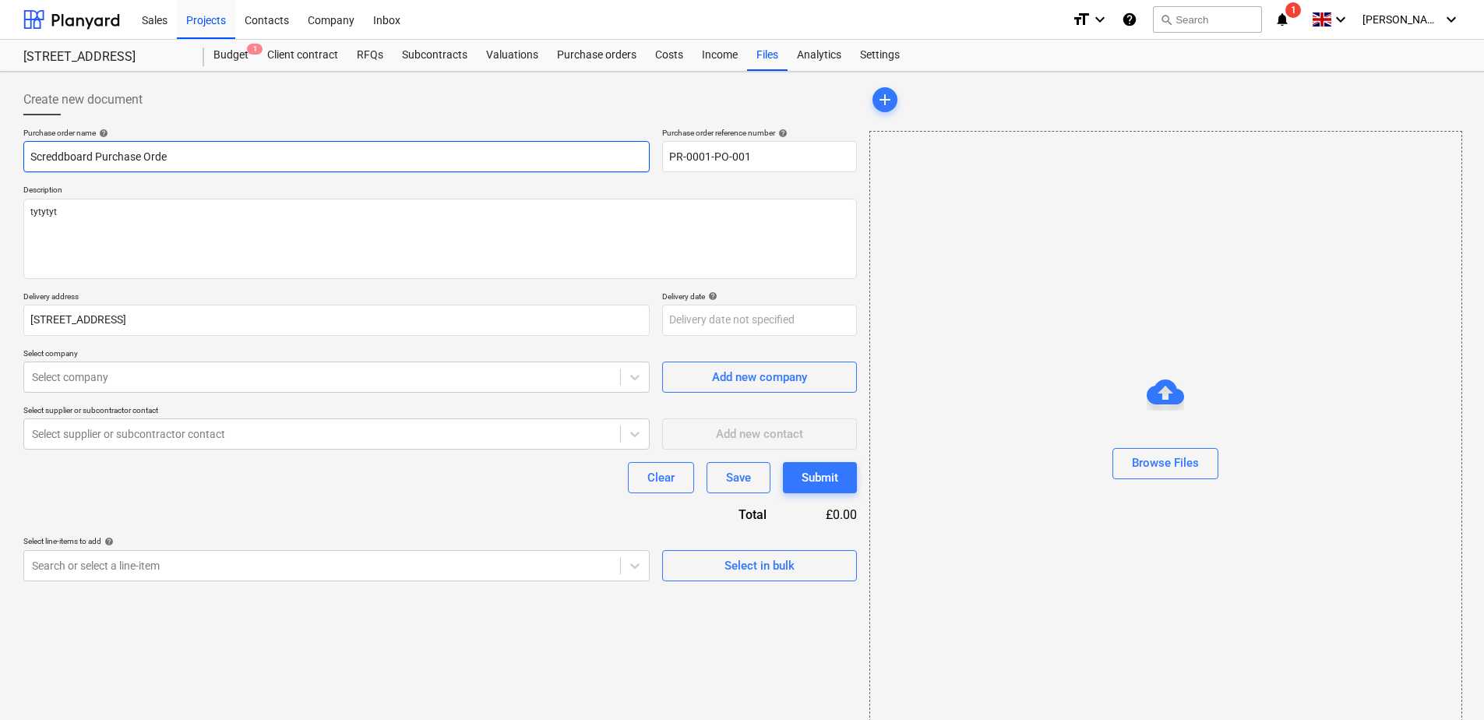
type textarea "x"
type input "Screddboard Purchase Order"
type textarea "x"
click at [60, 156] on input "Screddboard Purchase Order" at bounding box center [336, 156] width 626 height 31
type input "Screedboard Purchase Order"
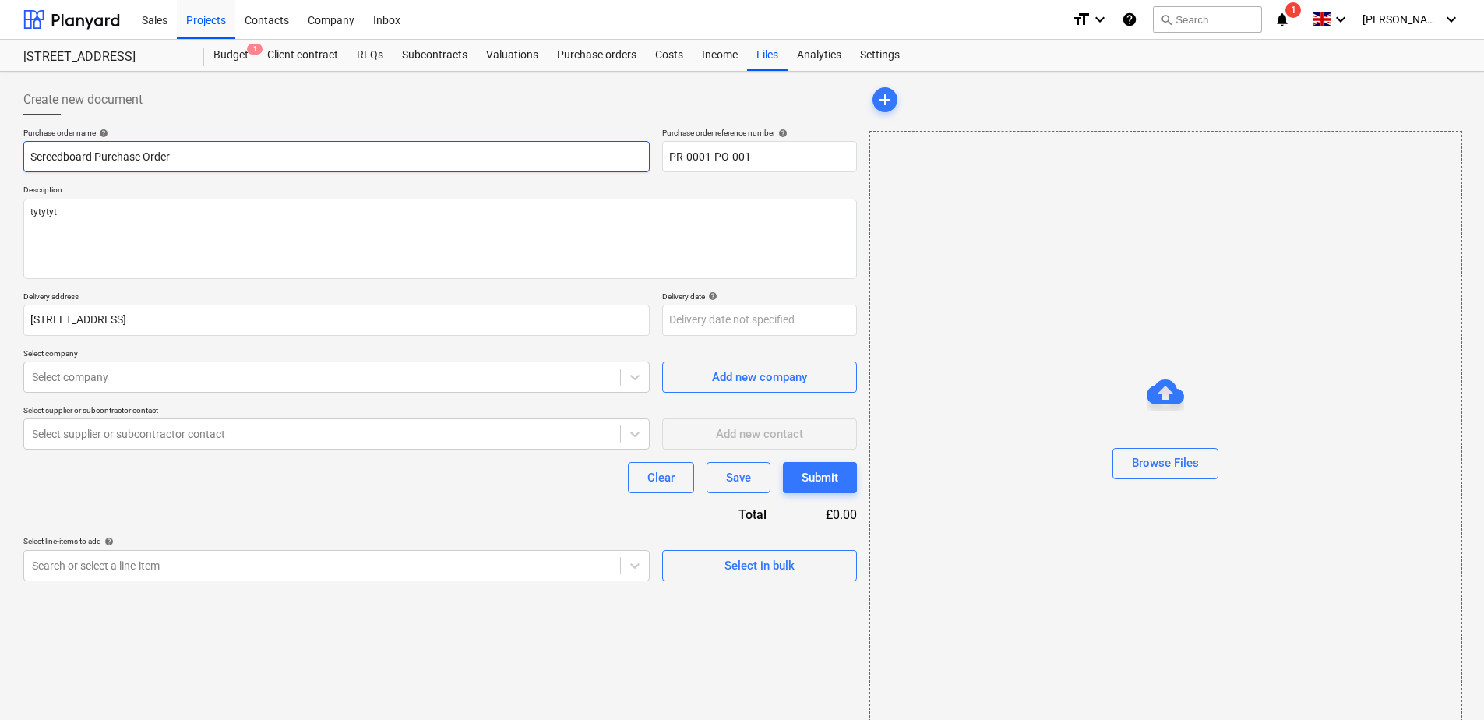
type textarea "x"
type input "Screedboard Purchase Order"
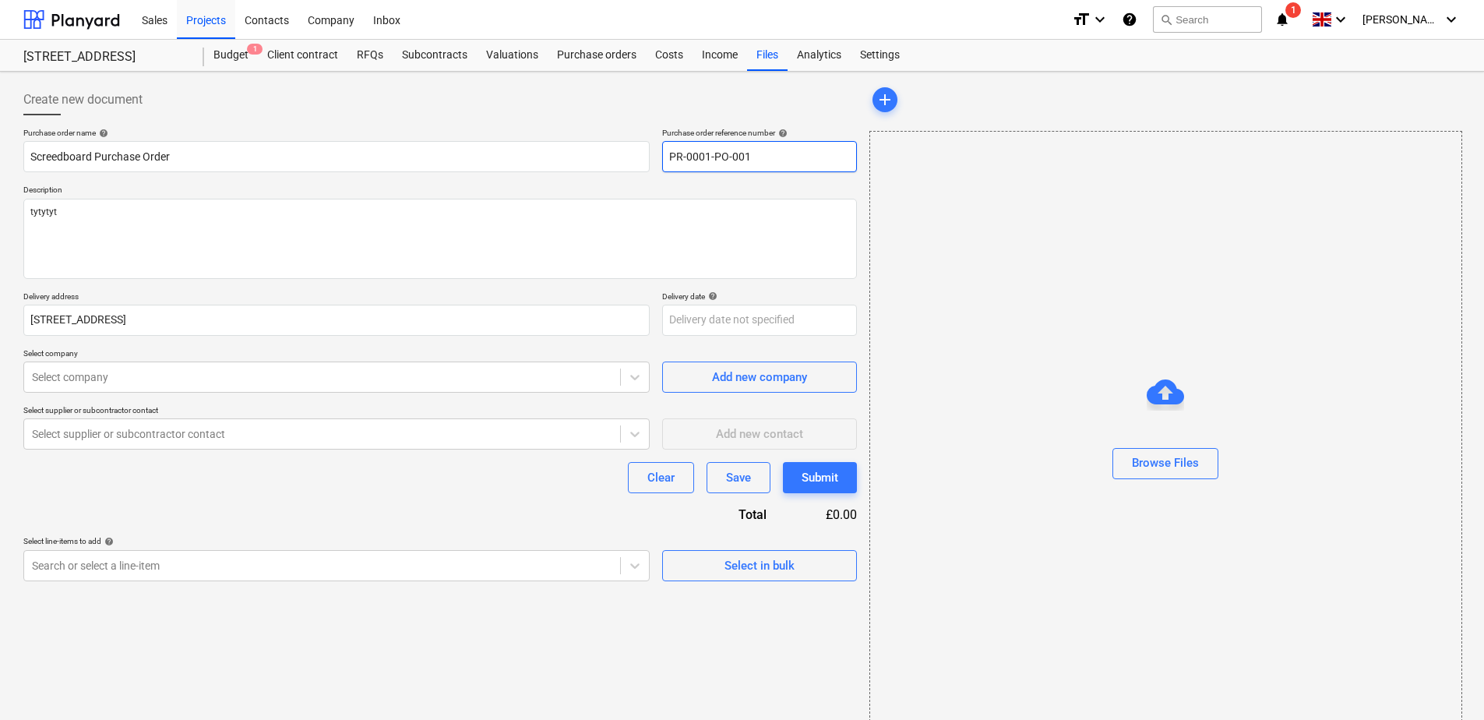
click at [729, 160] on input "PR-0001-PO-001" at bounding box center [759, 156] width 195 height 31
drag, startPoint x: 752, startPoint y: 156, endPoint x: 651, endPoint y: 158, distance: 100.5
click at [651, 158] on div "Purchase order name help Screedboard Purchase Order Purchase order reference nu…" at bounding box center [440, 150] width 834 height 44
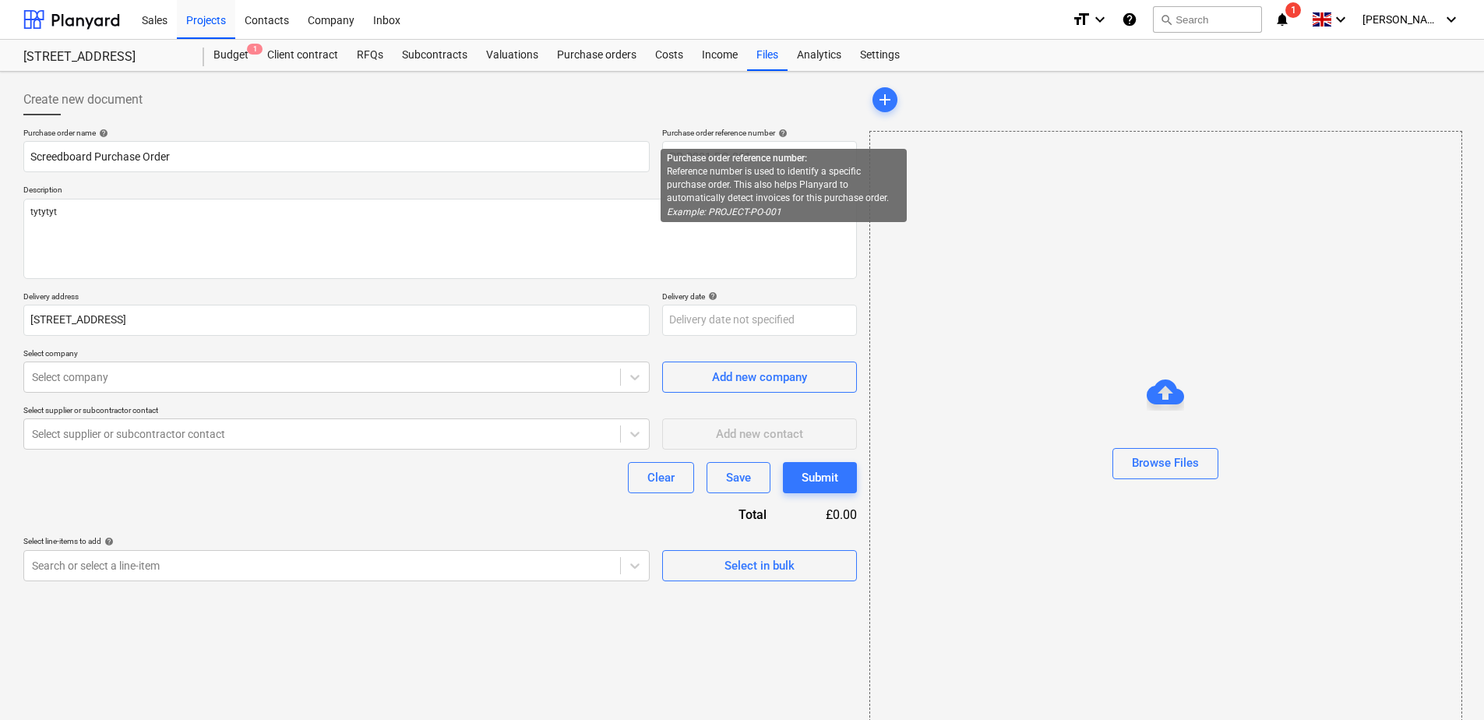
click at [788, 132] on span "help" at bounding box center [781, 133] width 12 height 9
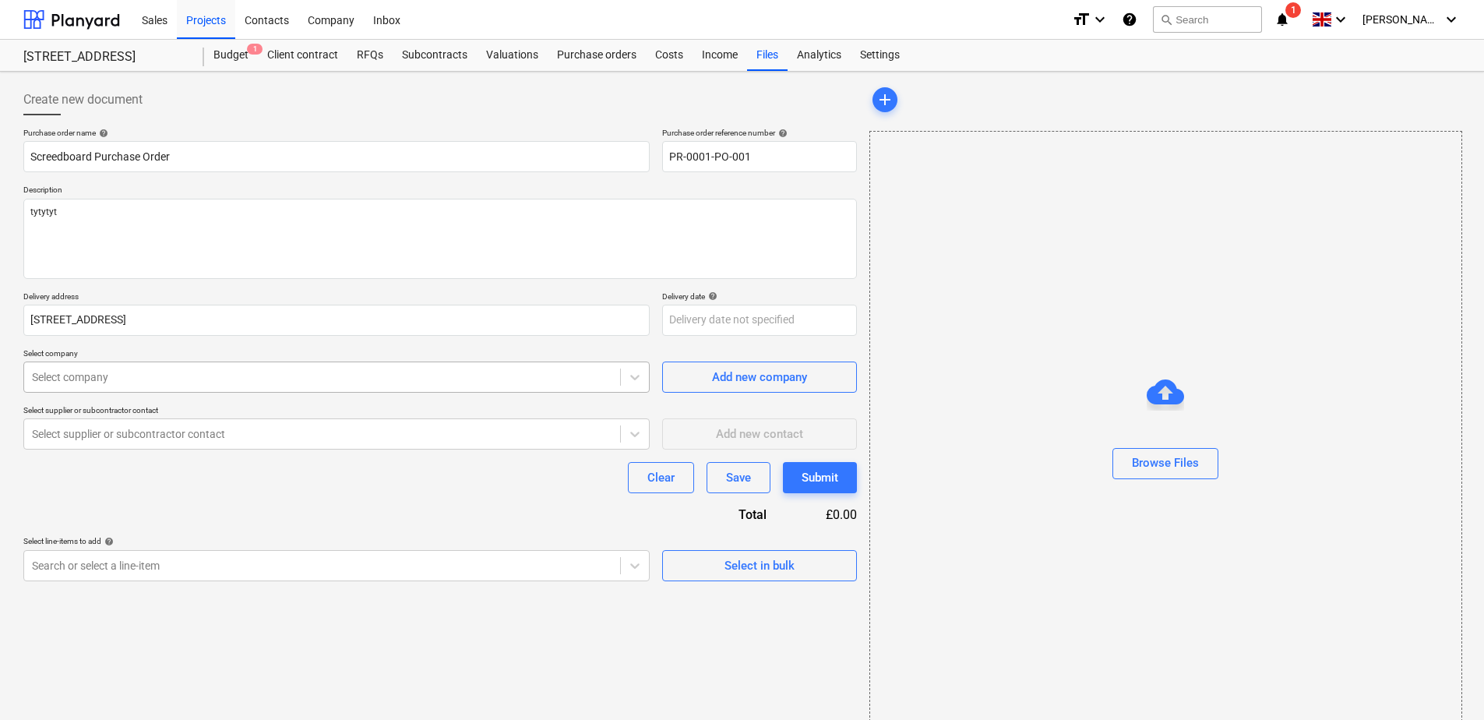
click at [153, 376] on div at bounding box center [322, 377] width 581 height 16
click at [225, 439] on div at bounding box center [322, 434] width 581 height 16
click at [224, 503] on div "Purchase order name help Screedboard Purchase Order Purchase order reference nu…" at bounding box center [440, 354] width 834 height 453
click at [692, 441] on span "Add new contact" at bounding box center [760, 434] width 156 height 20
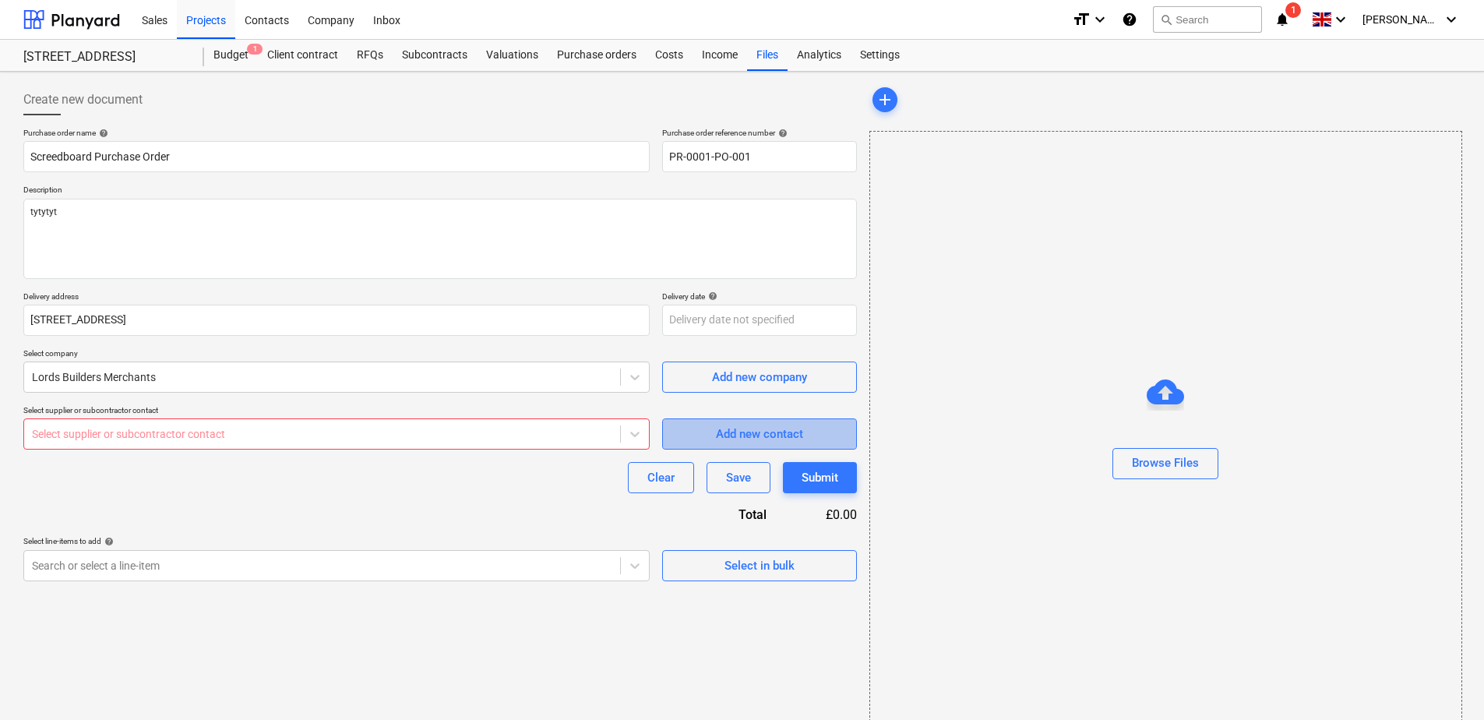
type textarea "x"
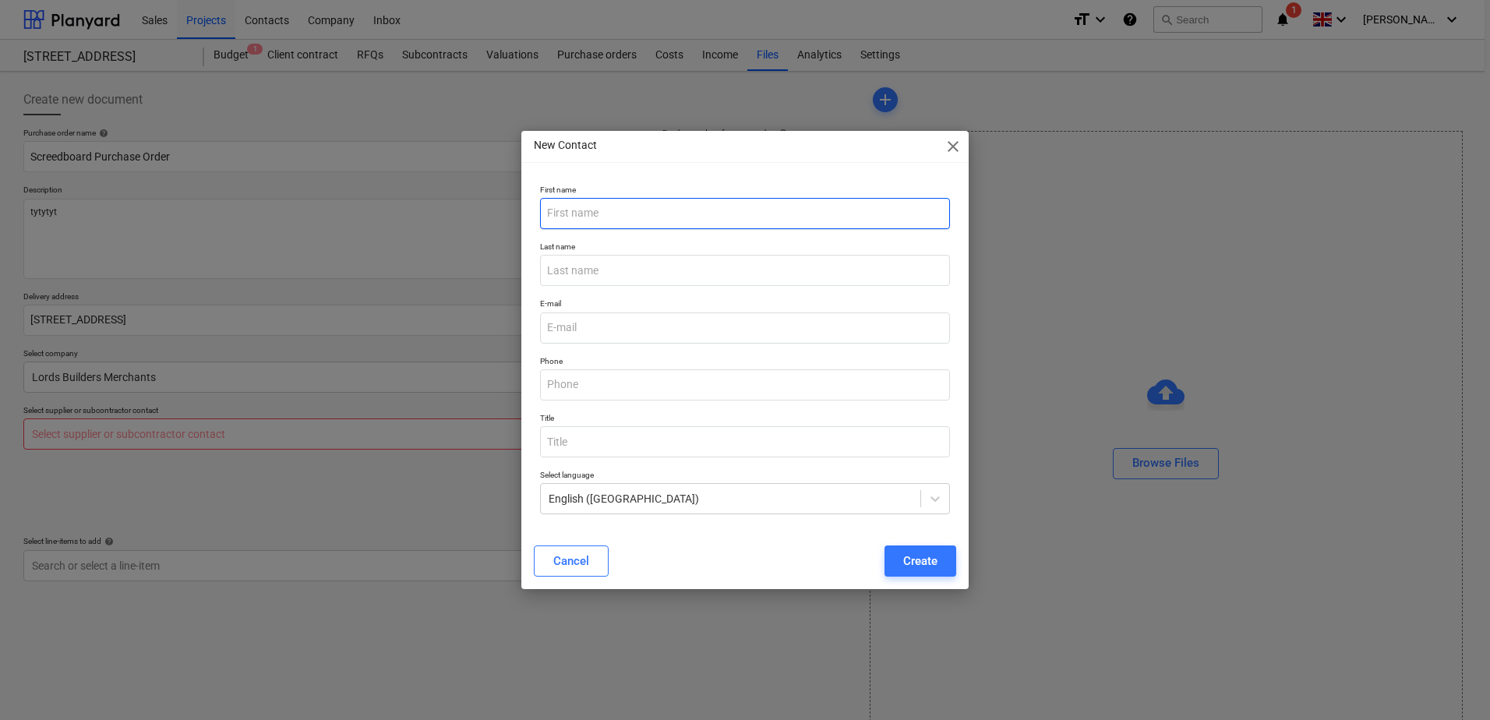
click at [592, 217] on input "text" at bounding box center [745, 213] width 410 height 31
type input "t"
click at [599, 216] on input "text" at bounding box center [745, 213] width 410 height 31
type input "[PERSON_NAME]"
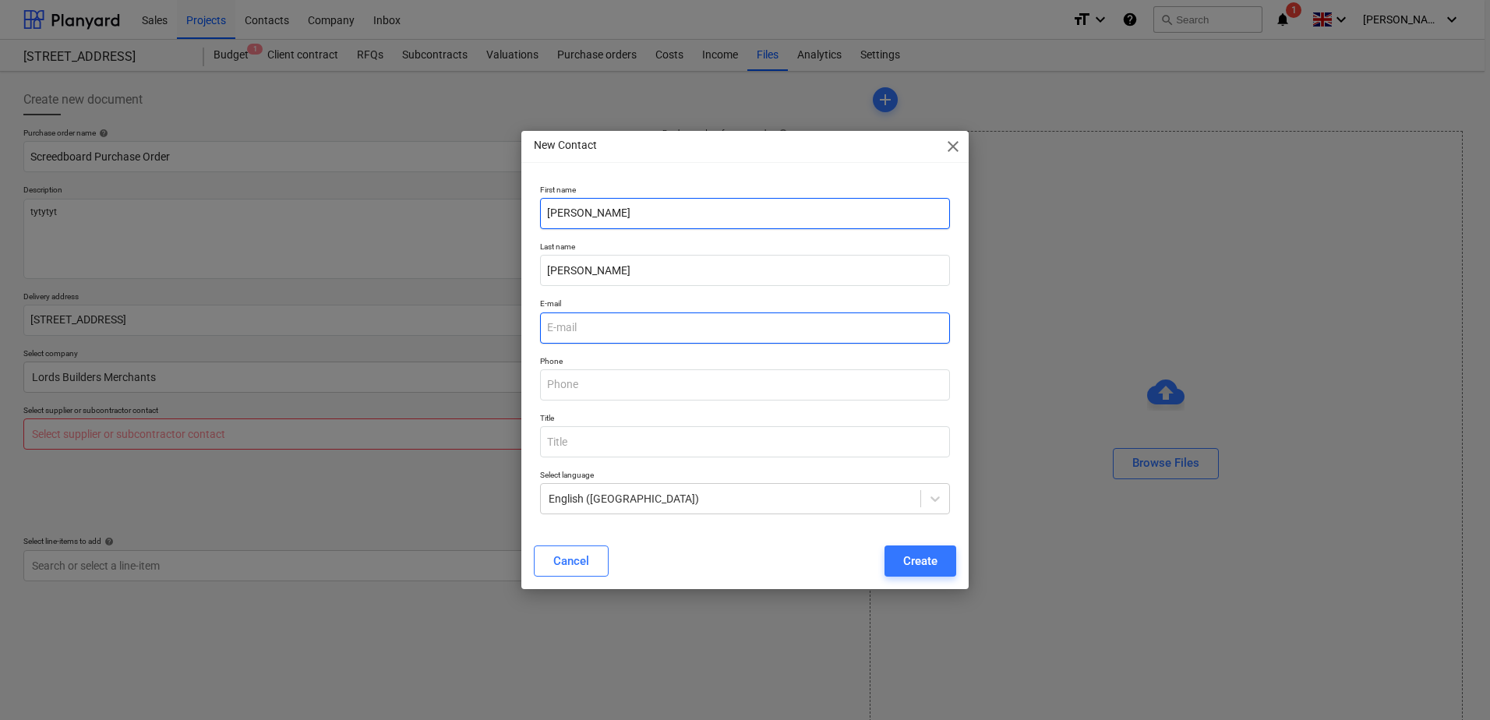
type input "[PERSON_NAME][EMAIL_ADDRESS][DOMAIN_NAME]"
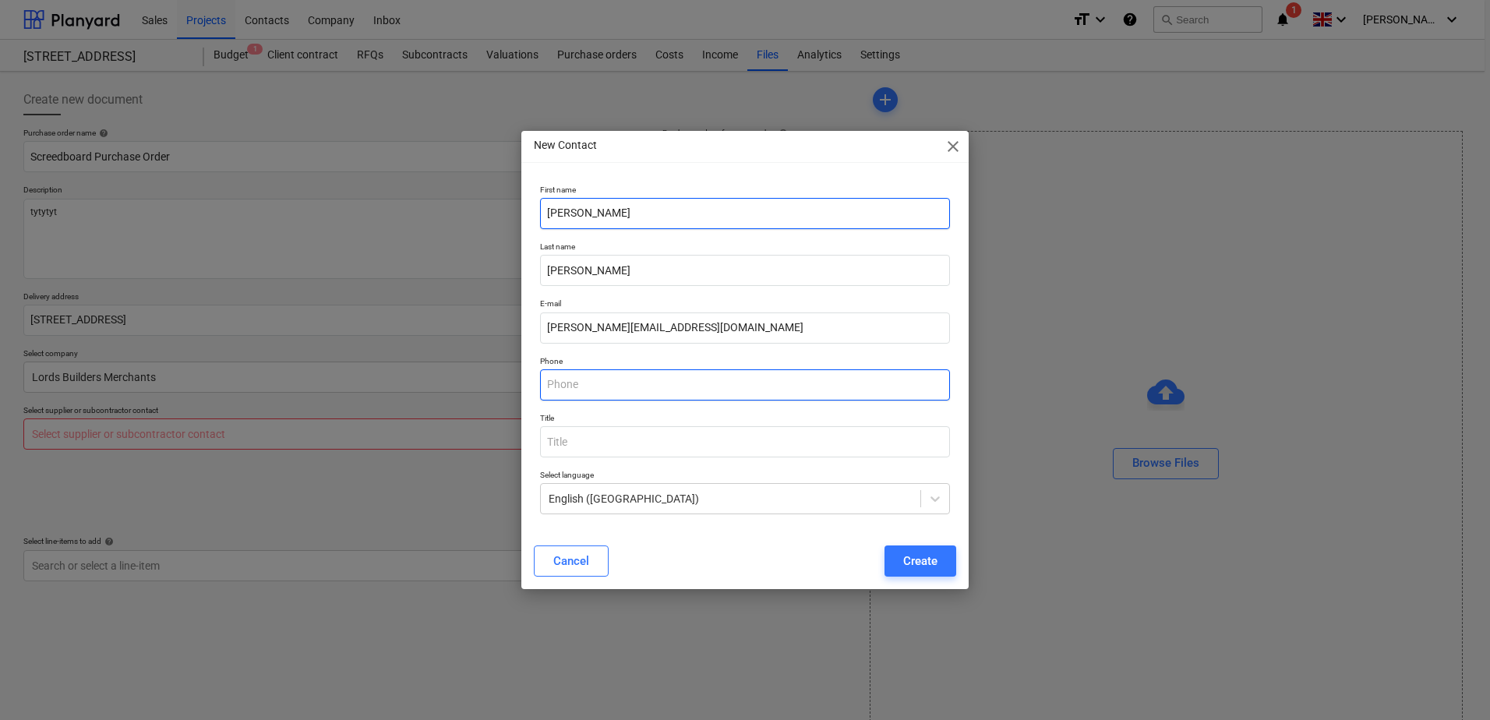
type input "07484662800"
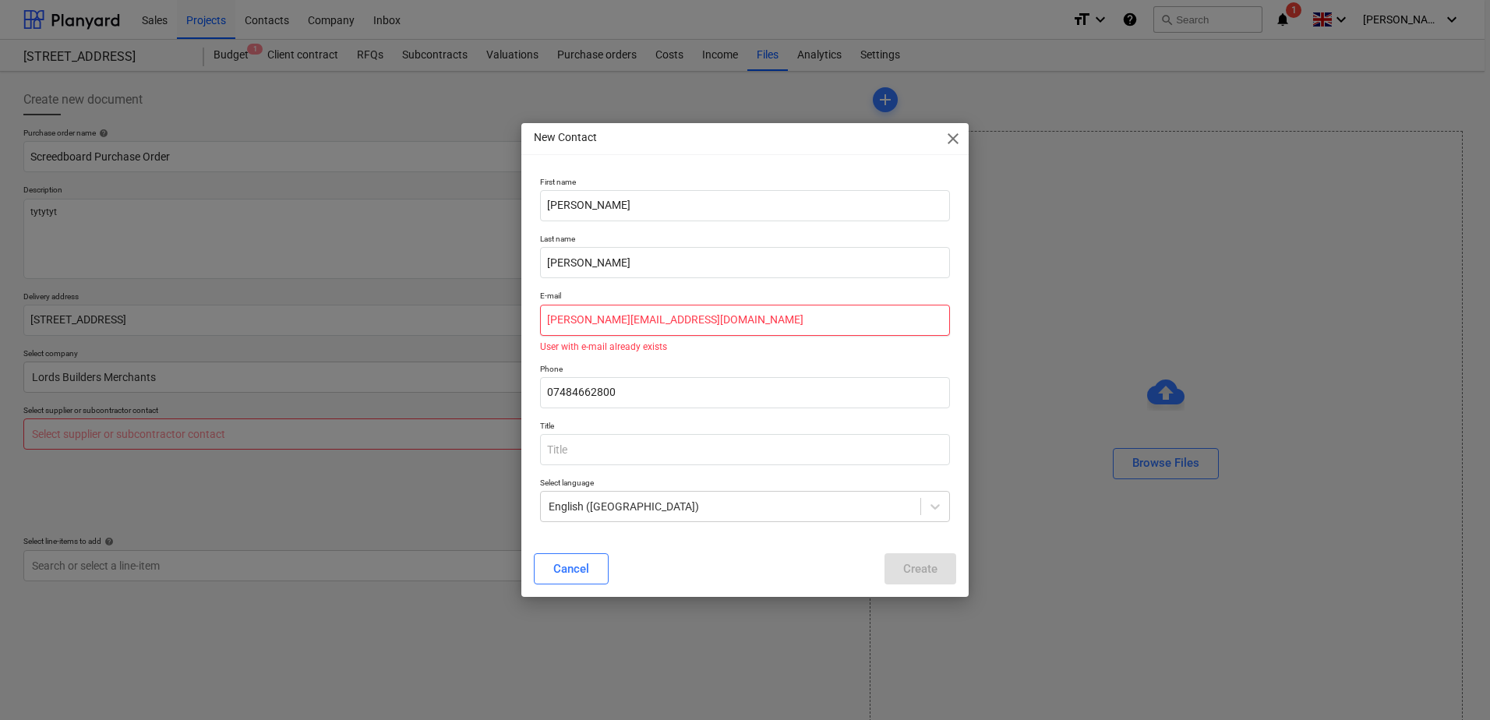
click at [648, 317] on input "[PERSON_NAME][EMAIL_ADDRESS][DOMAIN_NAME]" at bounding box center [745, 320] width 410 height 31
drag, startPoint x: 645, startPoint y: 318, endPoint x: 575, endPoint y: 316, distance: 70.1
click at [575, 316] on input "[PERSON_NAME][EMAIL_ADDRESS][DOMAIN_NAME]" at bounding box center [745, 320] width 410 height 31
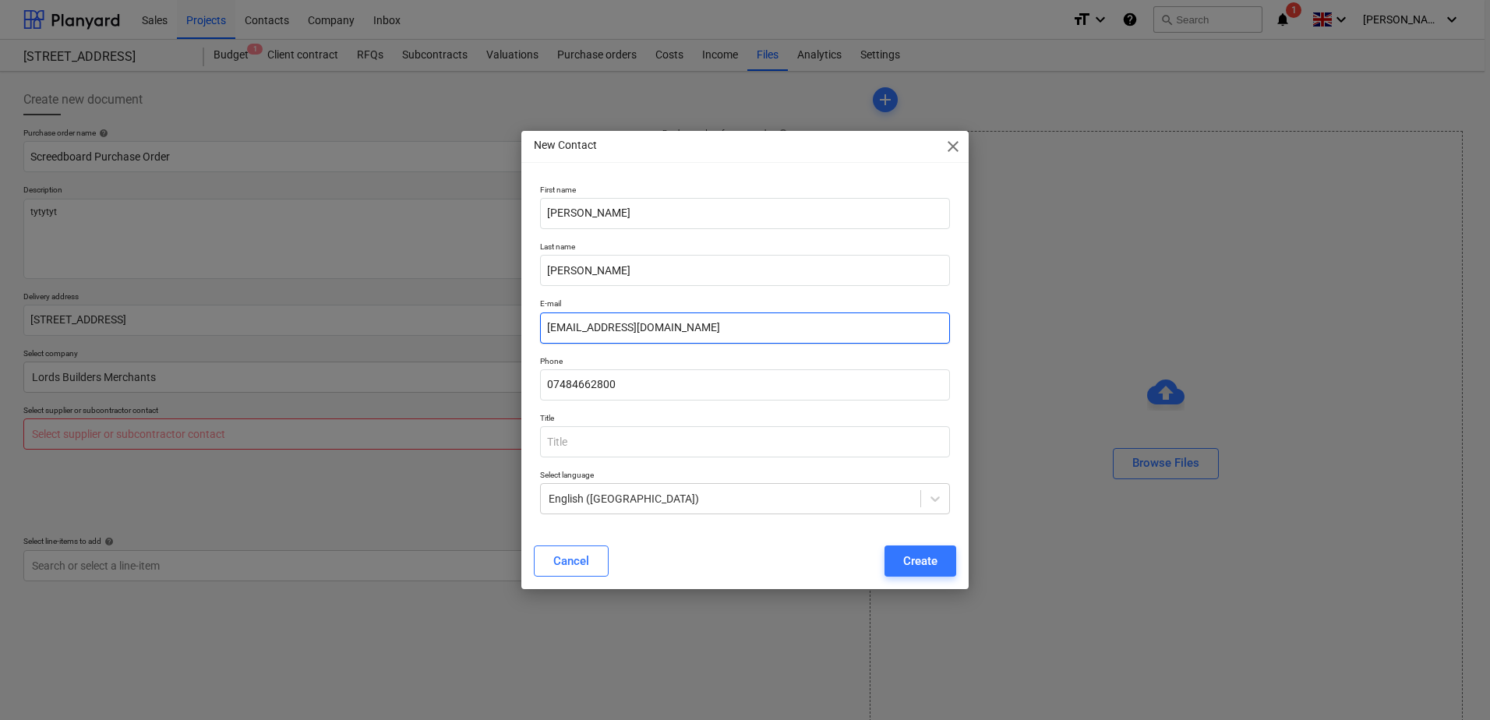
type input "[EMAIL_ADDRESS][DOMAIN_NAME]"
click at [559, 558] on div "Cancel" at bounding box center [571, 561] width 36 height 20
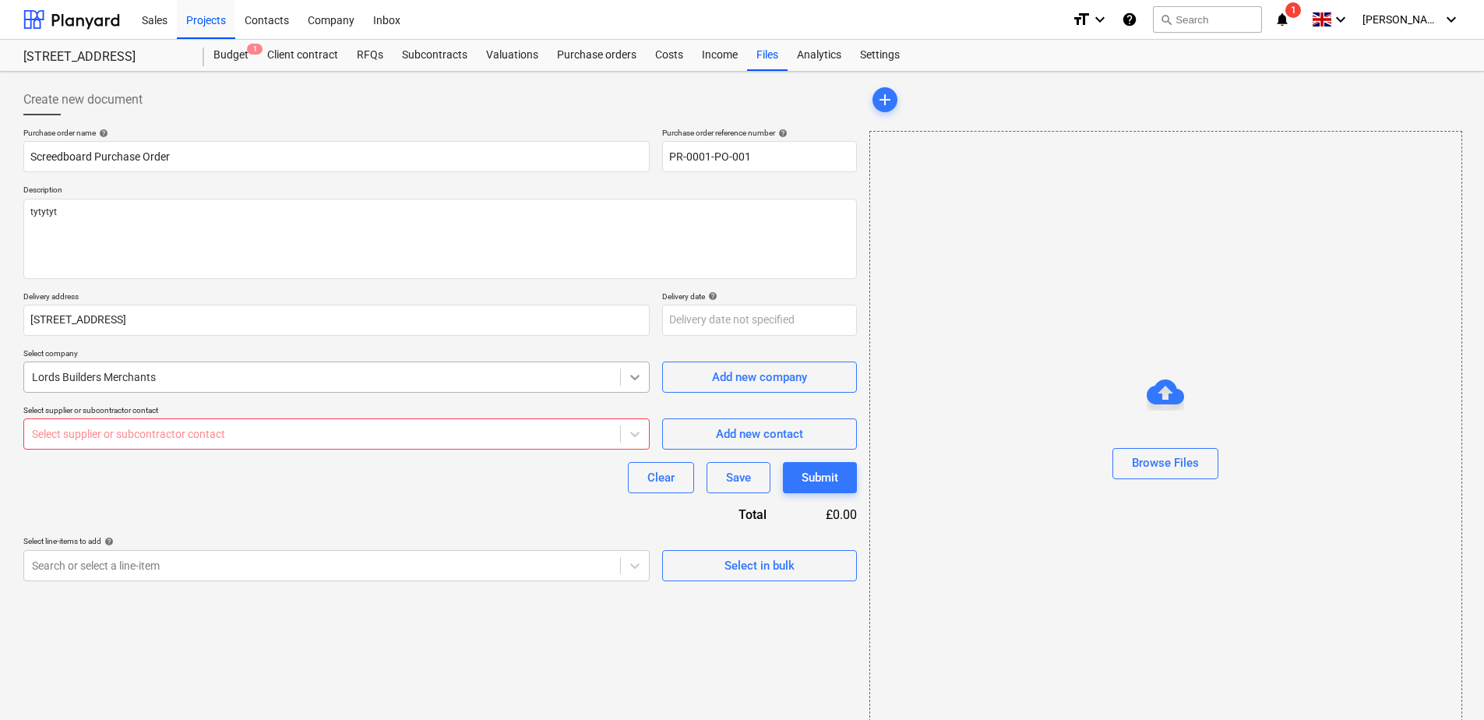
click at [641, 377] on icon at bounding box center [635, 377] width 16 height 16
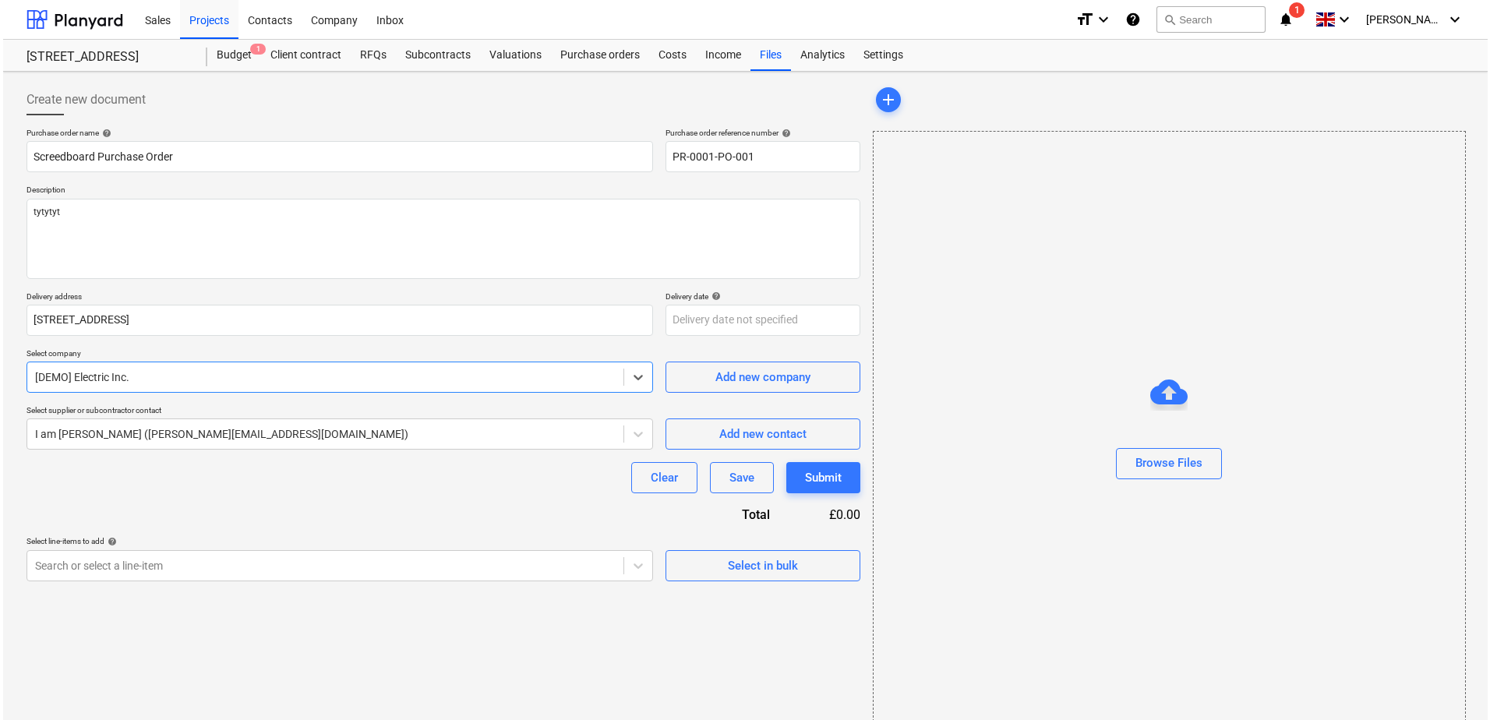
scroll to position [26, 0]
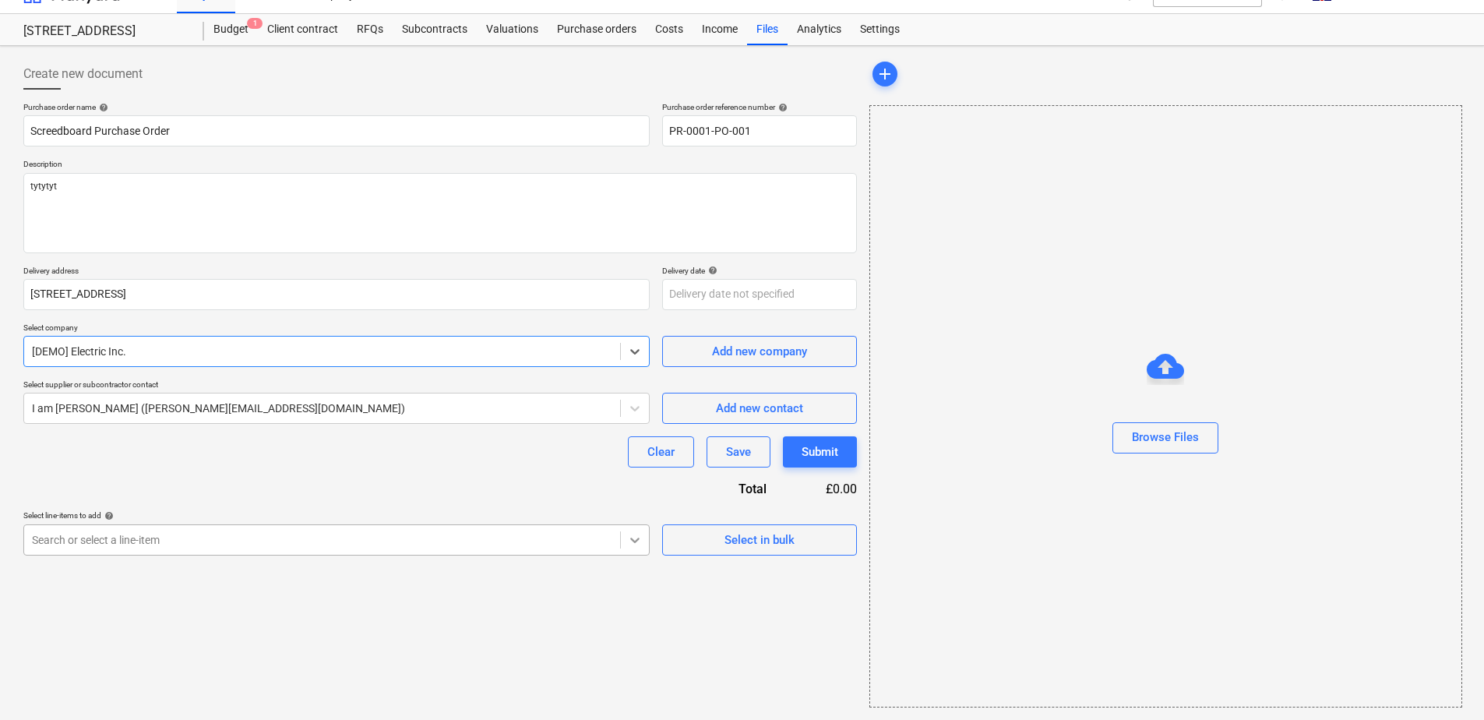
click at [641, 541] on icon at bounding box center [635, 540] width 16 height 16
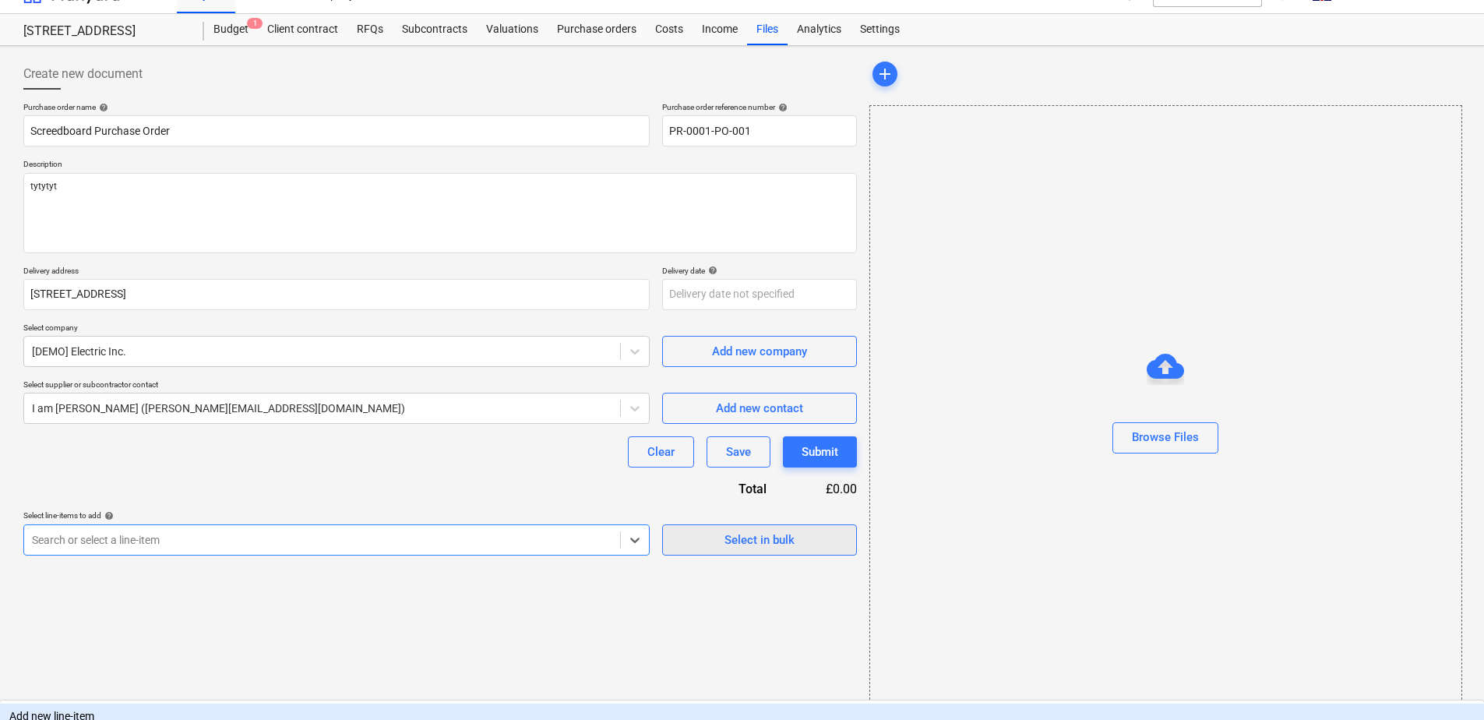
click at [712, 543] on span "Select in bulk" at bounding box center [760, 540] width 156 height 20
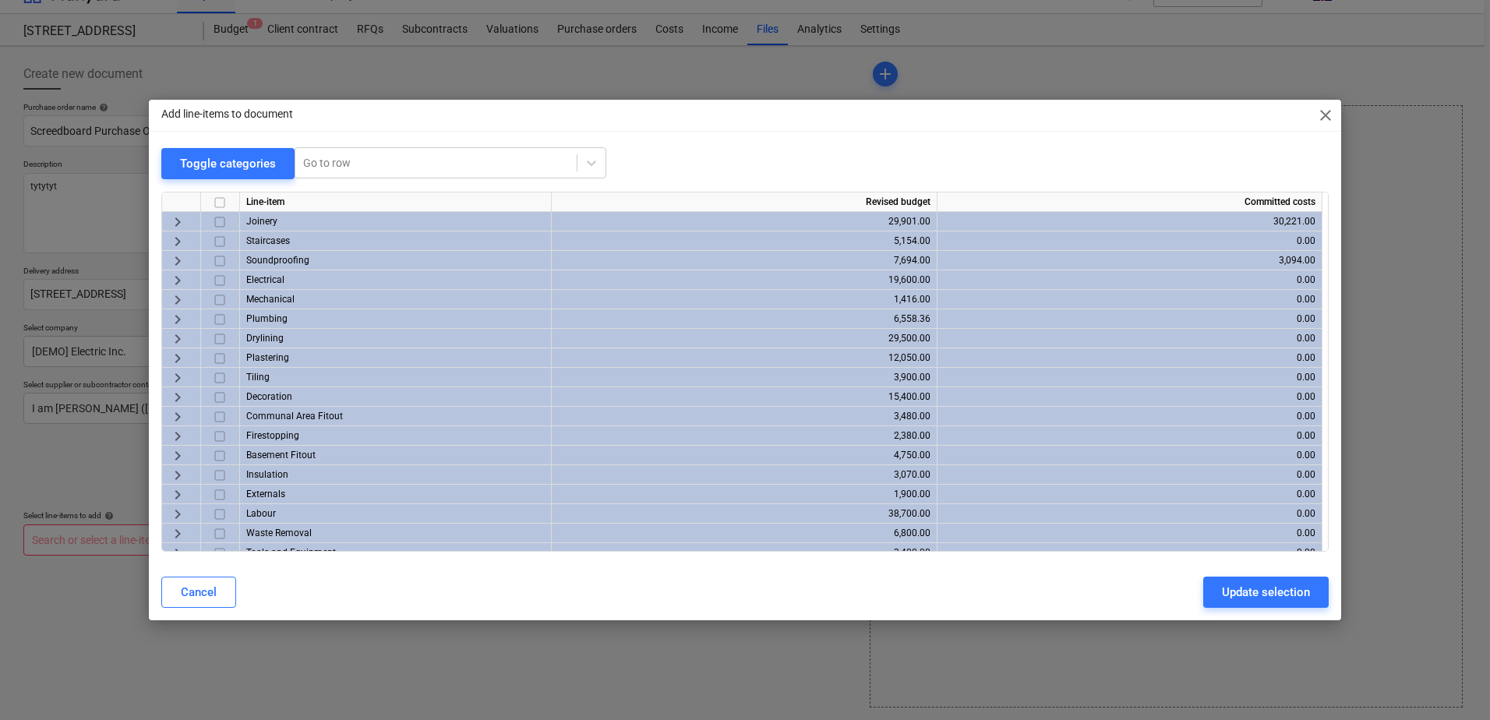
click at [182, 259] on span "keyboard_arrow_right" at bounding box center [177, 261] width 19 height 19
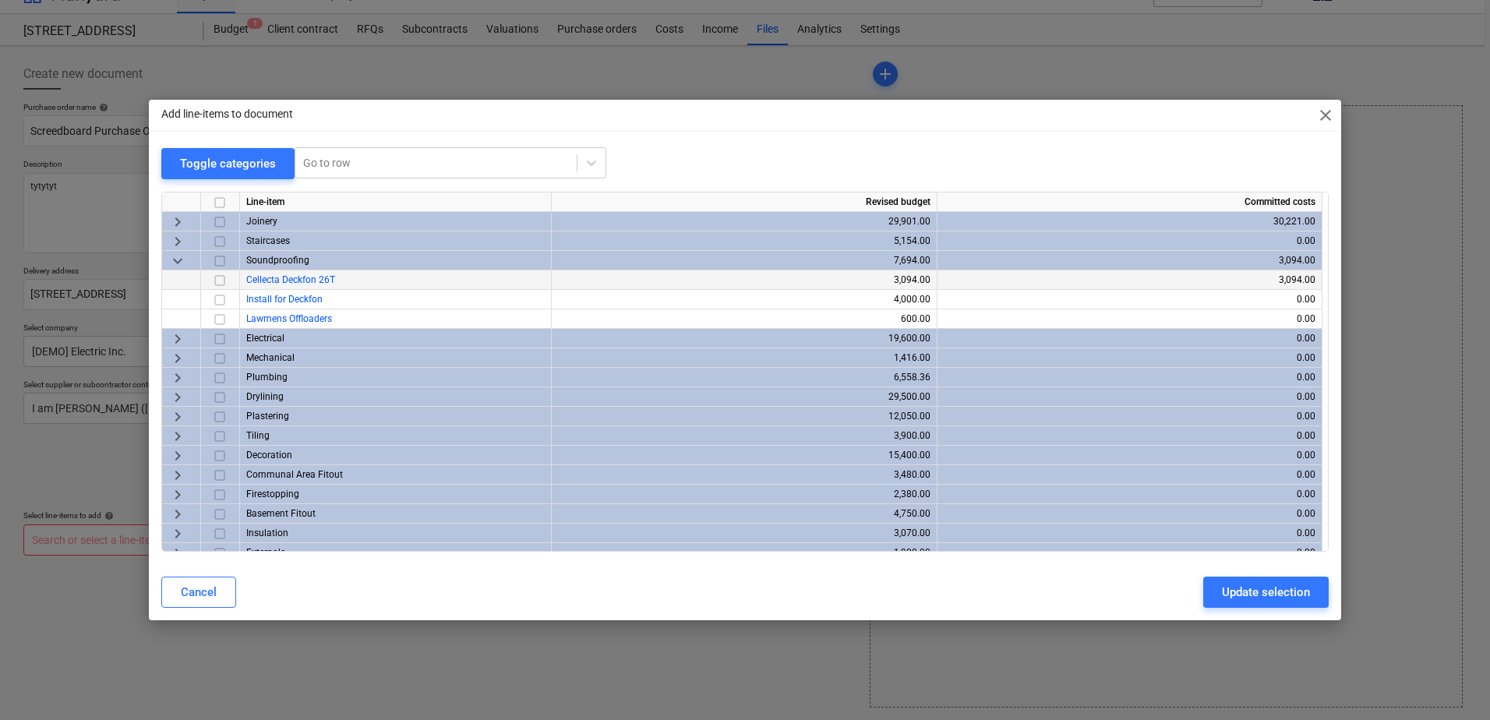
click at [218, 280] on input "checkbox" at bounding box center [219, 280] width 19 height 19
click at [1053, 588] on div "Update selection" at bounding box center [1266, 592] width 88 height 20
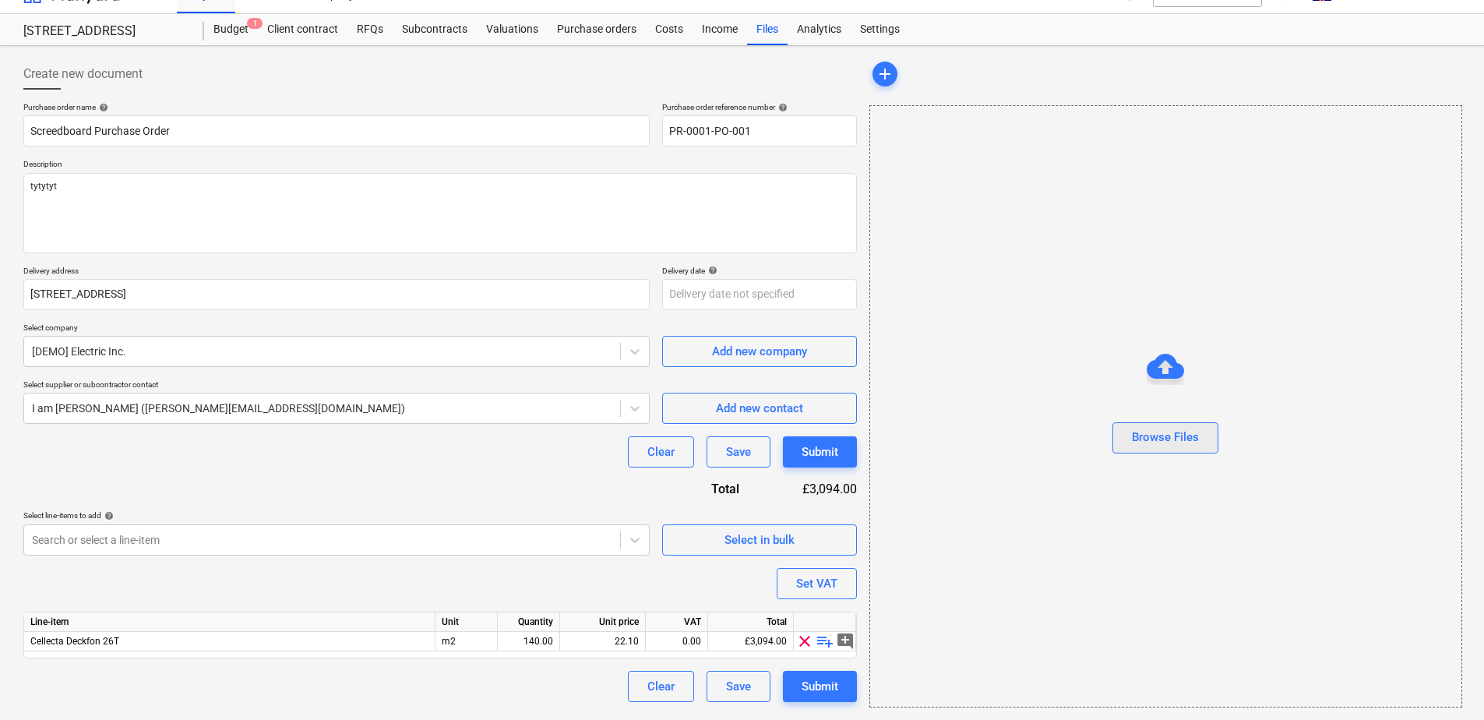
click at [1053, 439] on div "Browse Files" at bounding box center [1165, 437] width 67 height 20
click at [1053, 444] on div "Browse Files" at bounding box center [1165, 437] width 67 height 20
click at [884, 79] on span "add" at bounding box center [885, 74] width 19 height 19
click at [1053, 434] on div "Browse Files" at bounding box center [1165, 437] width 67 height 20
click at [813, 545] on span "Select in bulk" at bounding box center [760, 540] width 156 height 20
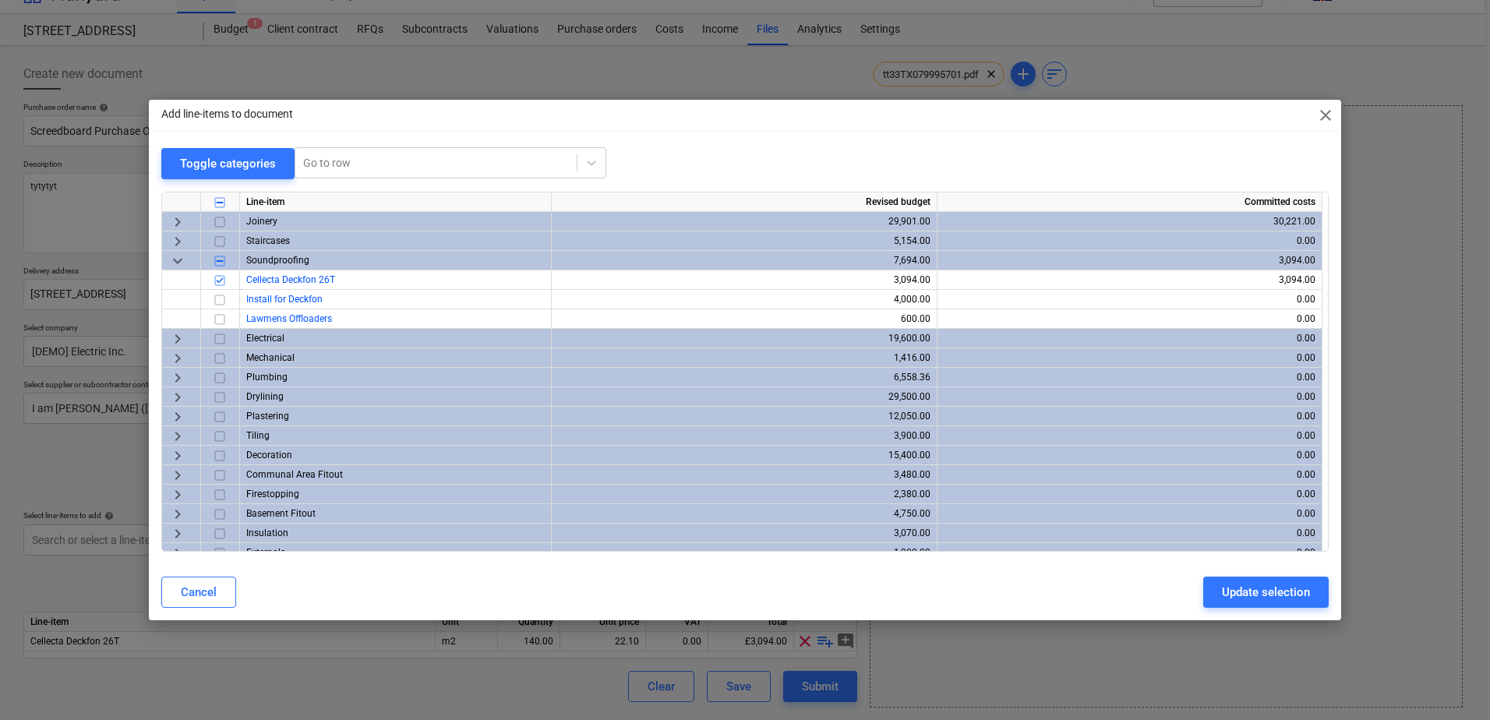
click at [171, 358] on span "keyboard_arrow_right" at bounding box center [177, 358] width 19 height 19
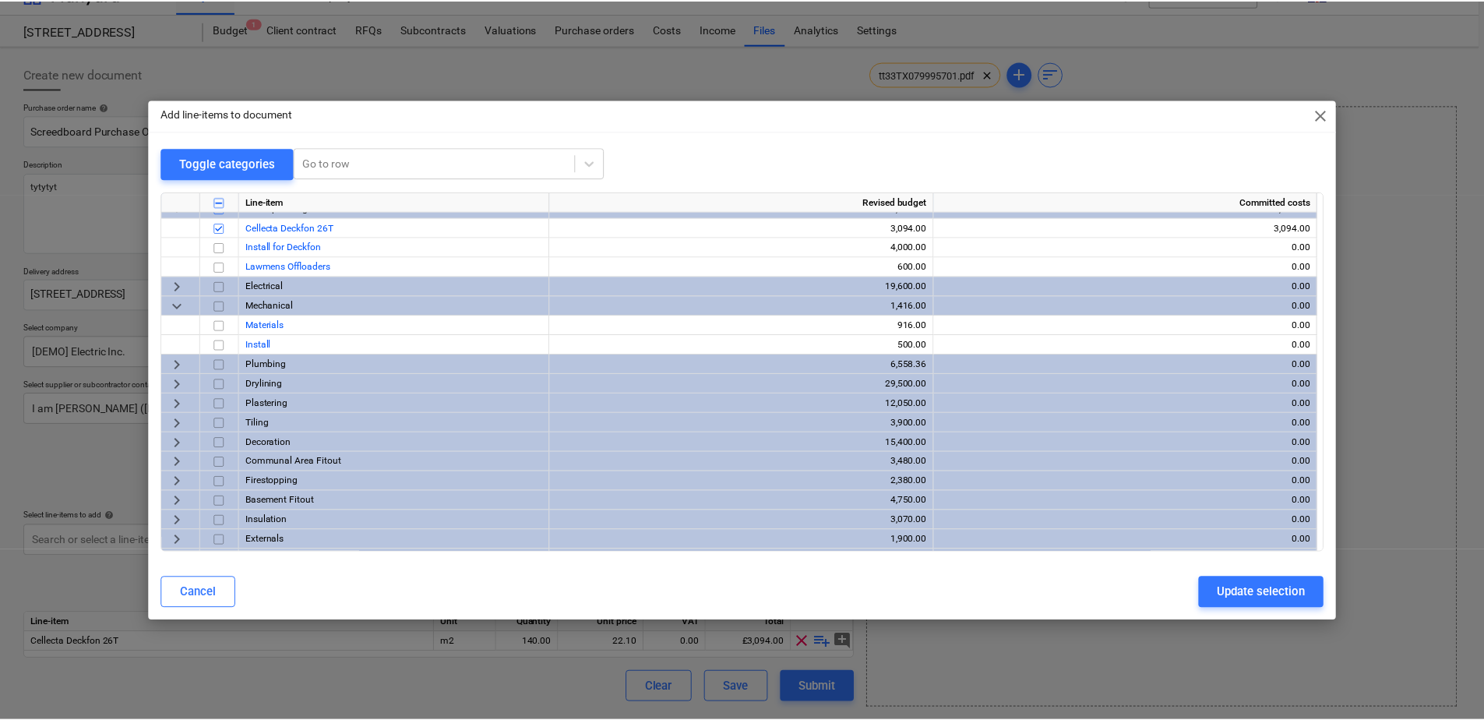
scroll to position [78, 0]
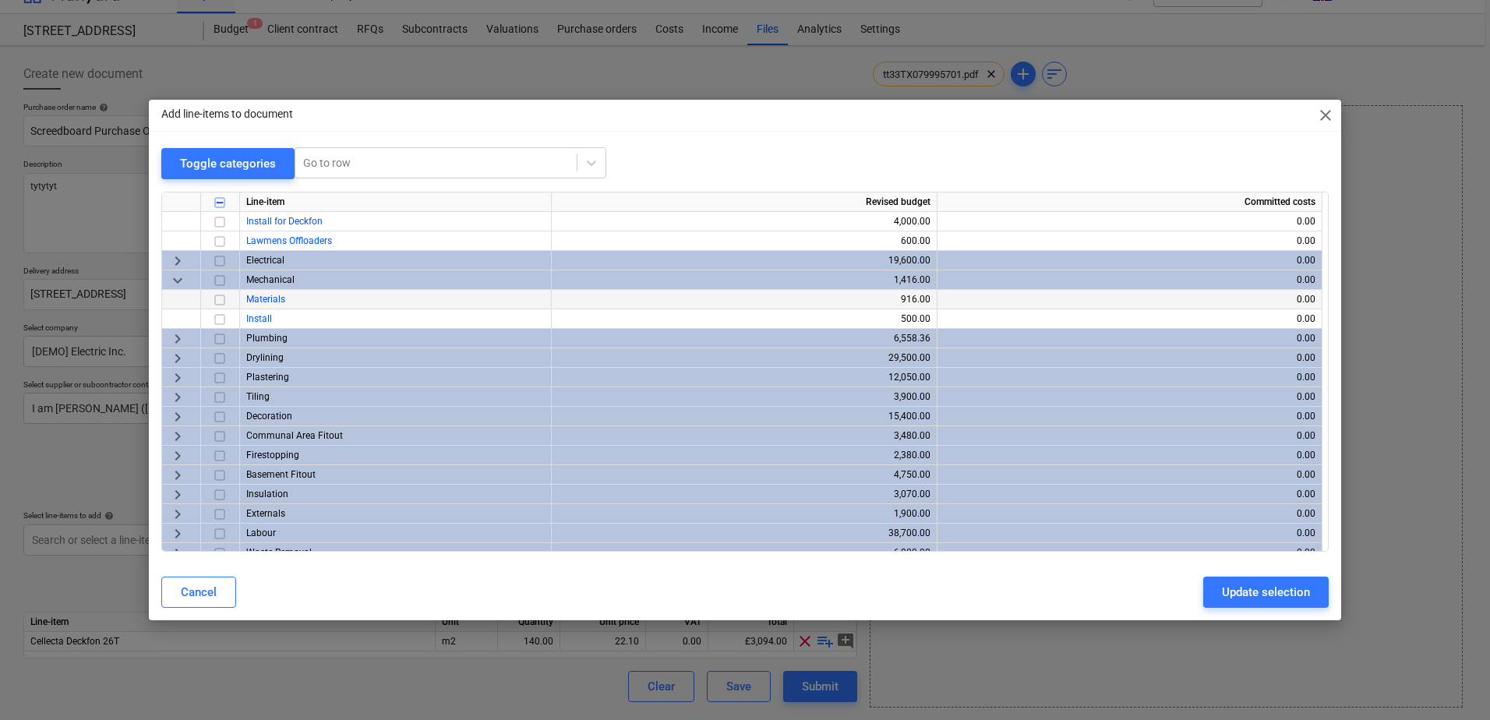
click at [220, 297] on input "checkbox" at bounding box center [219, 300] width 19 height 19
click at [1053, 586] on div "Update selection" at bounding box center [1266, 592] width 88 height 20
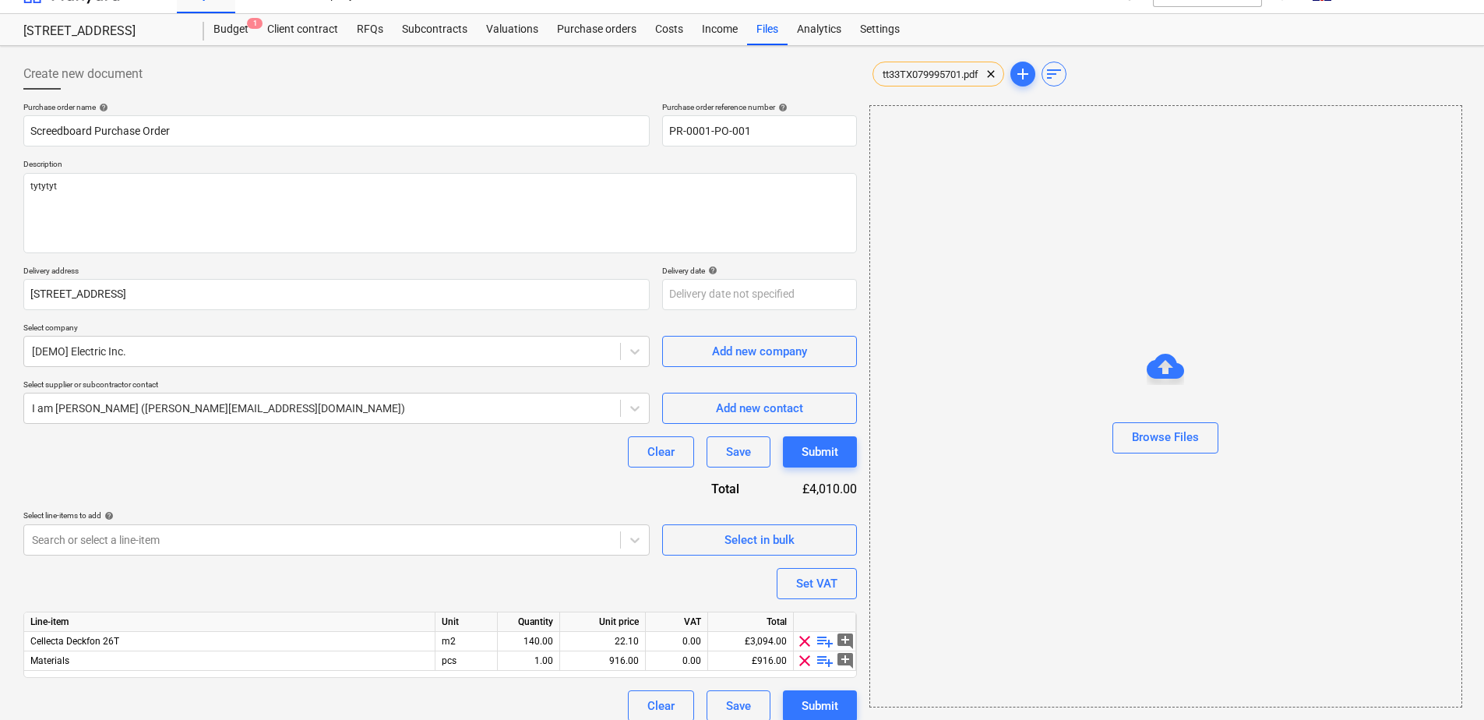
scroll to position [40, 0]
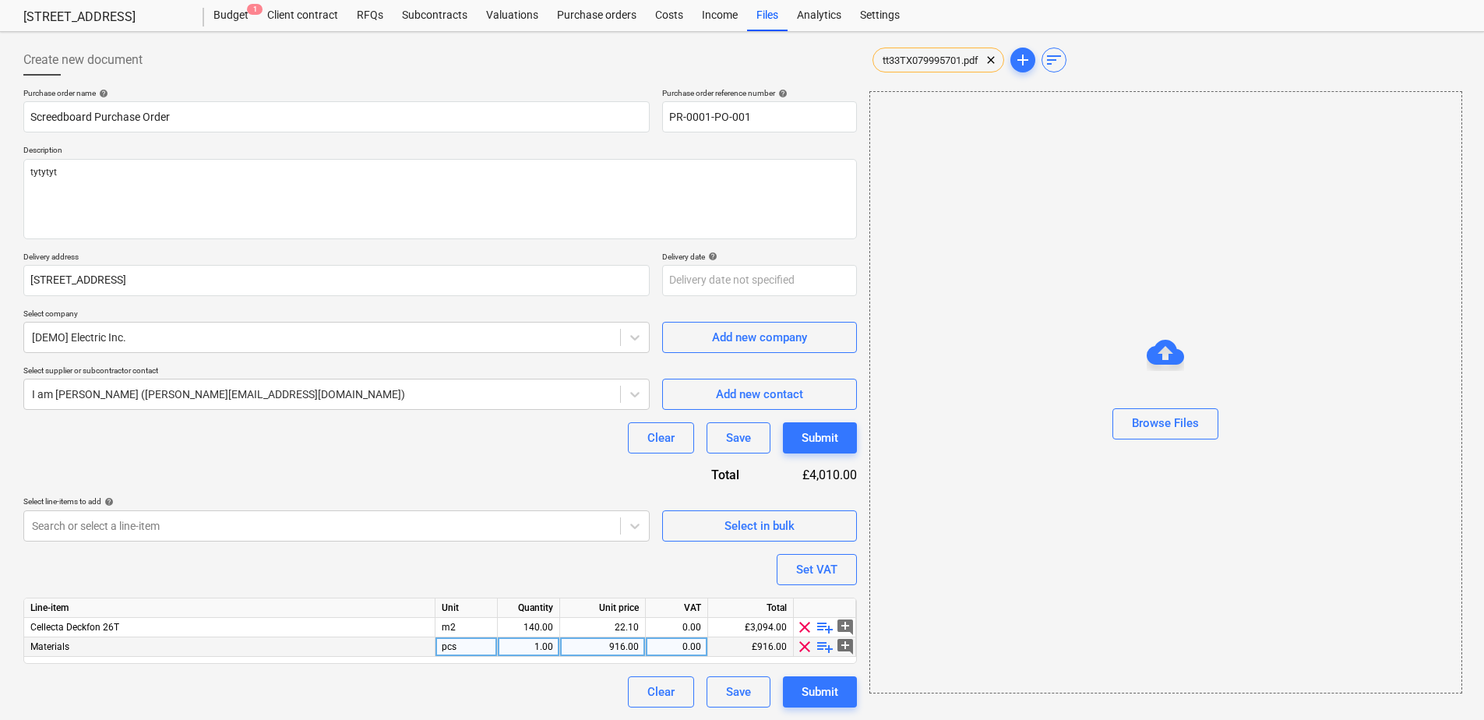
click at [825, 588] on span "playlist_add" at bounding box center [825, 646] width 19 height 19
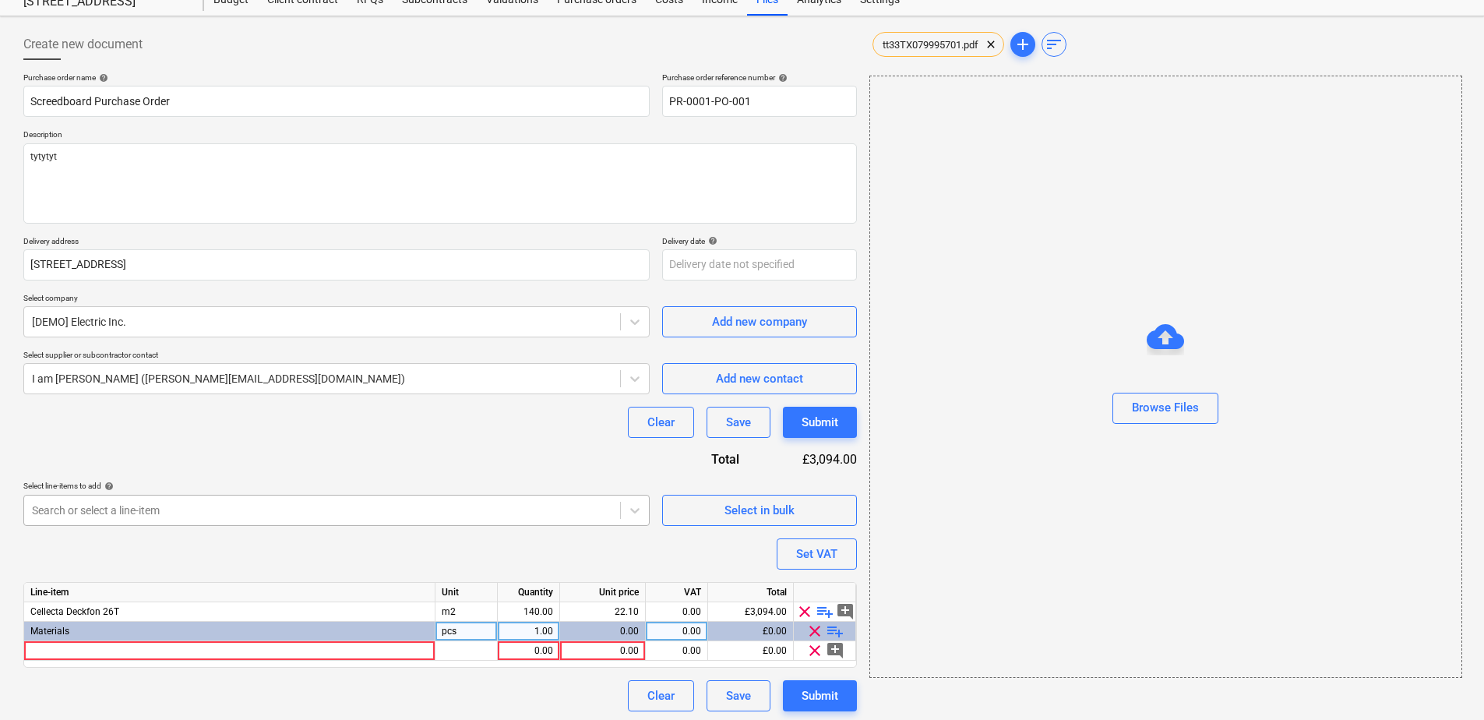
scroll to position [59, 0]
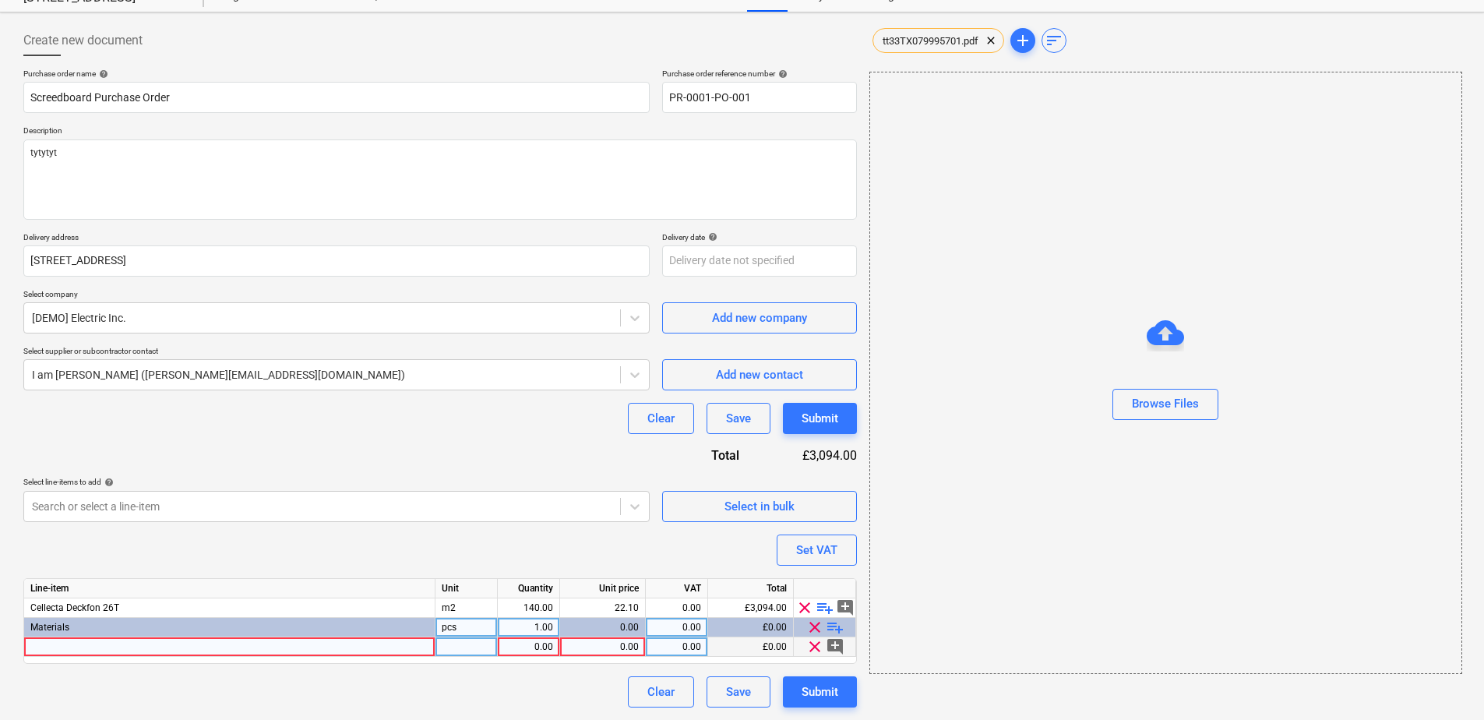
click at [815, 588] on span "clear" at bounding box center [815, 646] width 19 height 19
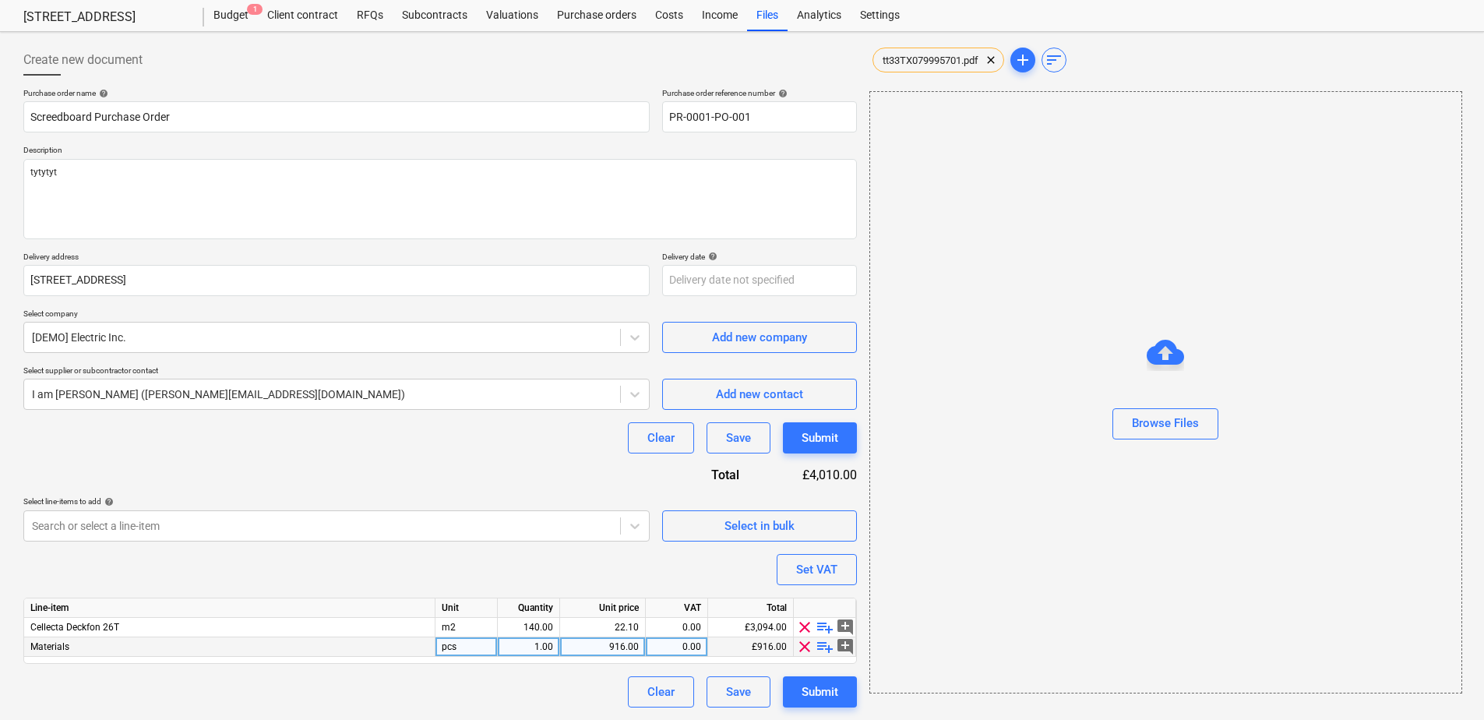
scroll to position [40, 0]
click at [802, 588] on span "clear" at bounding box center [805, 646] width 19 height 19
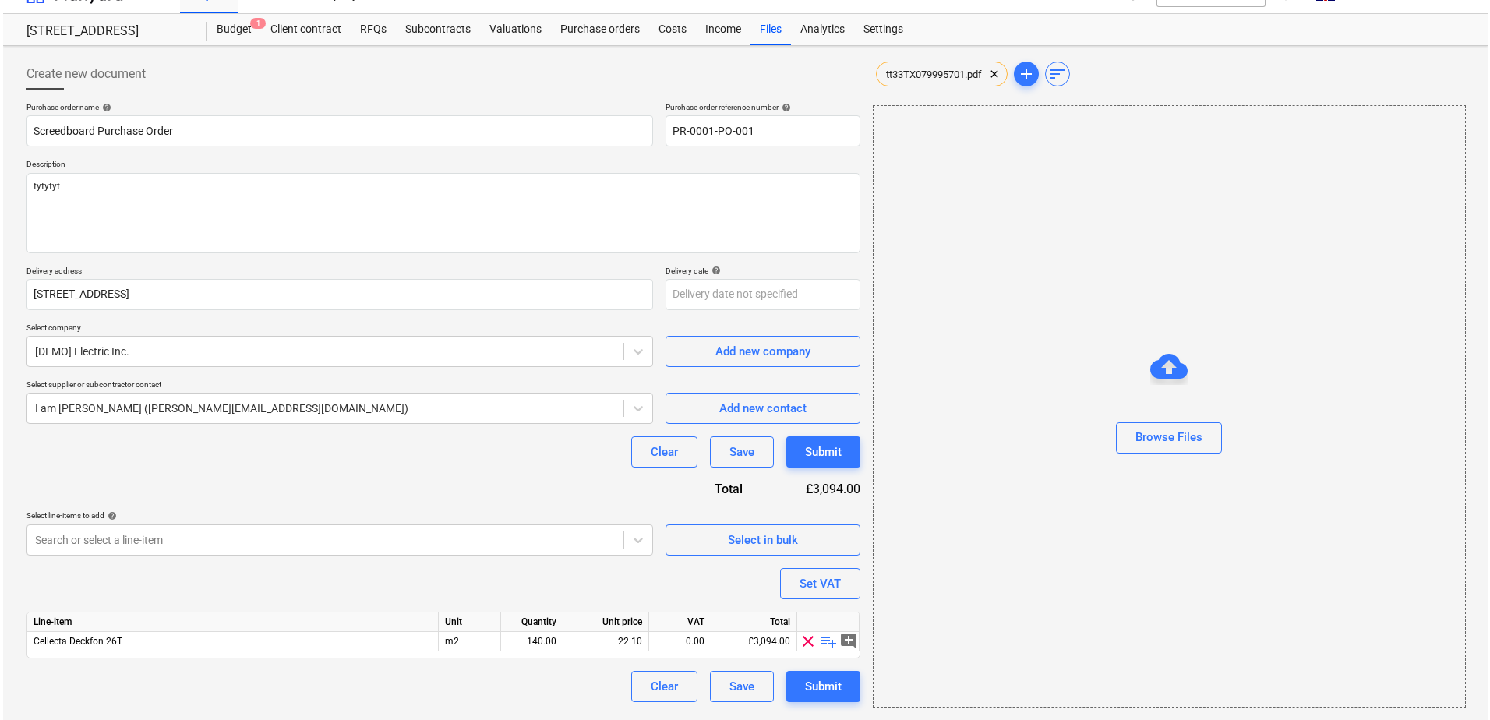
scroll to position [26, 0]
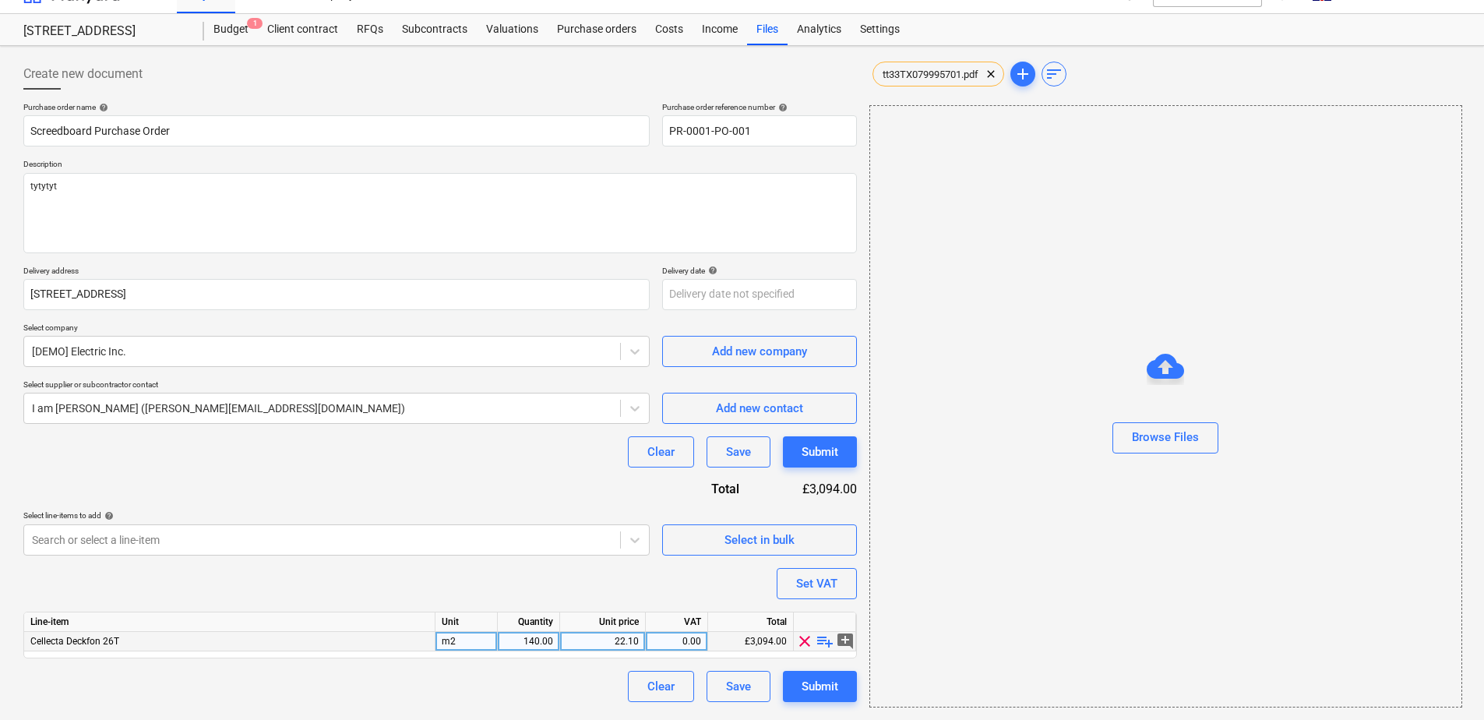
click at [695, 588] on div "0.00" at bounding box center [676, 641] width 49 height 19
click at [829, 588] on div "Submit" at bounding box center [820, 686] width 37 height 20
type textarea "x"
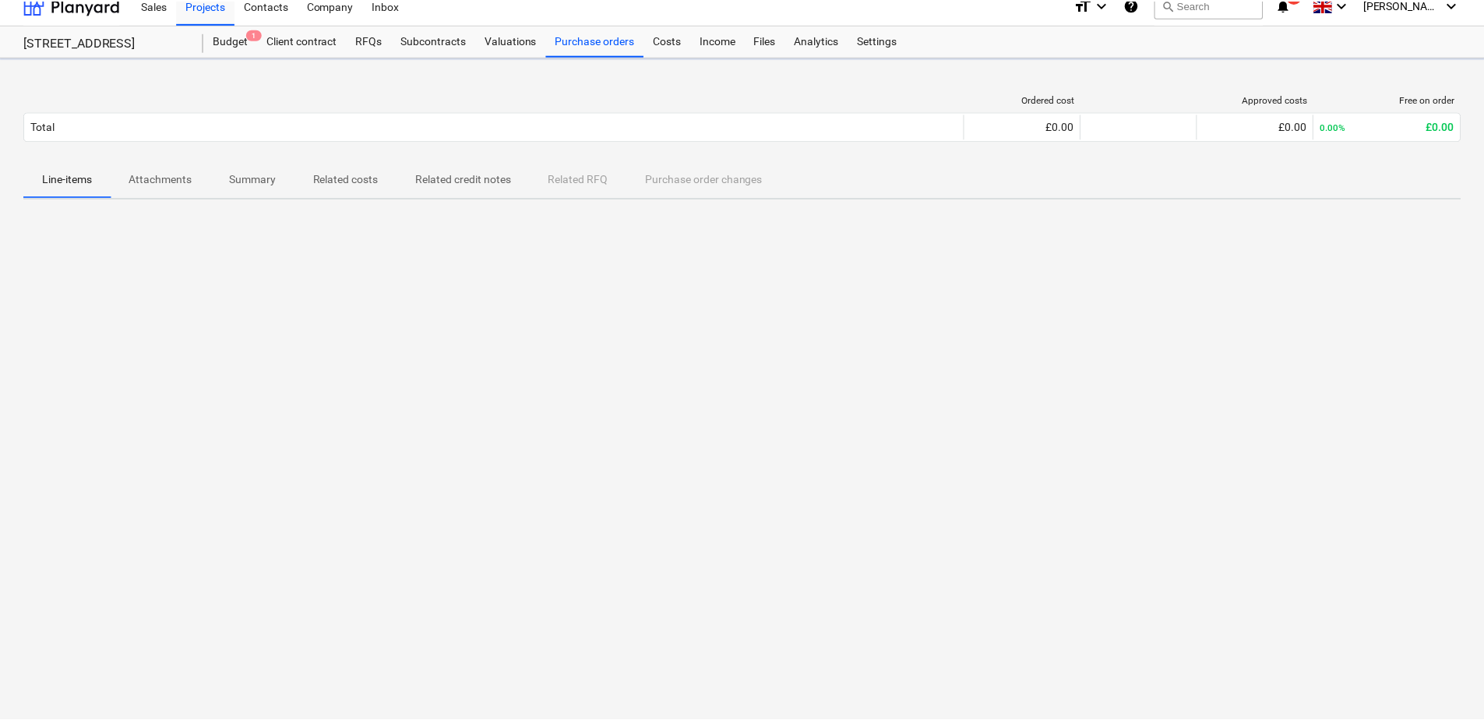
scroll to position [15, 0]
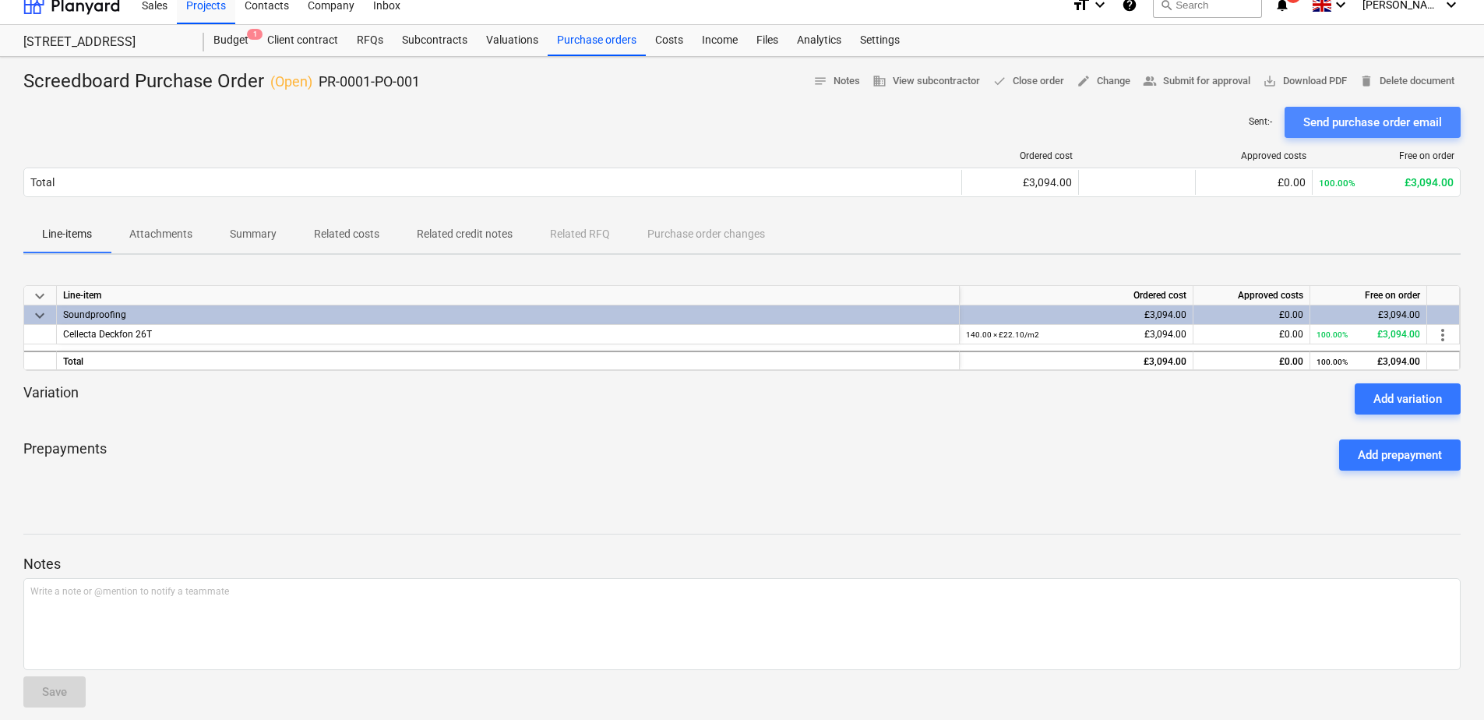
click at [1053, 113] on div "Send purchase order email" at bounding box center [1373, 122] width 139 height 20
